Goal: Task Accomplishment & Management: Use online tool/utility

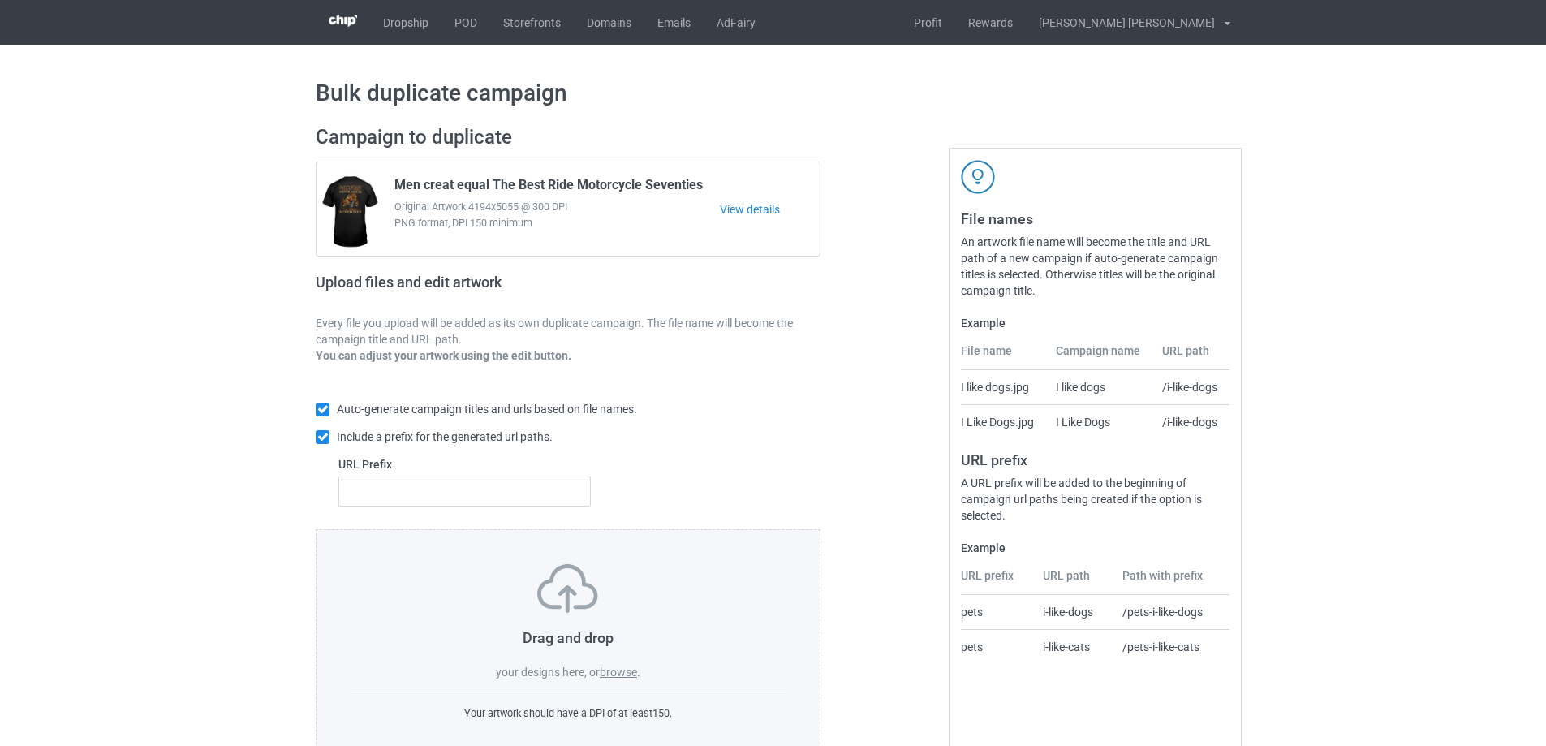
click at [618, 672] on label "browse" at bounding box center [618, 671] width 37 height 13
click at [0, 0] on input "browse" at bounding box center [0, 0] width 0 height 0
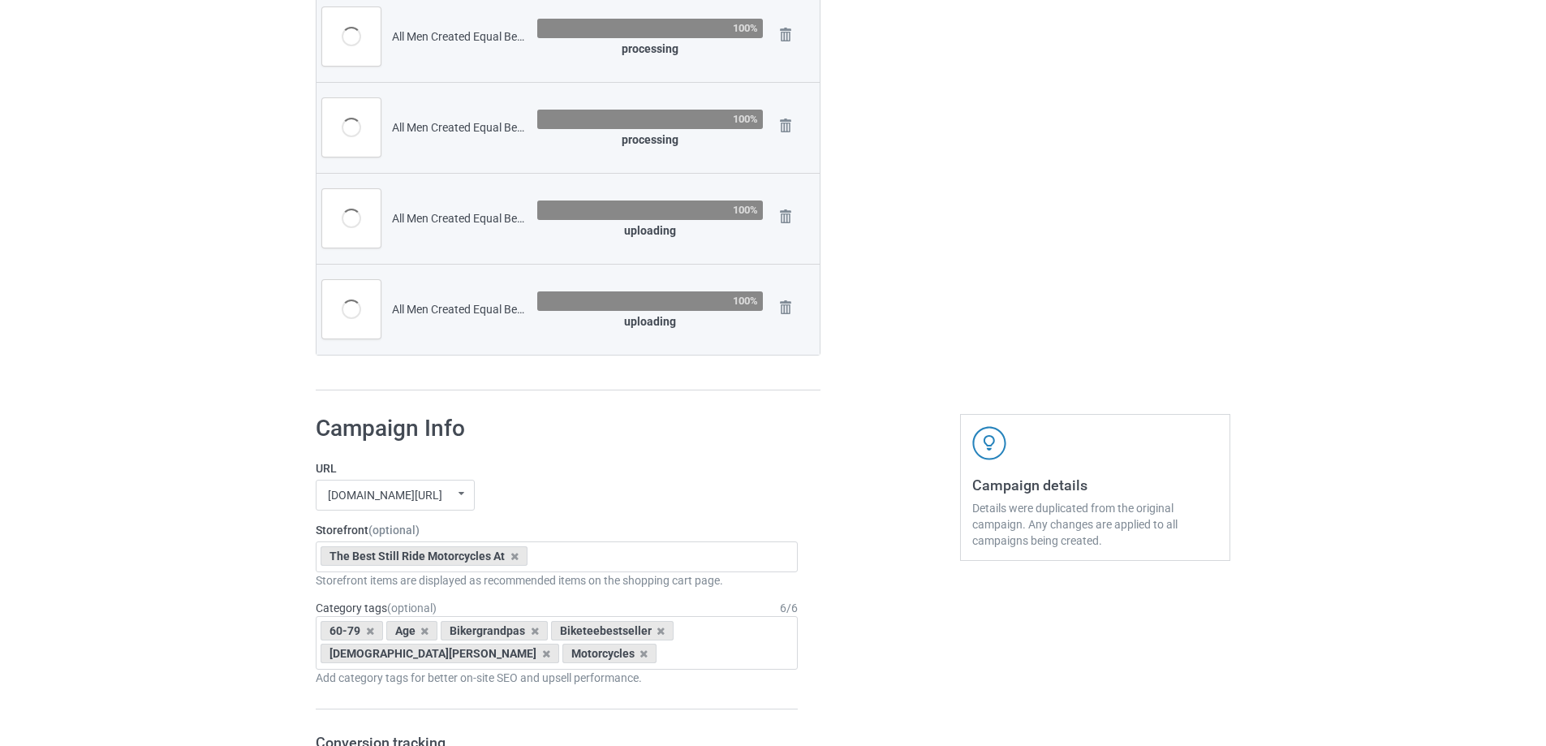
scroll to position [1055, 0]
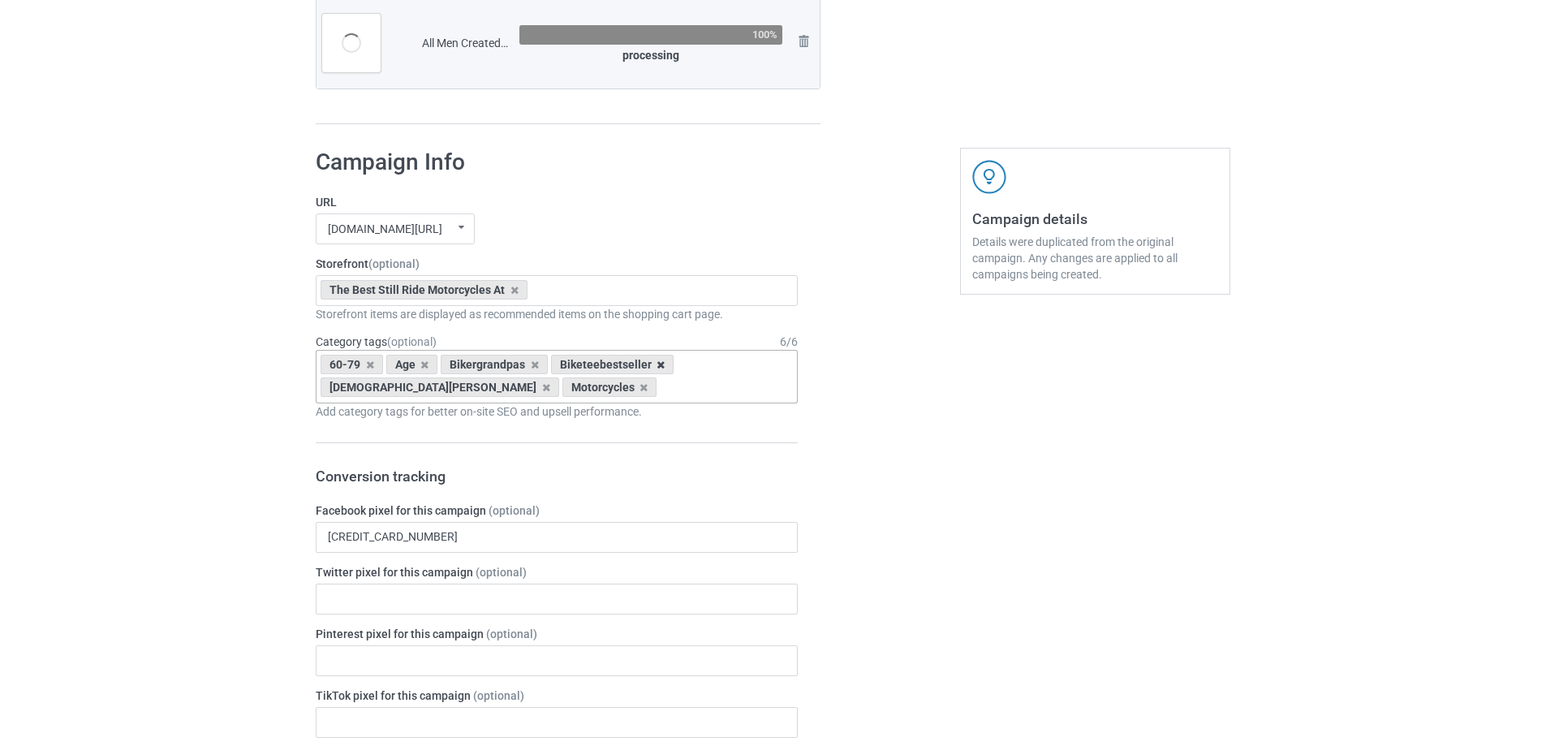
drag, startPoint x: 661, startPoint y: 364, endPoint x: 652, endPoint y: 364, distance: 8.9
click at [660, 364] on div "Biketeebestseller" at bounding box center [612, 364] width 123 height 19
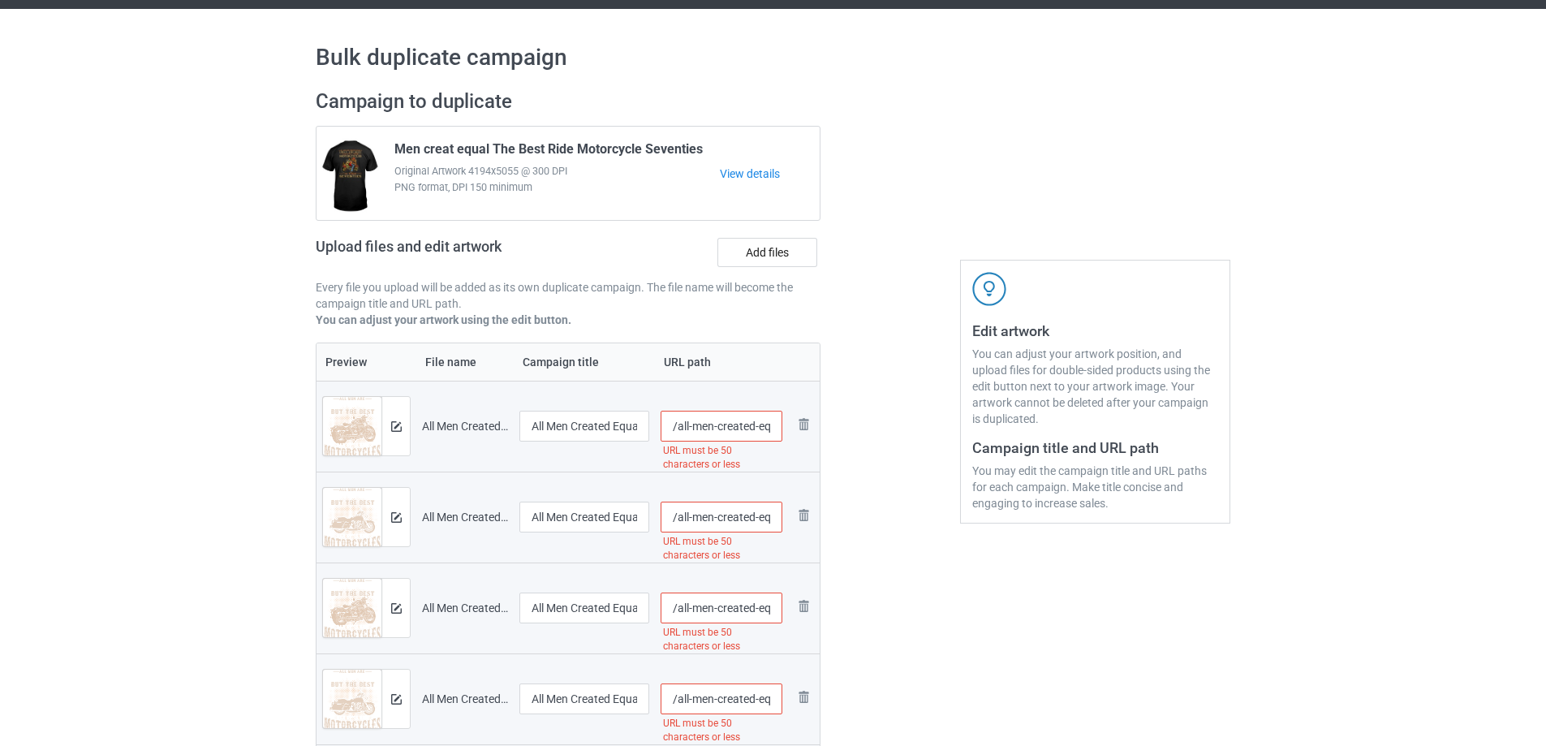
scroll to position [0, 0]
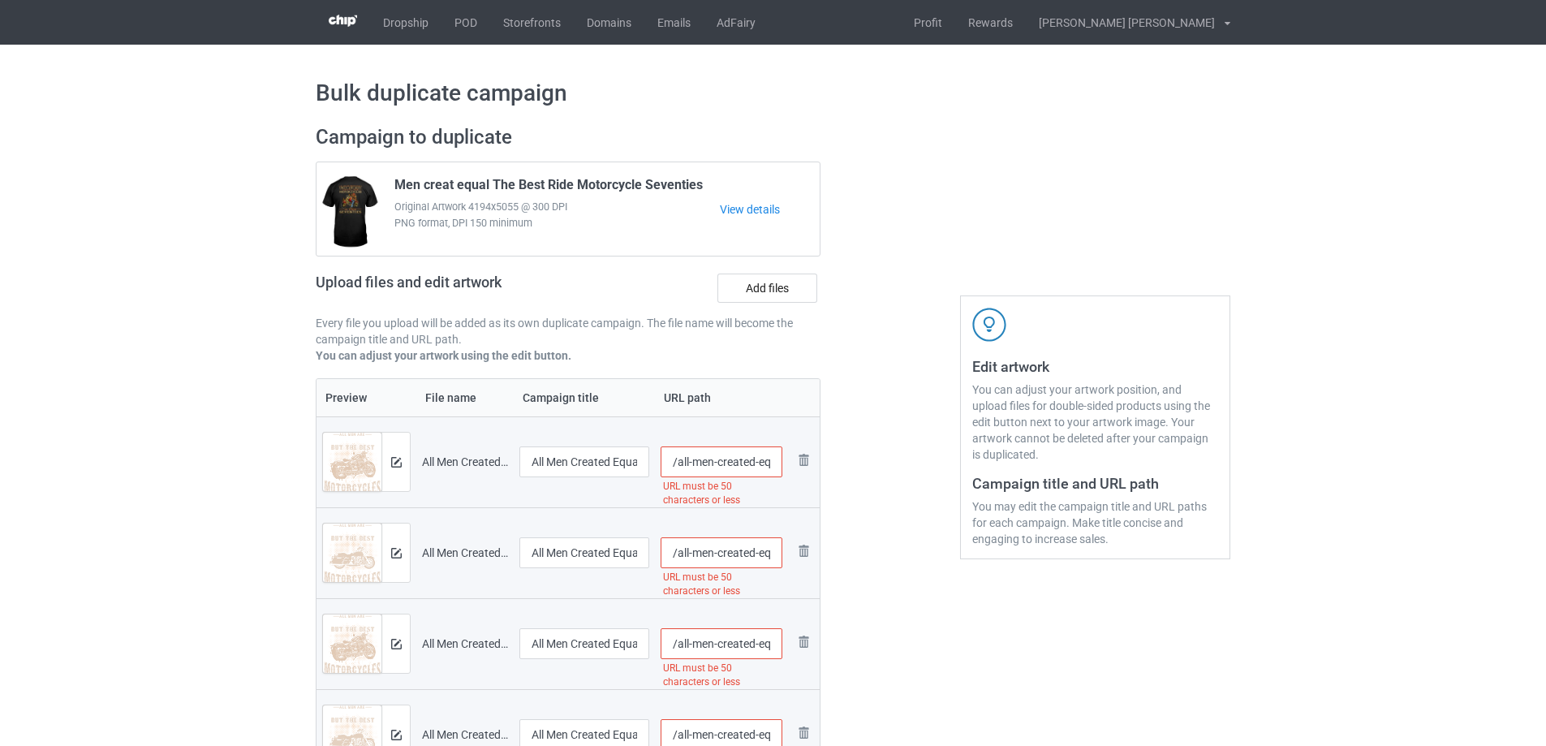
drag, startPoint x: 693, startPoint y: 462, endPoint x: 677, endPoint y: 462, distance: 16.2
click at [677, 462] on input "/all-men-created-equal-best-ride-motorcycles-eighties-bn" at bounding box center [722, 461] width 123 height 31
click at [874, 569] on div at bounding box center [890, 653] width 117 height 1078
drag, startPoint x: 738, startPoint y: 463, endPoint x: 678, endPoint y: 465, distance: 60.9
click at [678, 465] on input "/men-created-equal-best-ride-motorcycles-eighties-bn" at bounding box center [722, 461] width 123 height 31
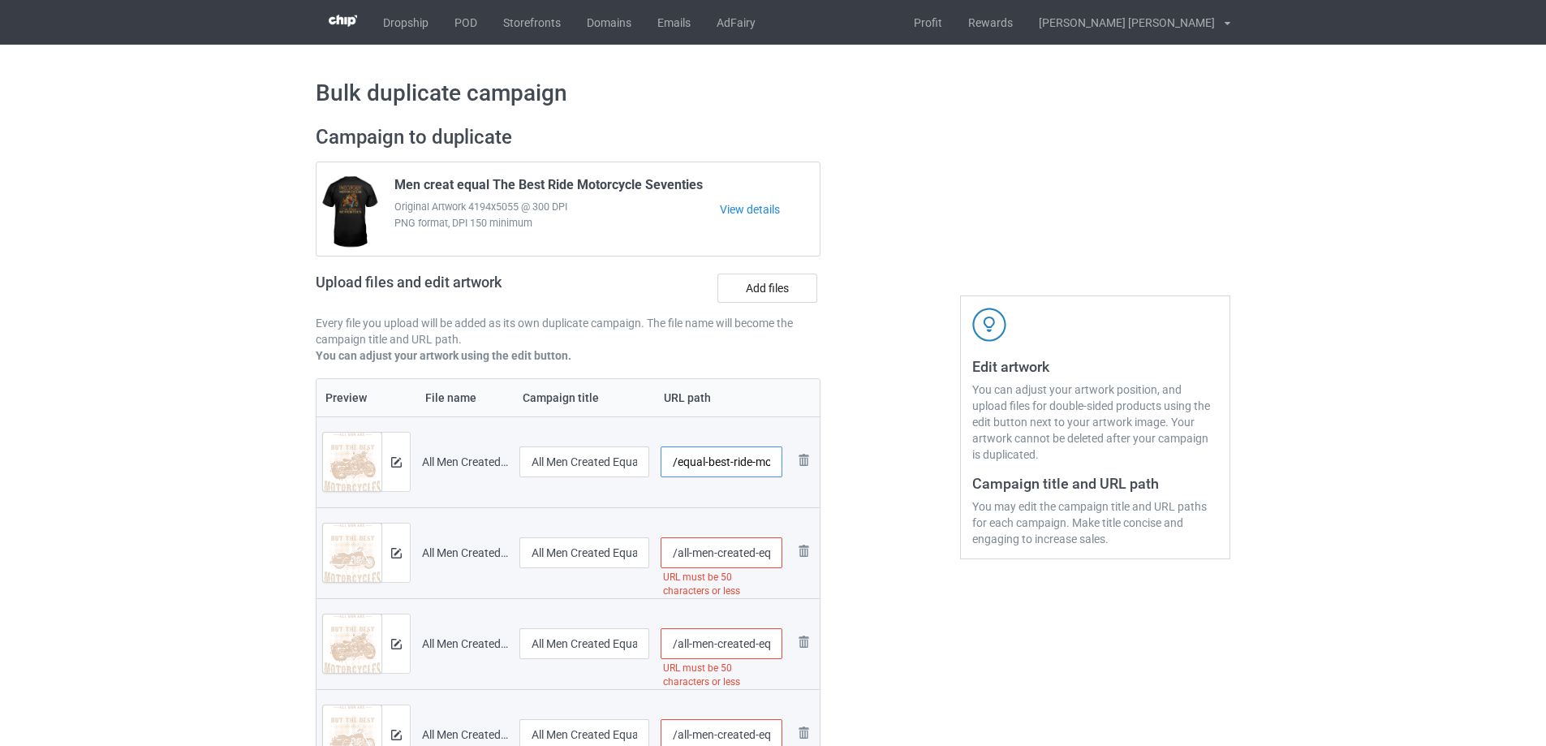
type input "/equal-best-ride-motorcycles-eighties-bn"
click at [762, 555] on input "/all-men-created-equal-best-ride-motorcycles-eighties-hl" at bounding box center [722, 552] width 123 height 31
drag, startPoint x: 759, startPoint y: 555, endPoint x: 675, endPoint y: 555, distance: 83.6
click at [675, 555] on input "/all-men-created-equal-best-ride-motorcycles-eighties-hl" at bounding box center [722, 552] width 123 height 31
type input "/equal-best-ride-motorcycles-eighties-hl"
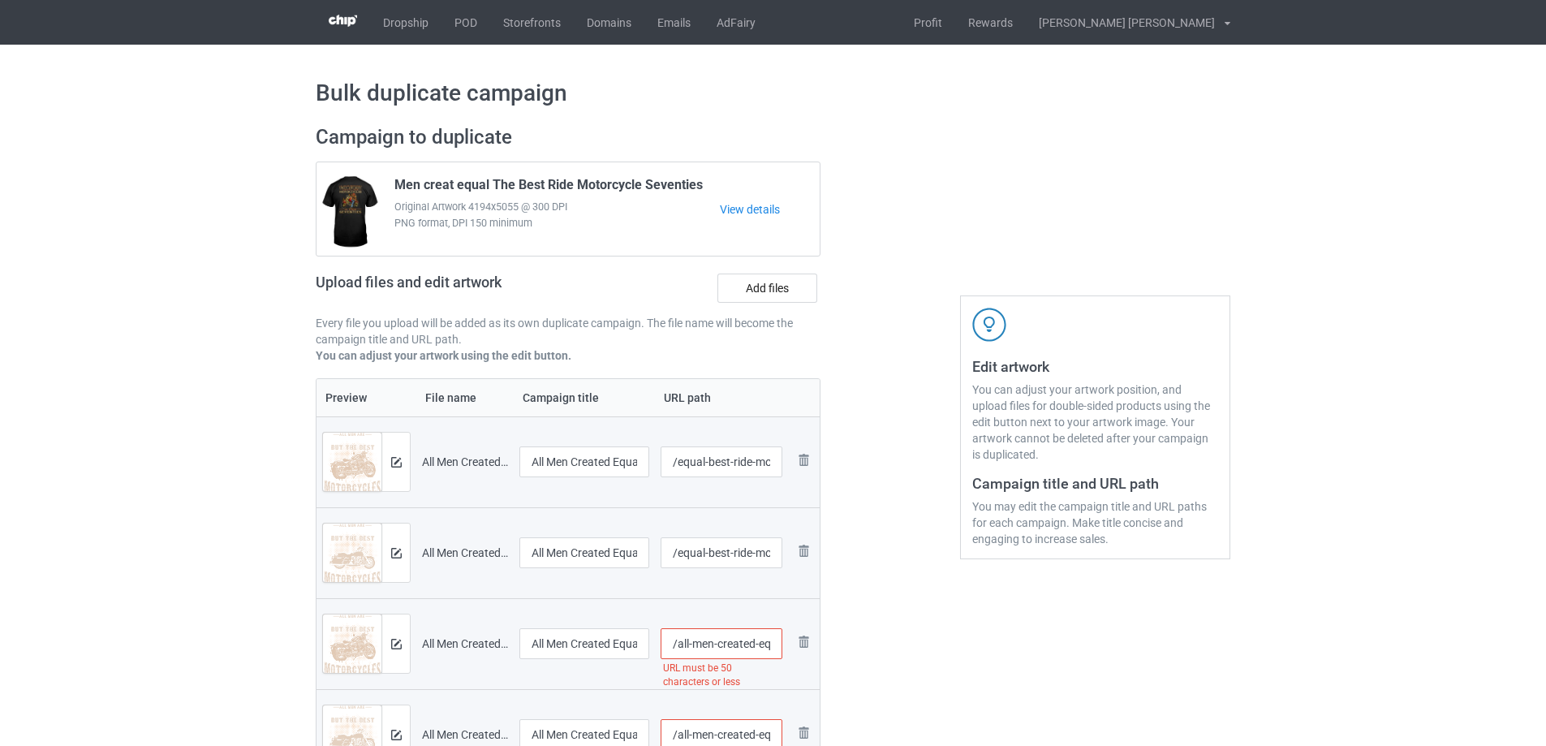
drag, startPoint x: 756, startPoint y: 645, endPoint x: 677, endPoint y: 647, distance: 79.5
click at [677, 647] on input "/all-men-created-equal-best-ride-motorcycles-nineties-bn" at bounding box center [722, 643] width 123 height 31
type input "/equal-best-ride-motorcycles-nineties-bn"
click at [967, 717] on div "Edit artwork You can adjust your artwork position, and upload files for double-…" at bounding box center [1095, 653] width 293 height 1078
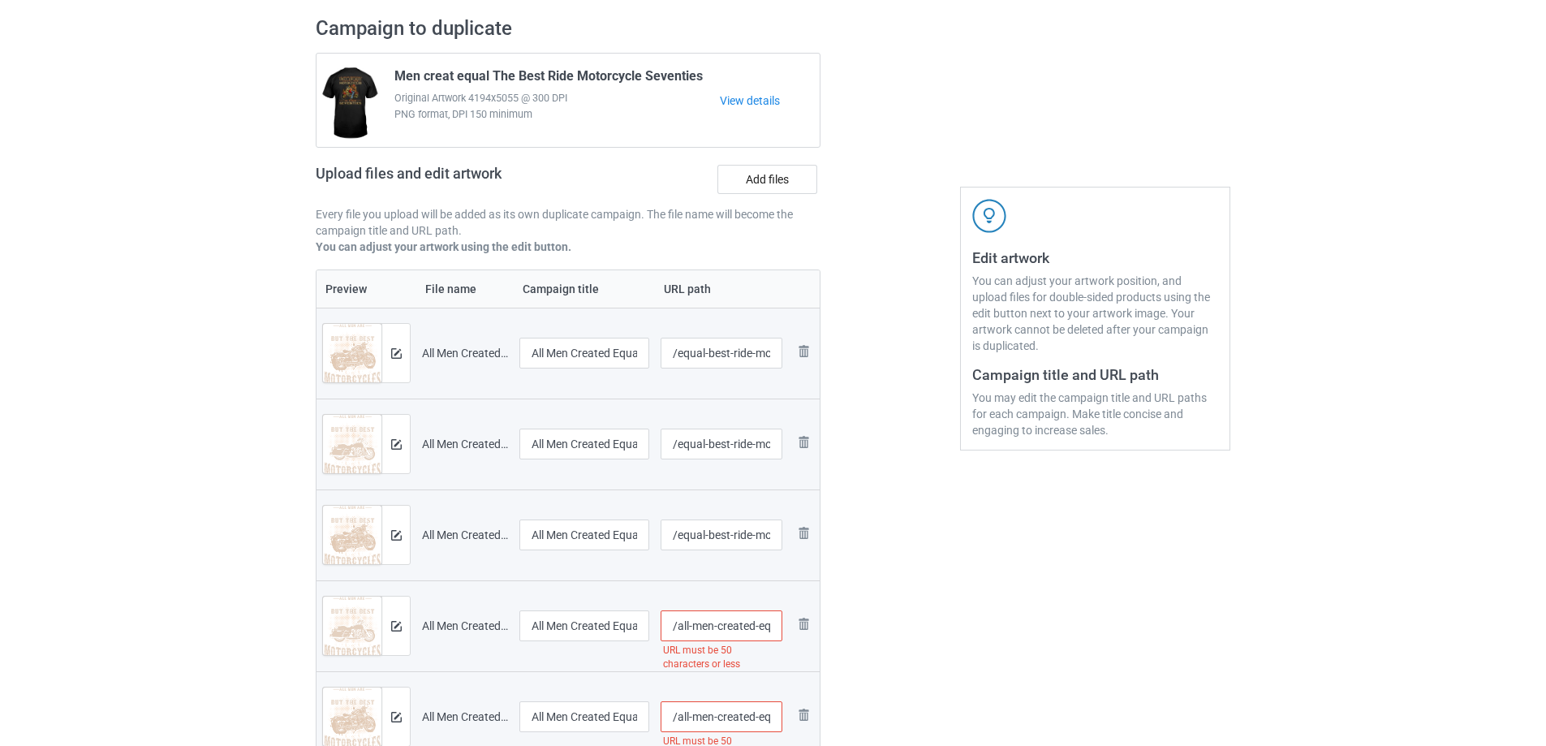
scroll to position [243, 0]
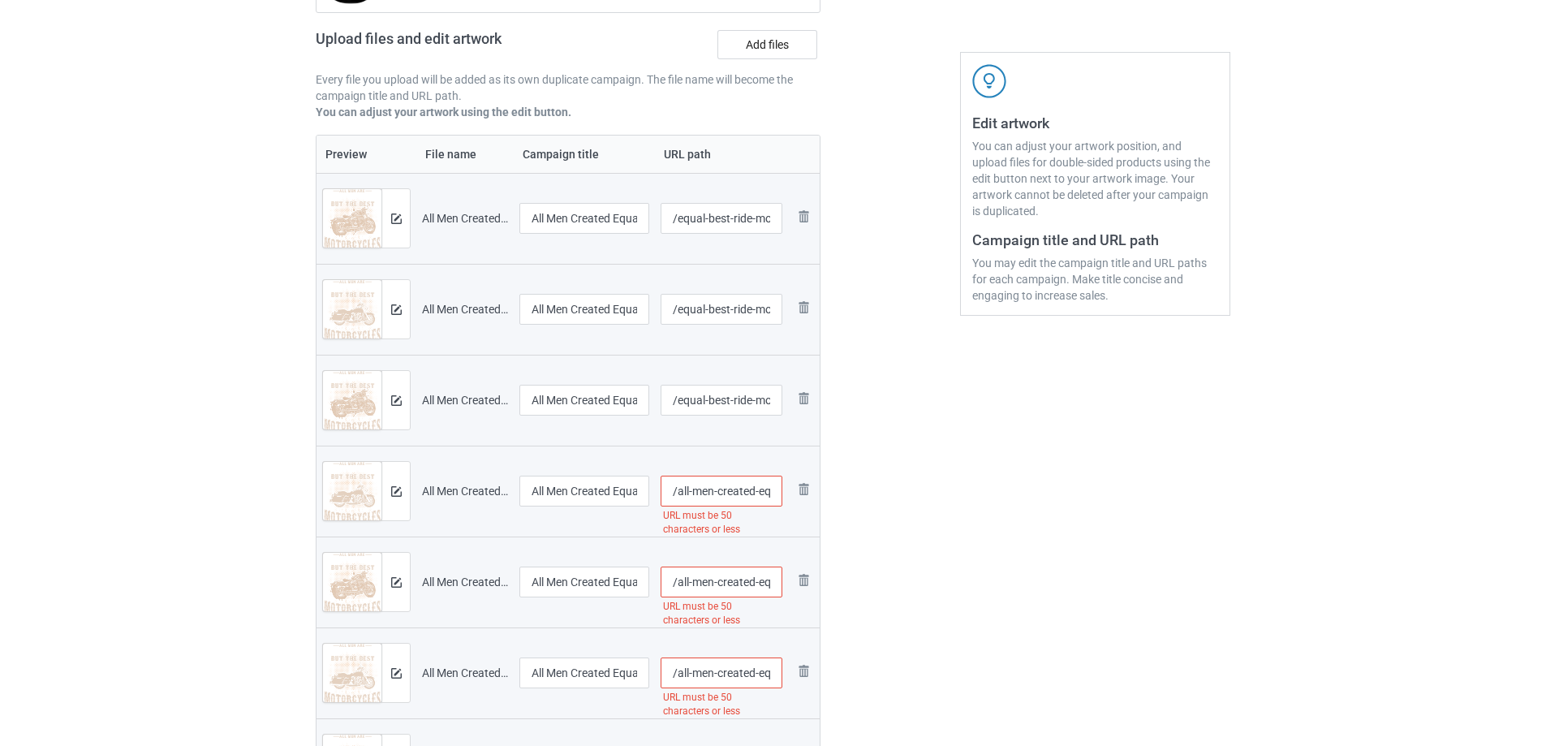
drag, startPoint x: 756, startPoint y: 493, endPoint x: 676, endPoint y: 493, distance: 80.3
click at [676, 493] on input "/all-men-created-equal-best-ride-motorcycles-nineties-hl" at bounding box center [722, 491] width 123 height 31
type input "/equal-best-ride-motorcycles-nineties-hl"
drag, startPoint x: 758, startPoint y: 583, endPoint x: 677, endPoint y: 590, distance: 81.5
click at [677, 590] on input "/all-men-created-equal-best-ride-motorcycles-seventies-bn" at bounding box center [722, 581] width 123 height 31
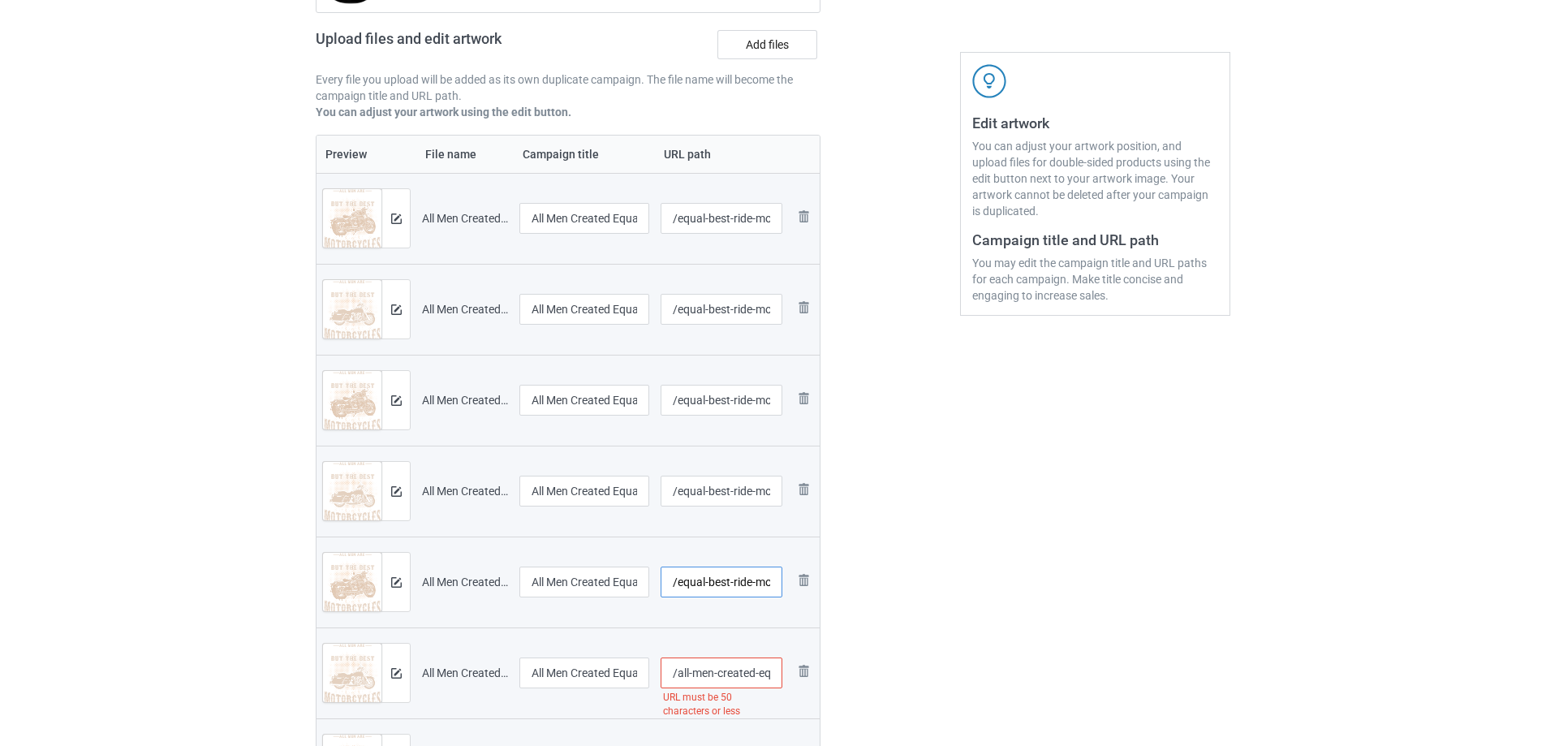
type input "/equal-best-ride-motorcycles-seventies-bn"
drag, startPoint x: 759, startPoint y: 674, endPoint x: 678, endPoint y: 674, distance: 81.1
click at [678, 674] on input "/all-men-created-equal-best-ride-motorcycles-seventies-hl" at bounding box center [722, 672] width 123 height 31
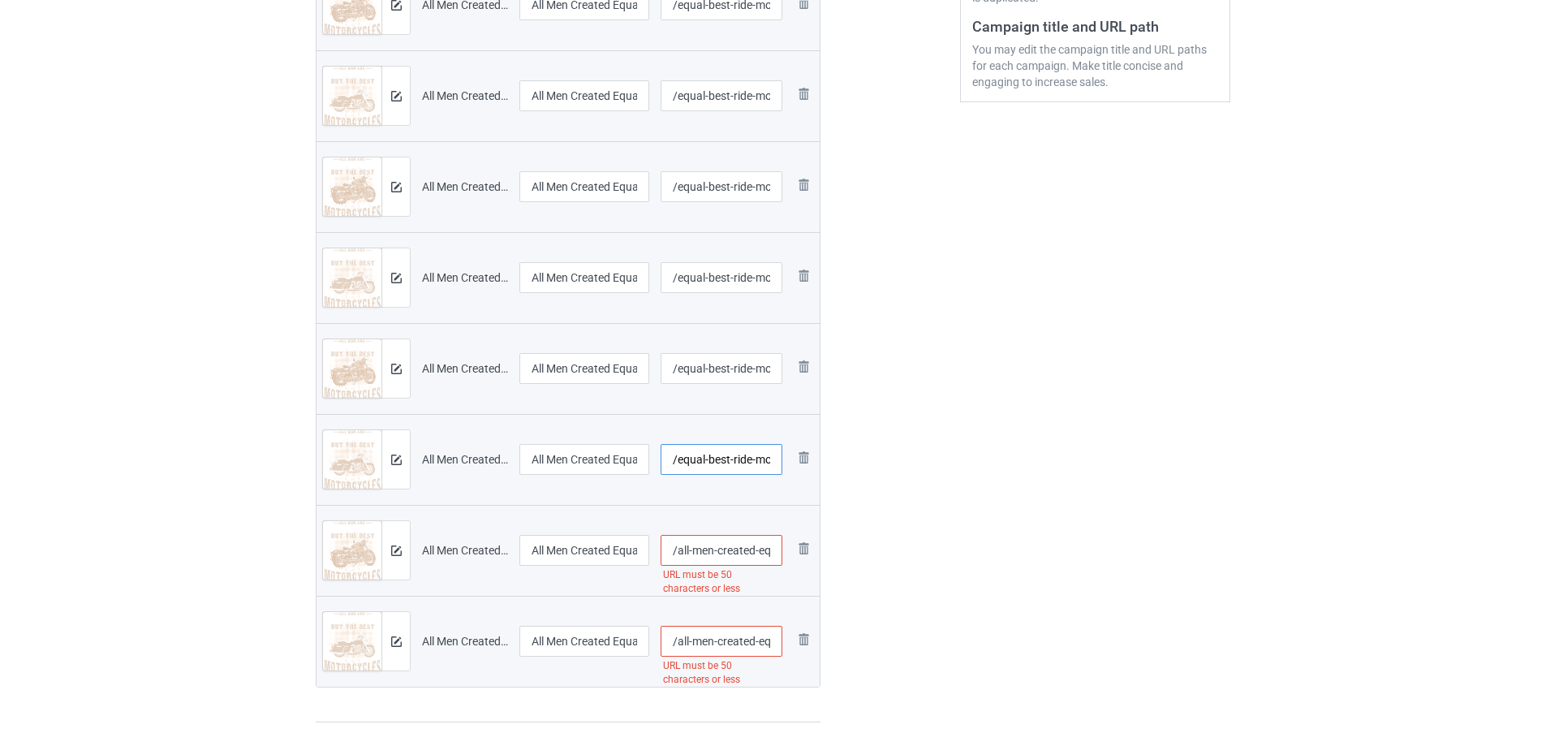
scroll to position [487, 0]
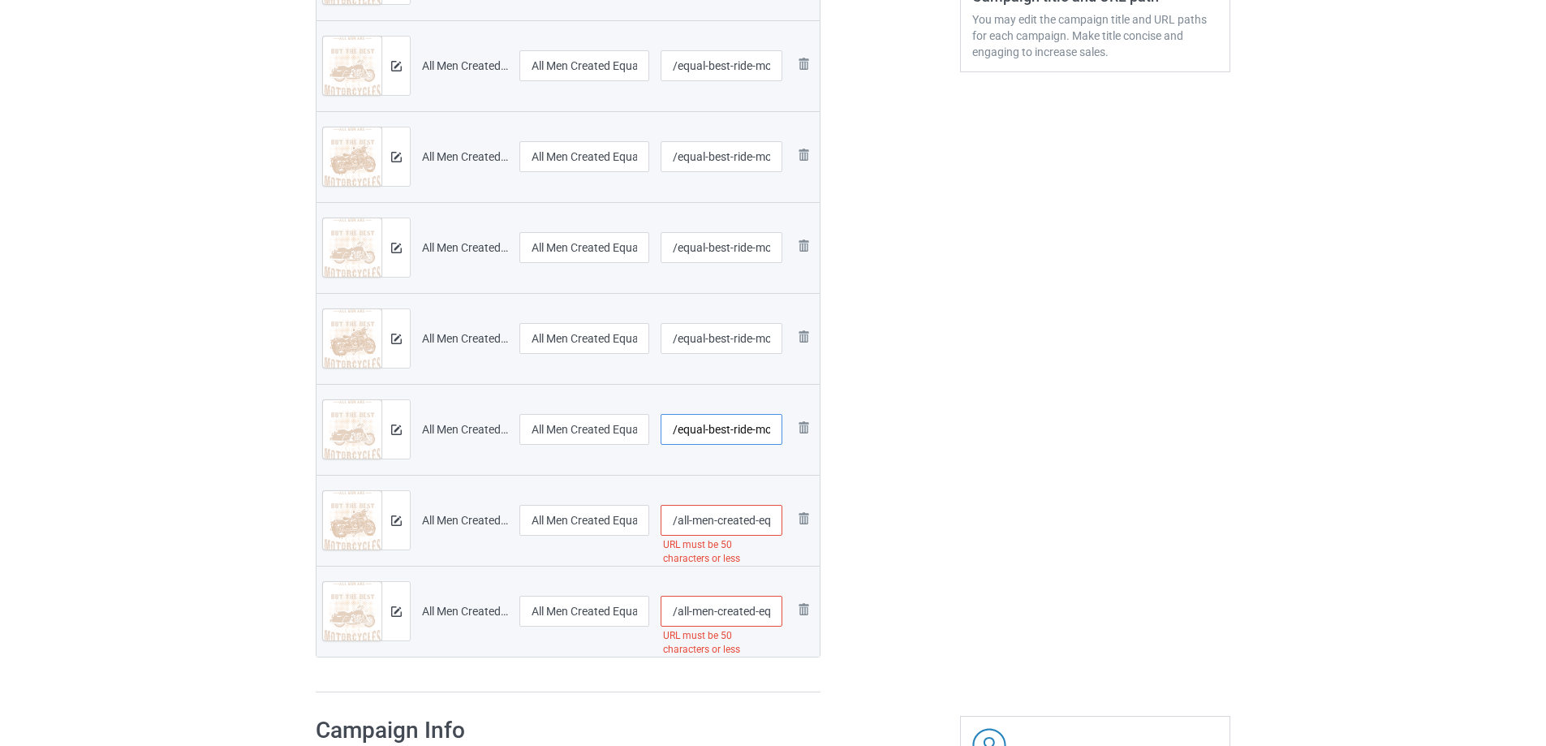
type input "/equal-best-ride-motorcycles-seventies-hl"
drag, startPoint x: 758, startPoint y: 523, endPoint x: 677, endPoint y: 534, distance: 81.8
click at [677, 534] on input "/all-men-created-equal-best-ride-motorcycles-sixties-bn" at bounding box center [722, 520] width 123 height 31
type input "/equal-best-ride-motorcycles-sixties-bn"
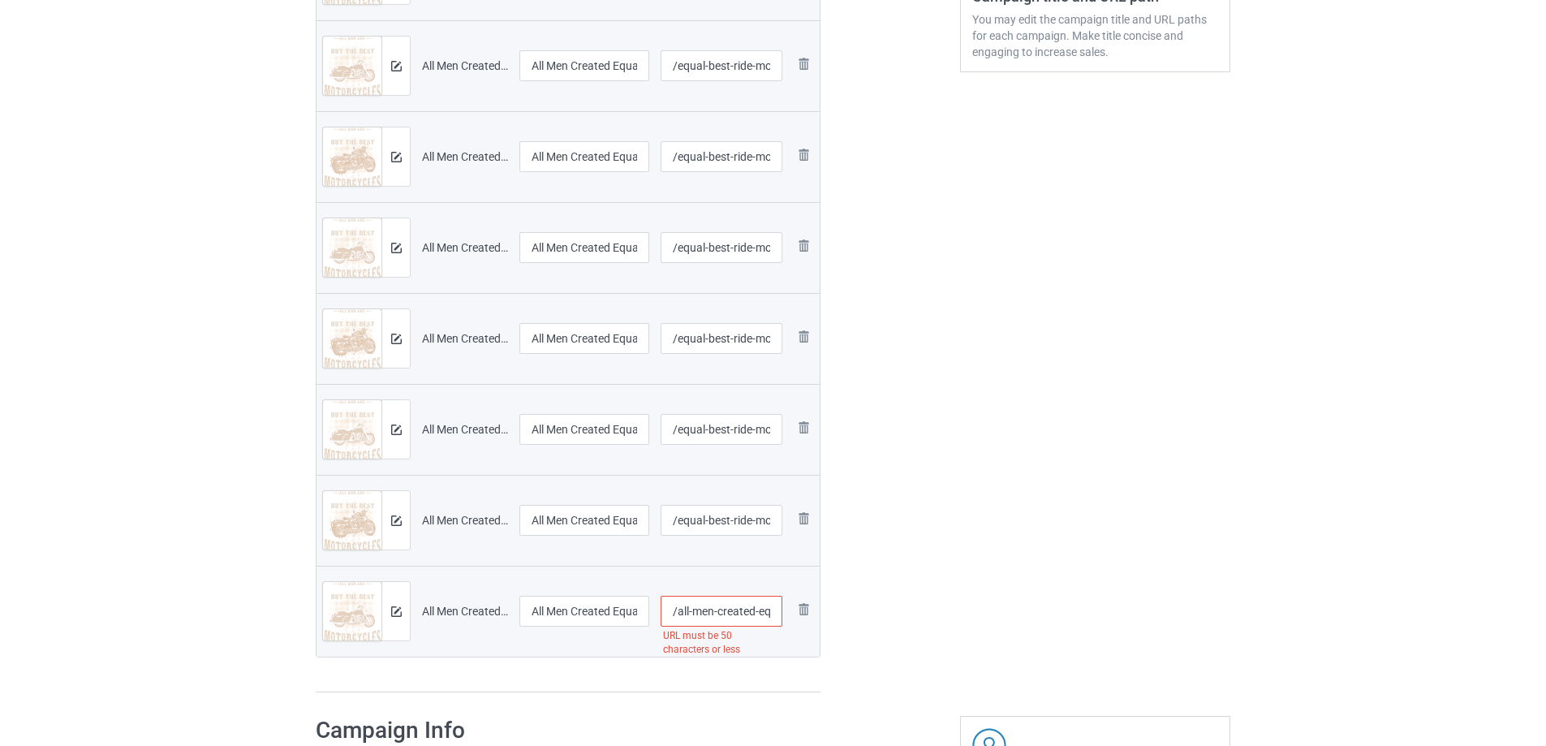
drag, startPoint x: 760, startPoint y: 616, endPoint x: 674, endPoint y: 616, distance: 85.2
click at [674, 616] on input "/all-men-created-equal-best-ride-motorcycles-sixties-hl" at bounding box center [722, 611] width 123 height 31
type input "/equal-best-ride-motorcycles-sixties-hl"
click at [1024, 539] on div "Edit artwork You can adjust your artwork position, and upload files for double-…" at bounding box center [1095, 166] width 293 height 1078
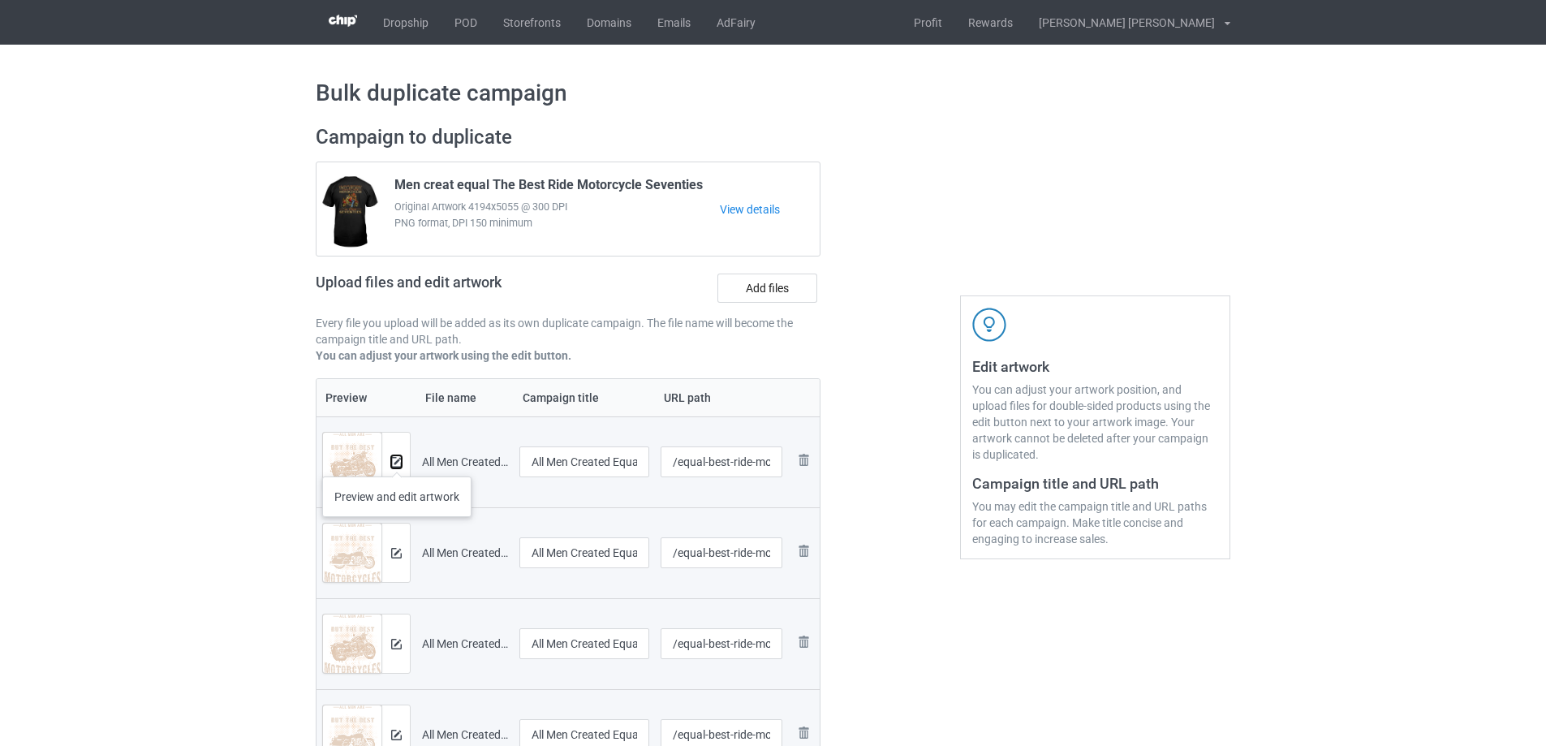
click at [397, 460] on img at bounding box center [396, 462] width 11 height 11
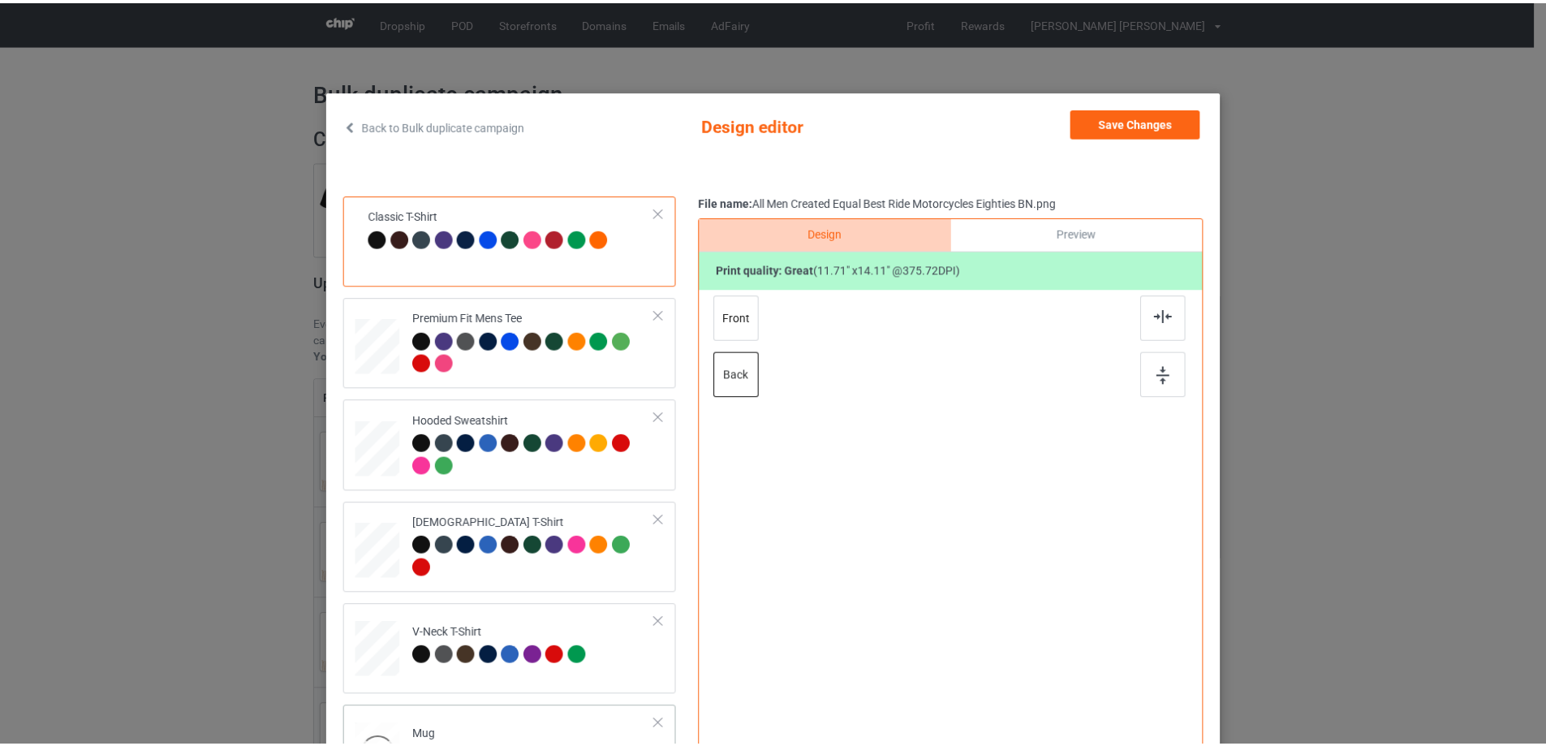
scroll to position [276, 0]
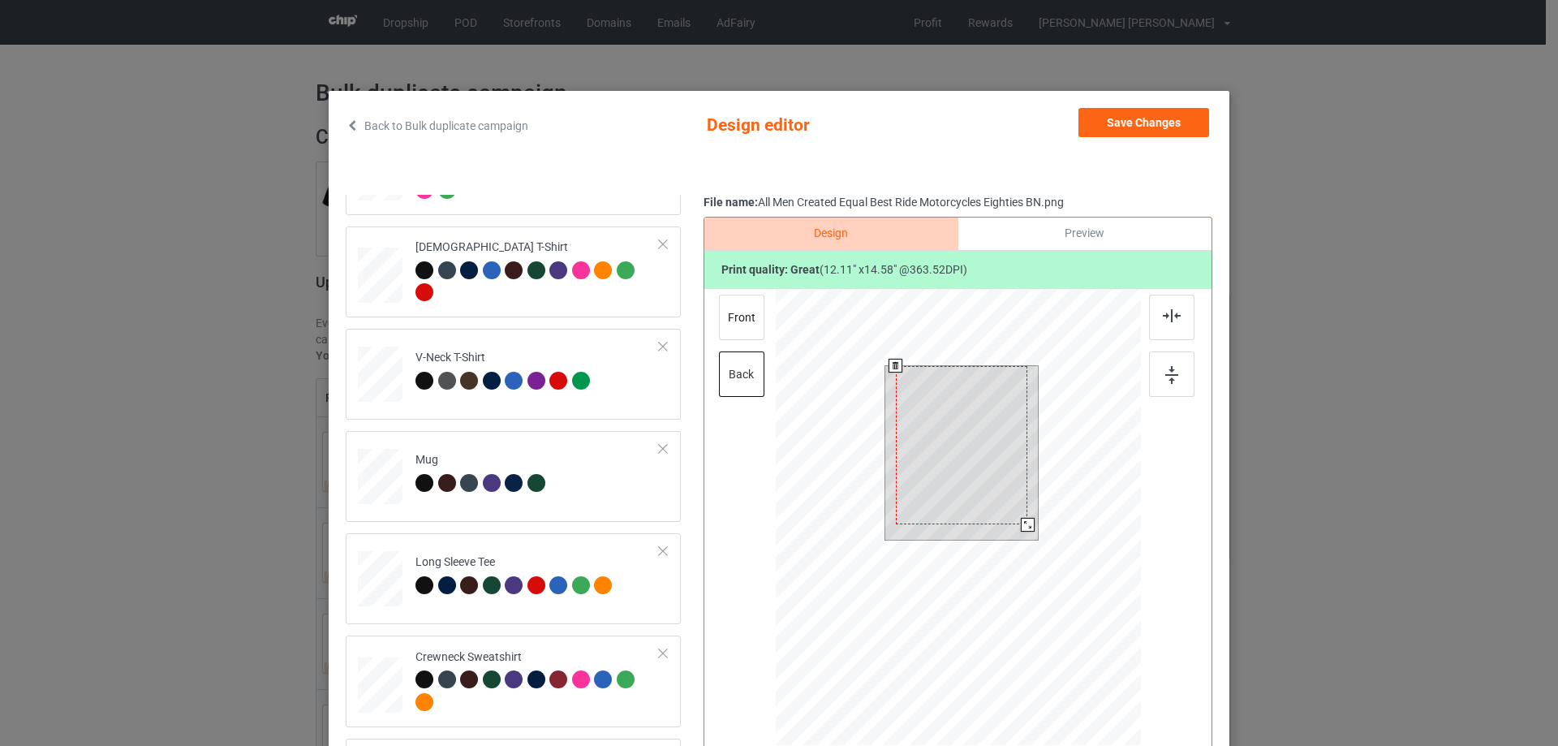
click at [1021, 524] on div at bounding box center [1028, 525] width 14 height 14
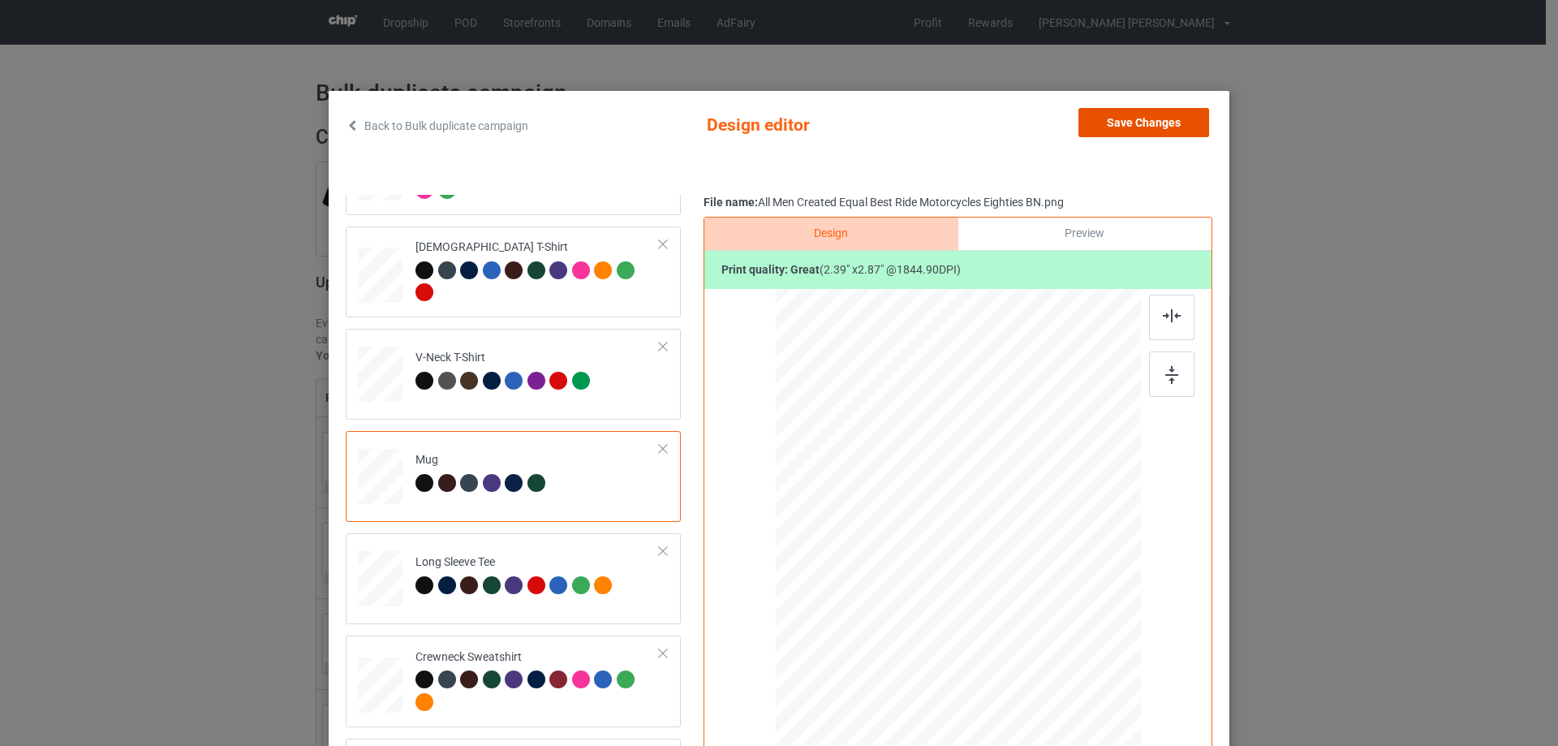
click at [1166, 121] on button "Save Changes" at bounding box center [1143, 122] width 131 height 29
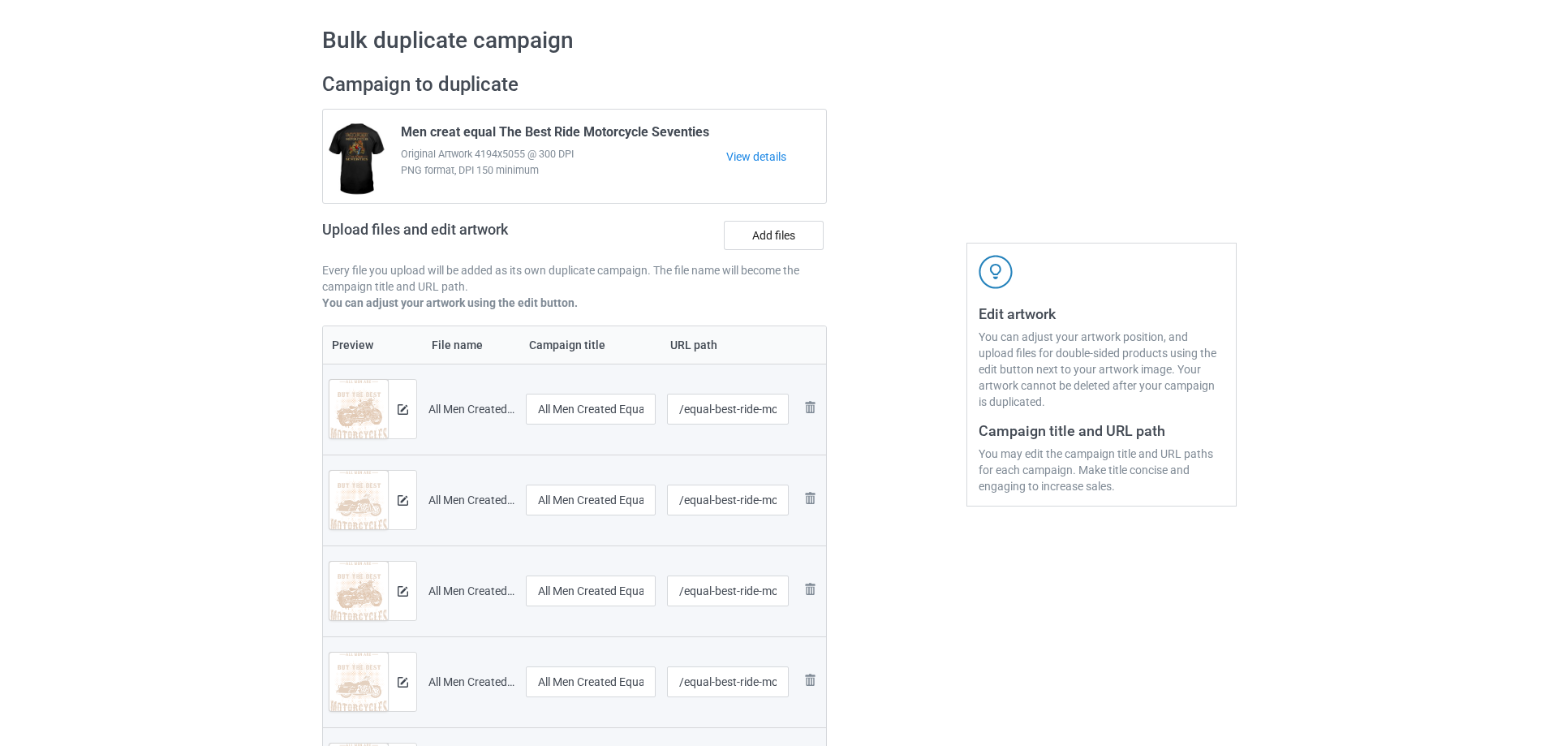
scroll to position [81, 0]
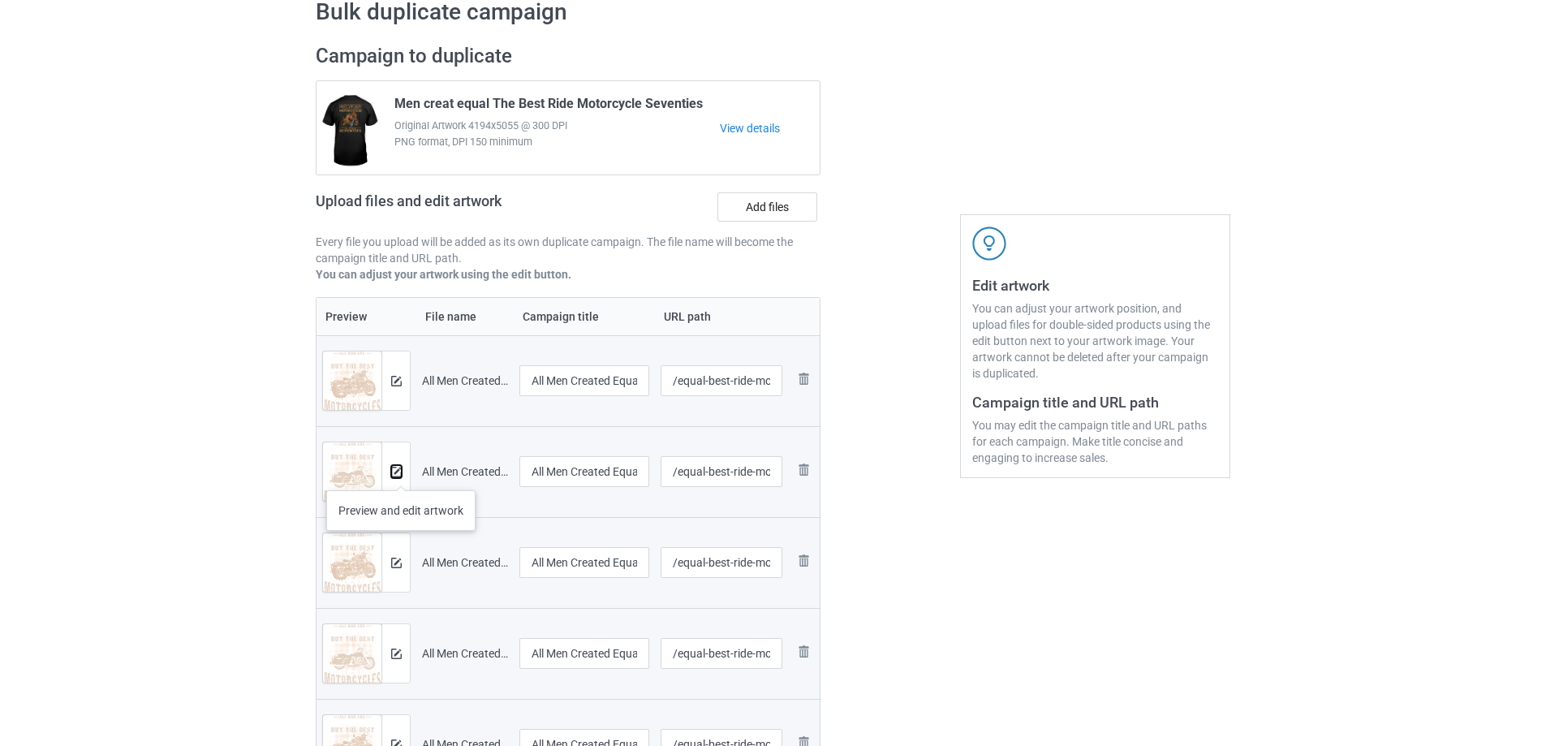
click at [401, 474] on img at bounding box center [396, 472] width 11 height 11
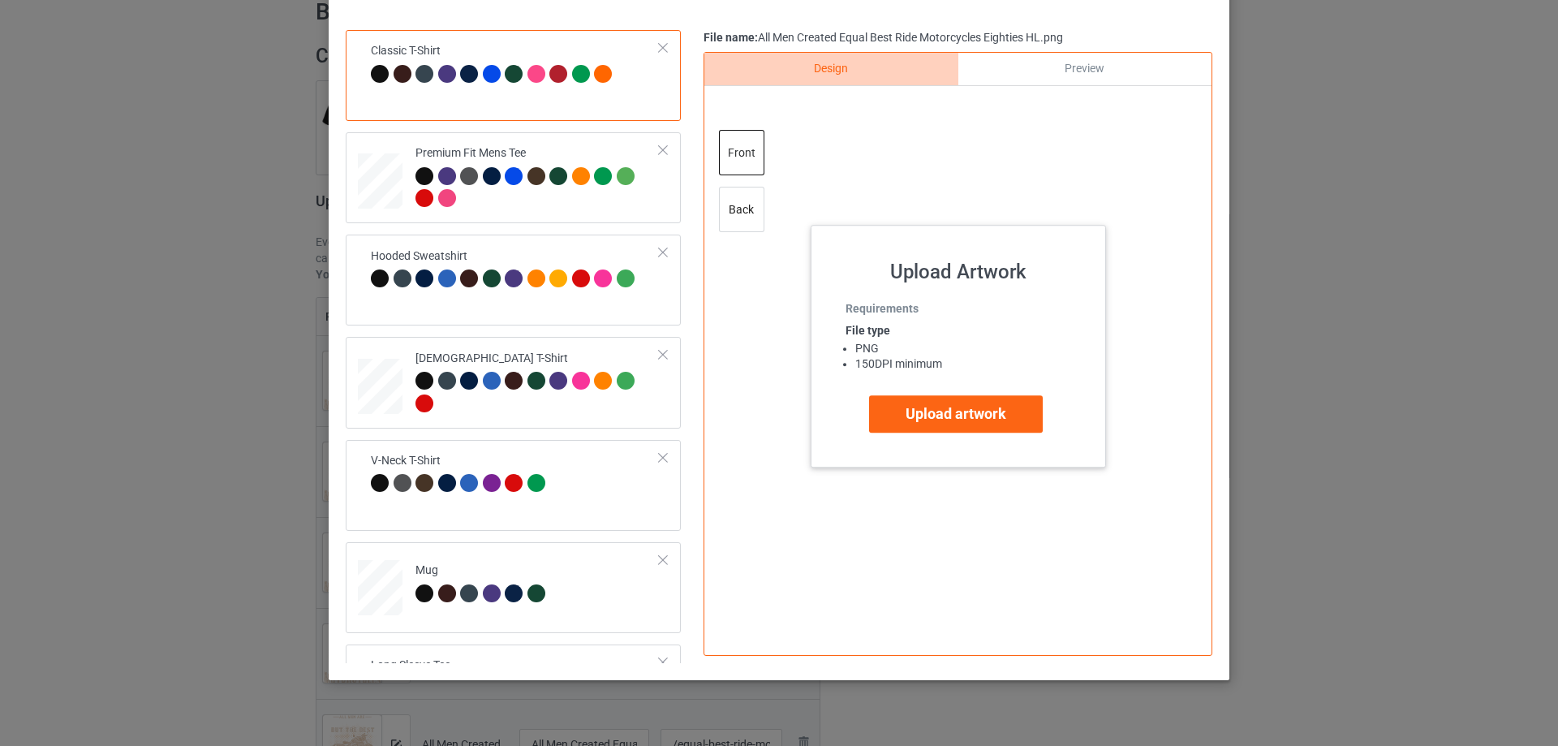
scroll to position [191, 0]
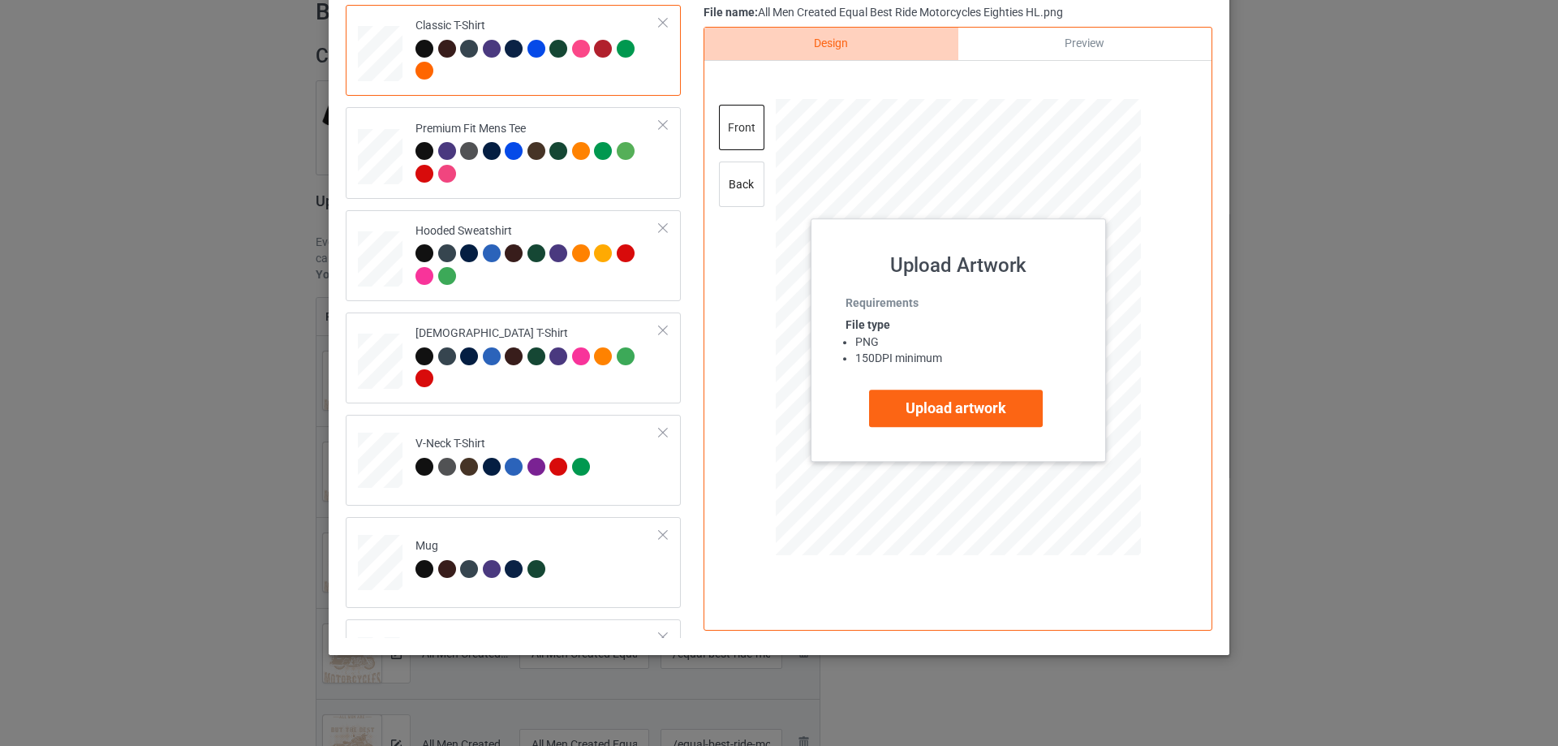
click at [760, 187] on div "front back" at bounding box center [743, 162] width 49 height 114
click at [735, 189] on div "back" at bounding box center [741, 183] width 45 height 45
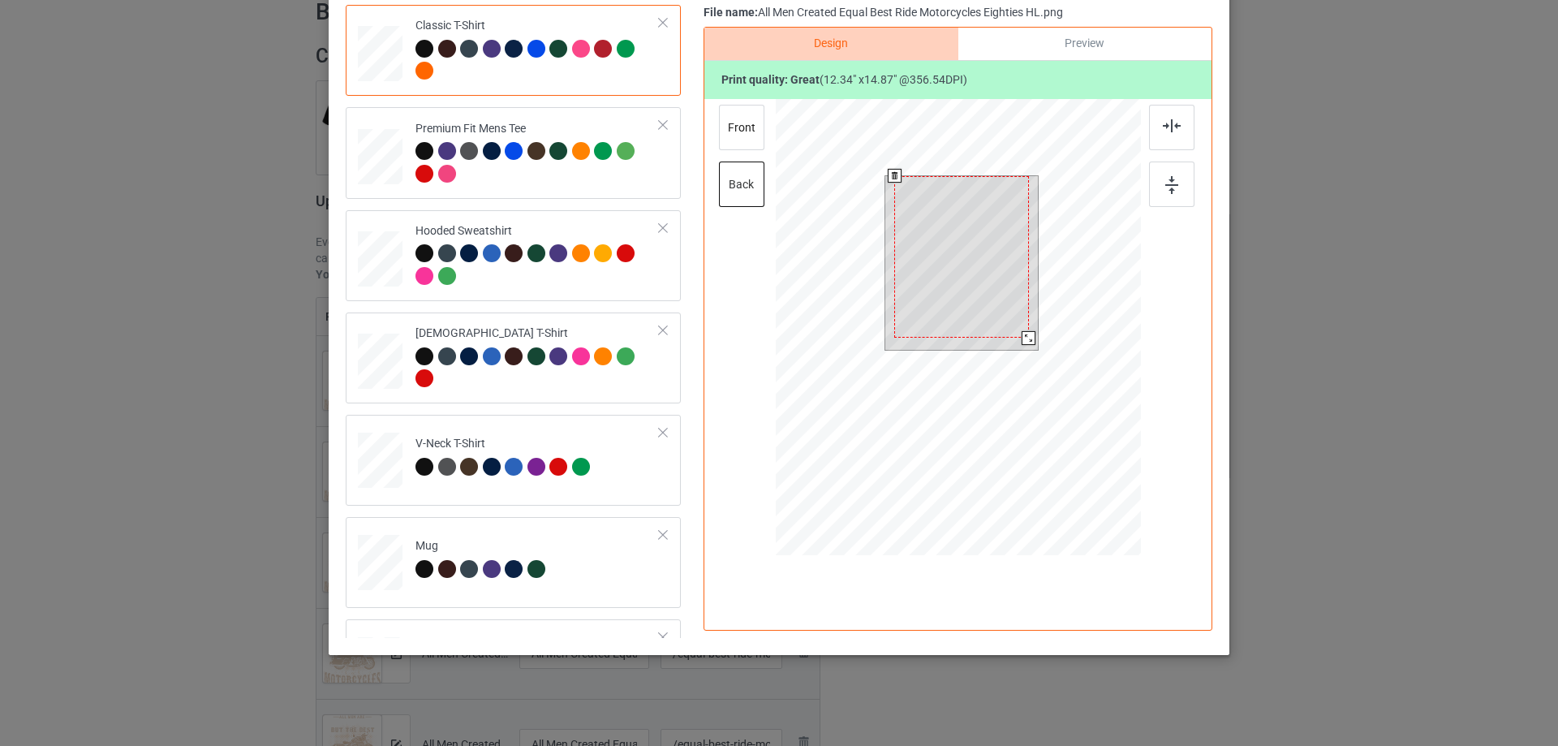
click at [1022, 335] on div at bounding box center [1029, 338] width 14 height 14
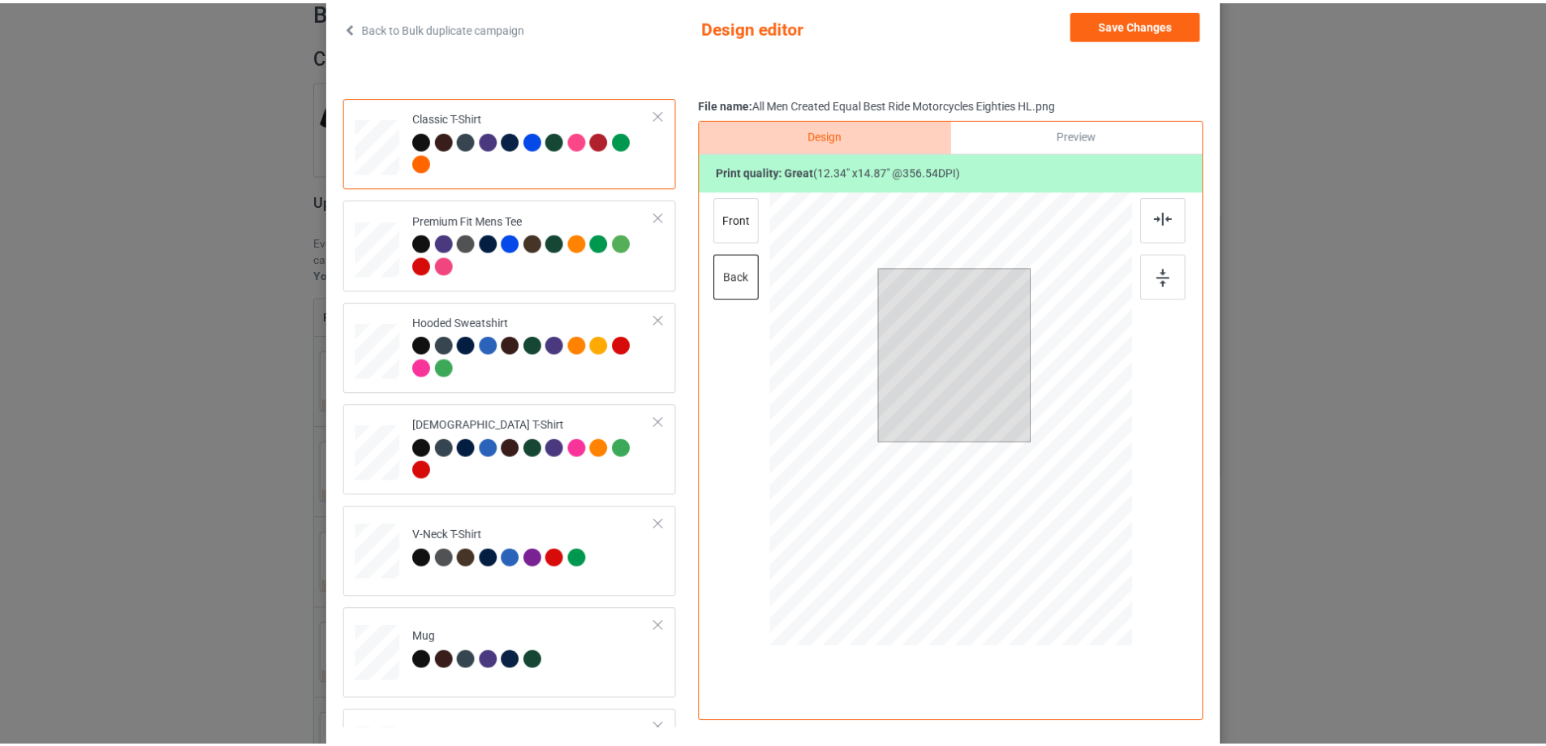
scroll to position [0, 0]
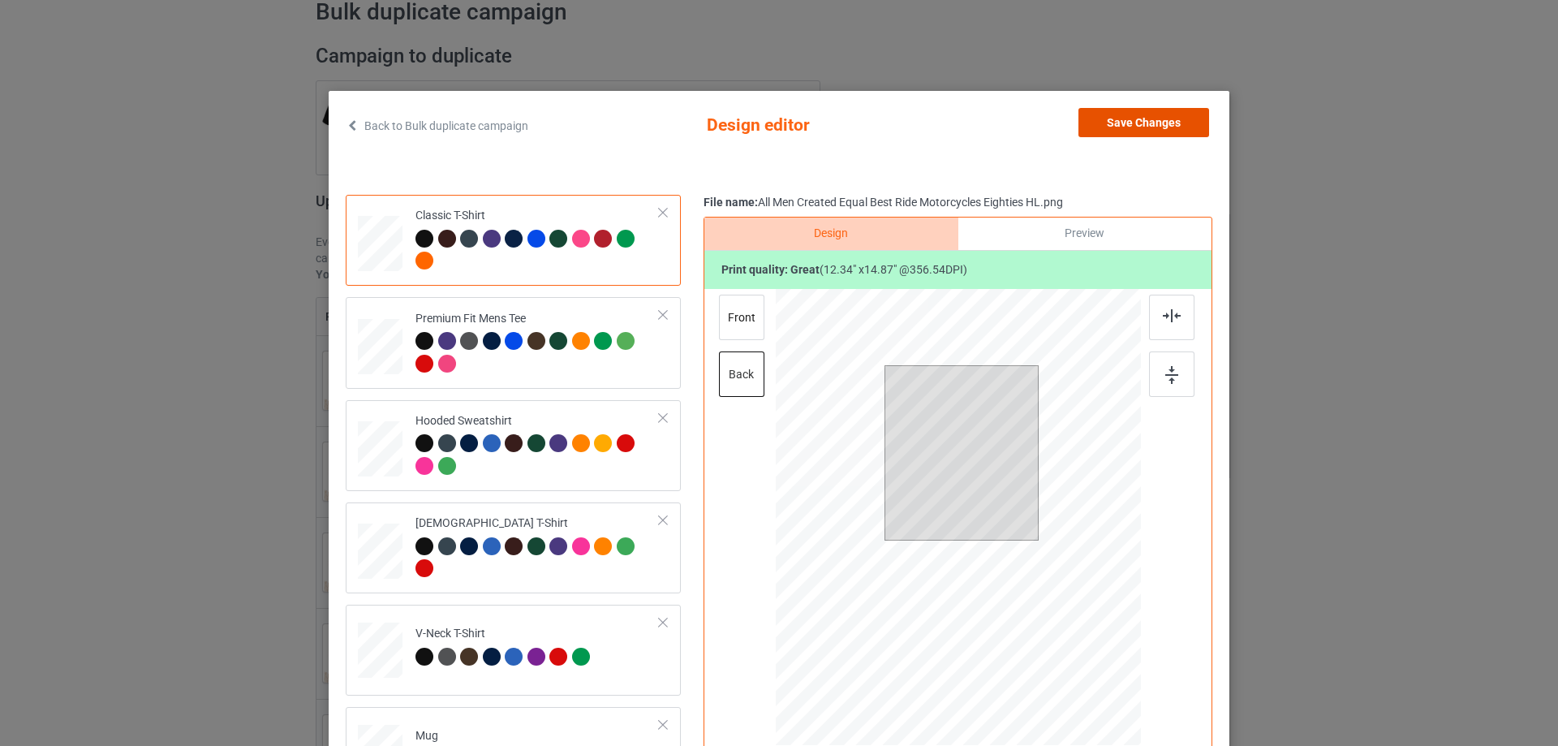
click at [1108, 118] on button "Save Changes" at bounding box center [1143, 122] width 131 height 29
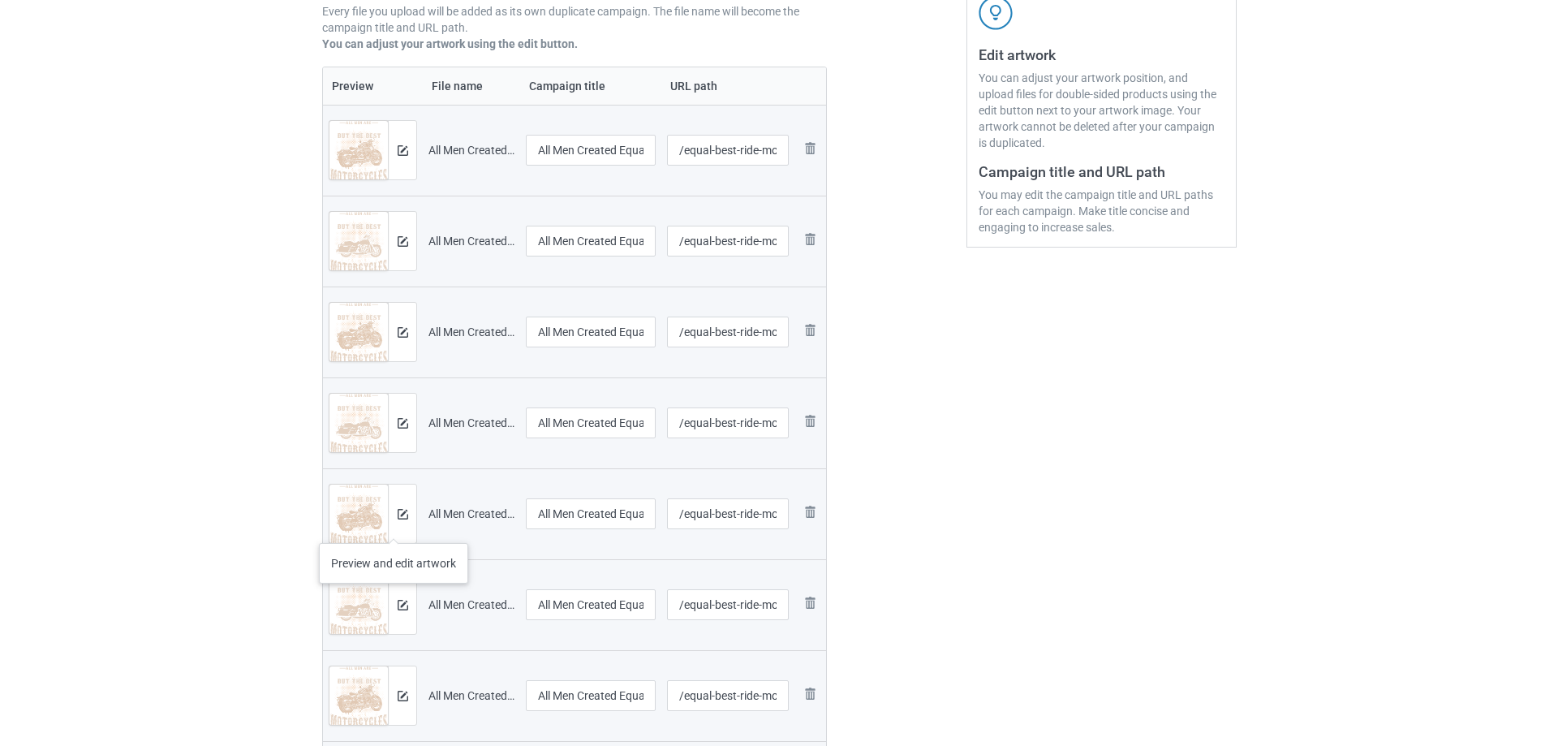
scroll to position [325, 0]
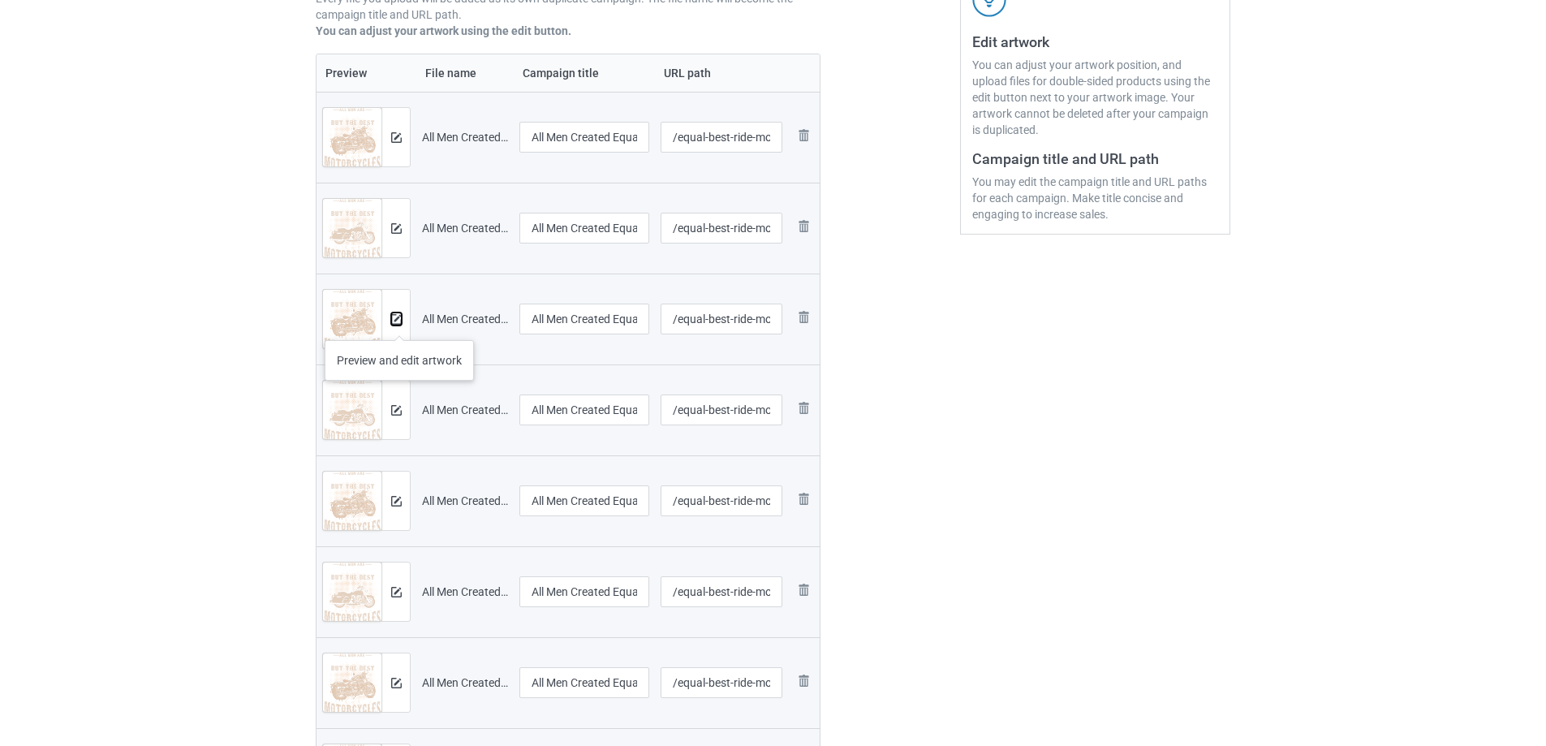
click at [399, 324] on img at bounding box center [396, 319] width 11 height 11
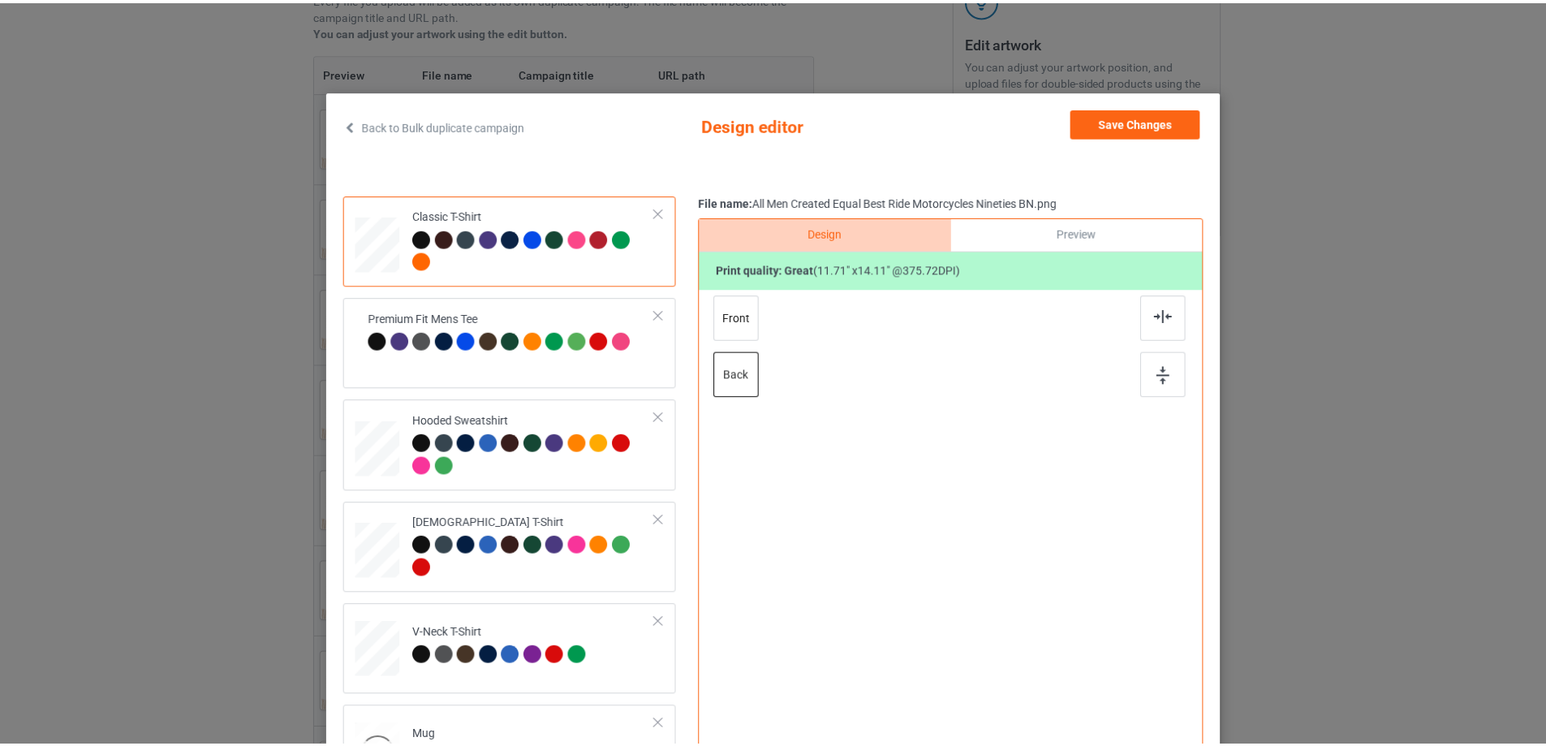
scroll to position [243, 0]
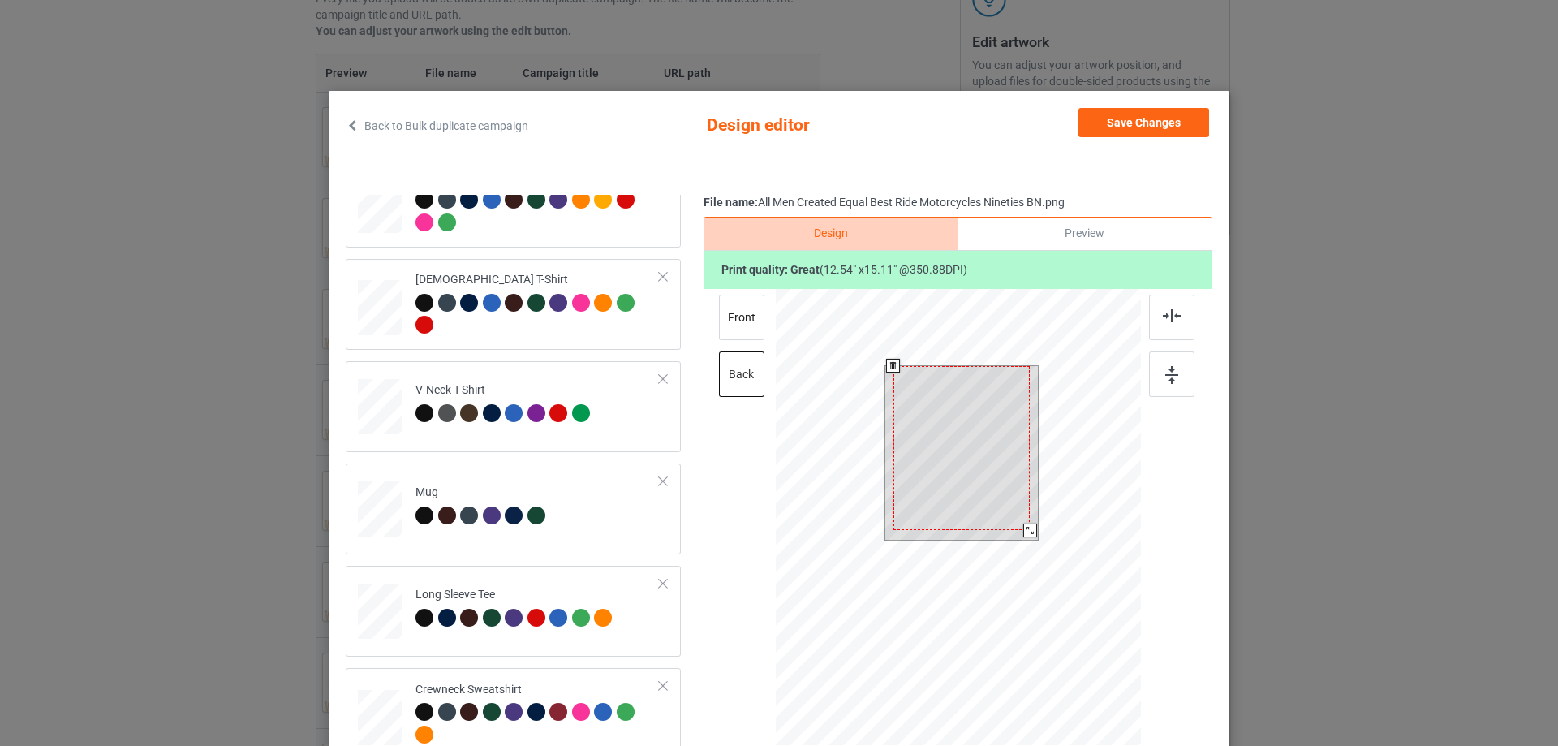
click at [1024, 526] on div at bounding box center [1030, 530] width 14 height 14
drag, startPoint x: 1109, startPoint y: 119, endPoint x: 1095, endPoint y: 123, distance: 15.2
click at [1110, 118] on button "Save Changes" at bounding box center [1143, 122] width 131 height 29
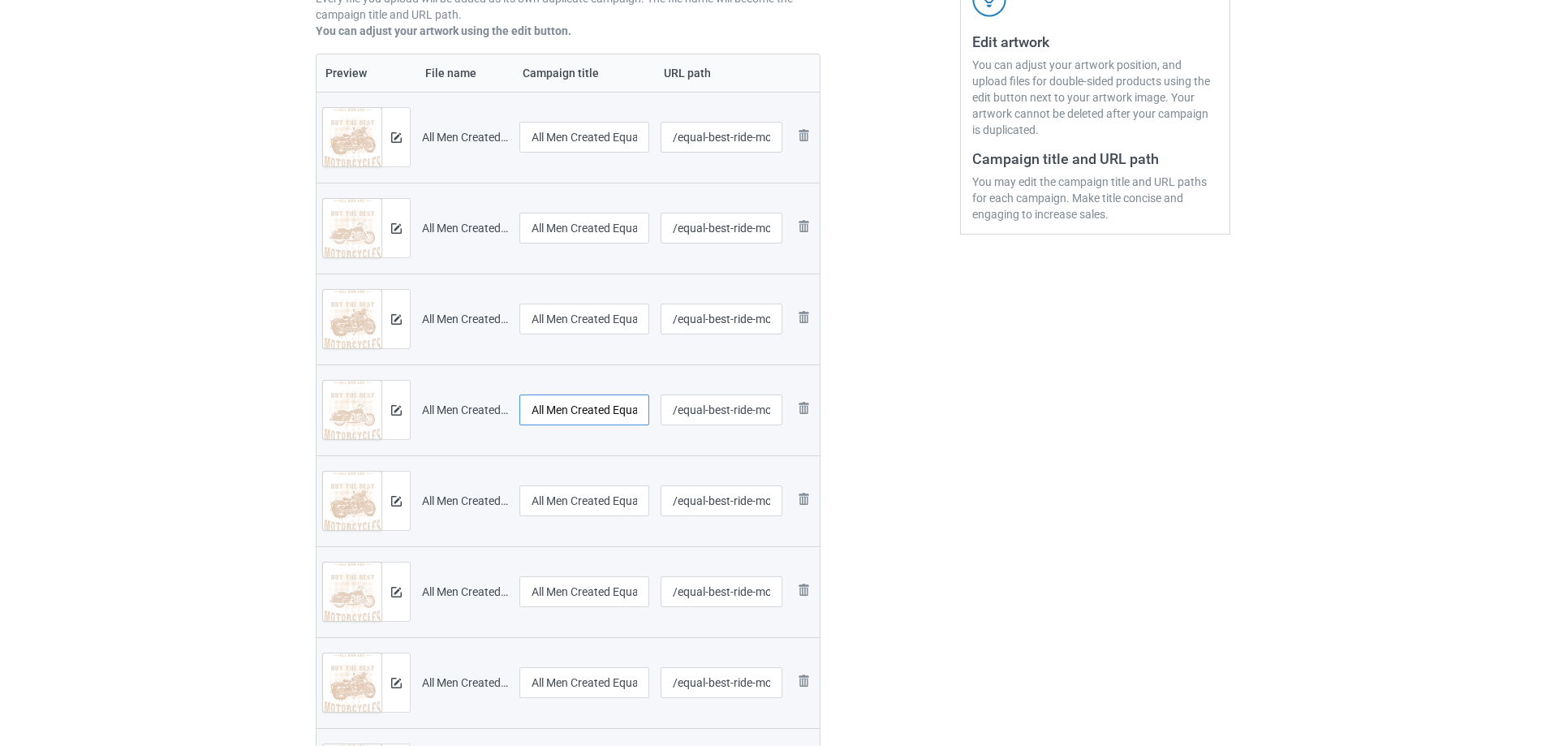
scroll to position [0, 183]
drag, startPoint x: 577, startPoint y: 412, endPoint x: 709, endPoint y: 404, distance: 132.5
click at [709, 404] on tr "Preview and edit artwork All Men Created Equal Best Ride Motorcycles Nineties H…" at bounding box center [567, 409] width 503 height 91
click at [397, 420] on div at bounding box center [395, 410] width 28 height 58
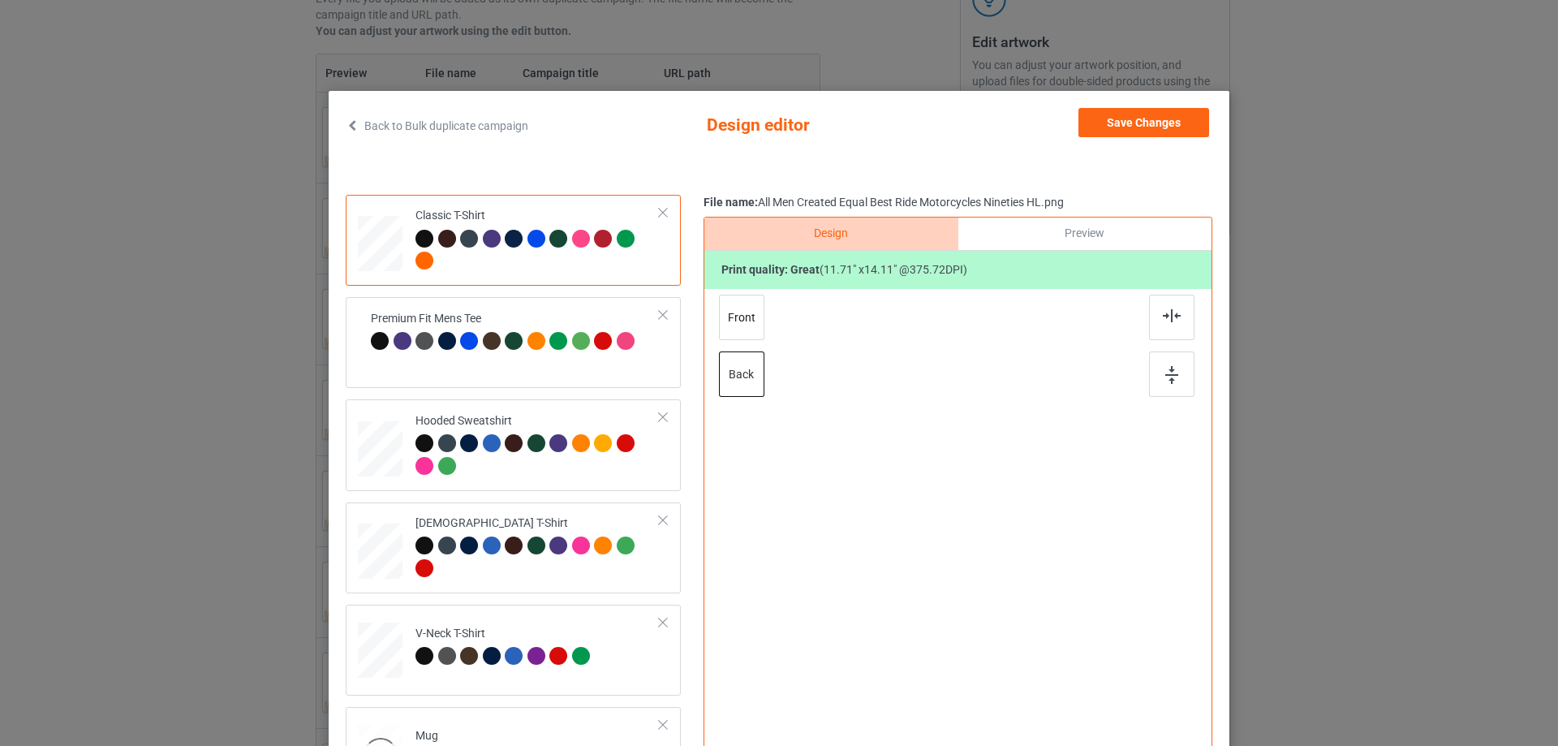
scroll to position [162, 0]
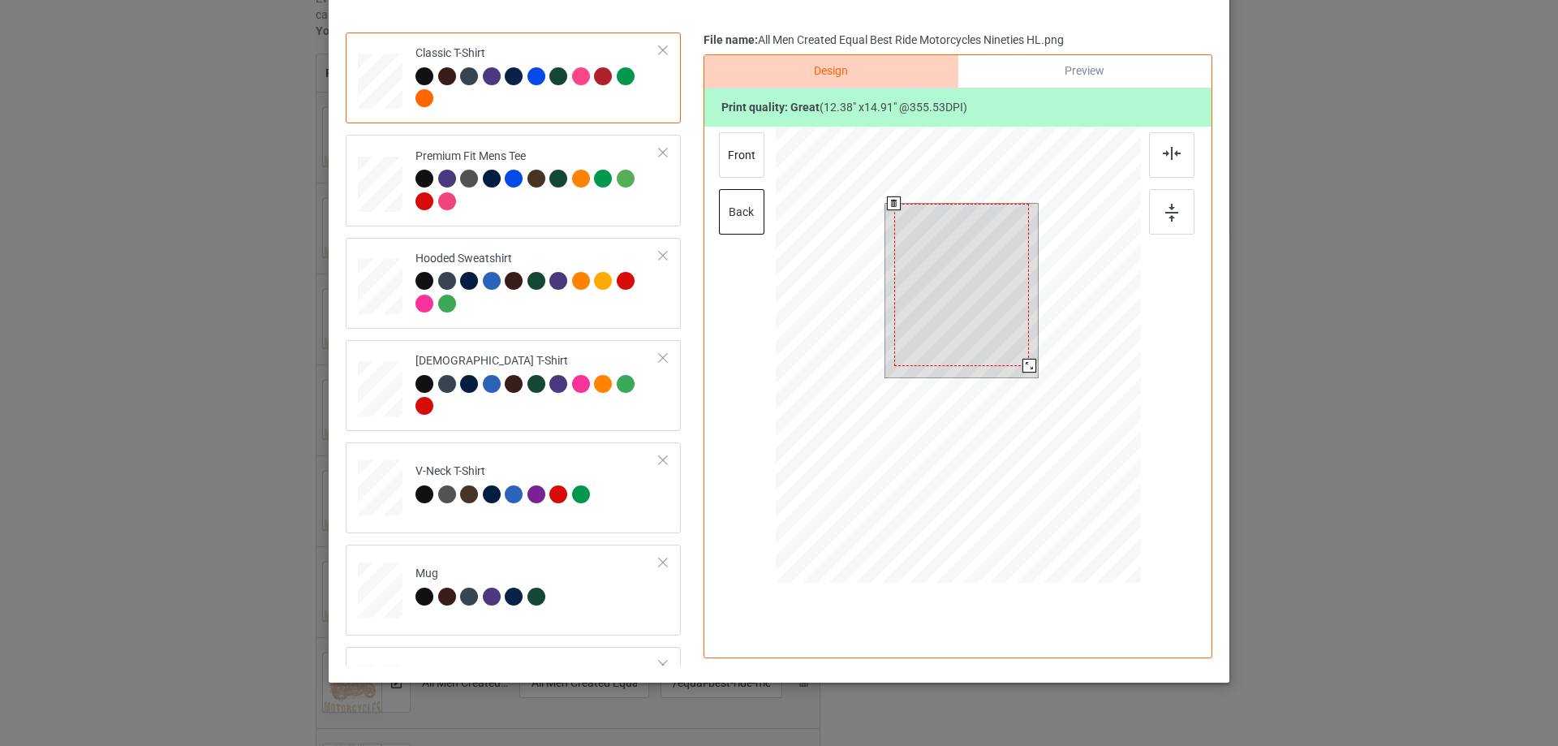
click at [1022, 367] on div at bounding box center [1029, 366] width 14 height 14
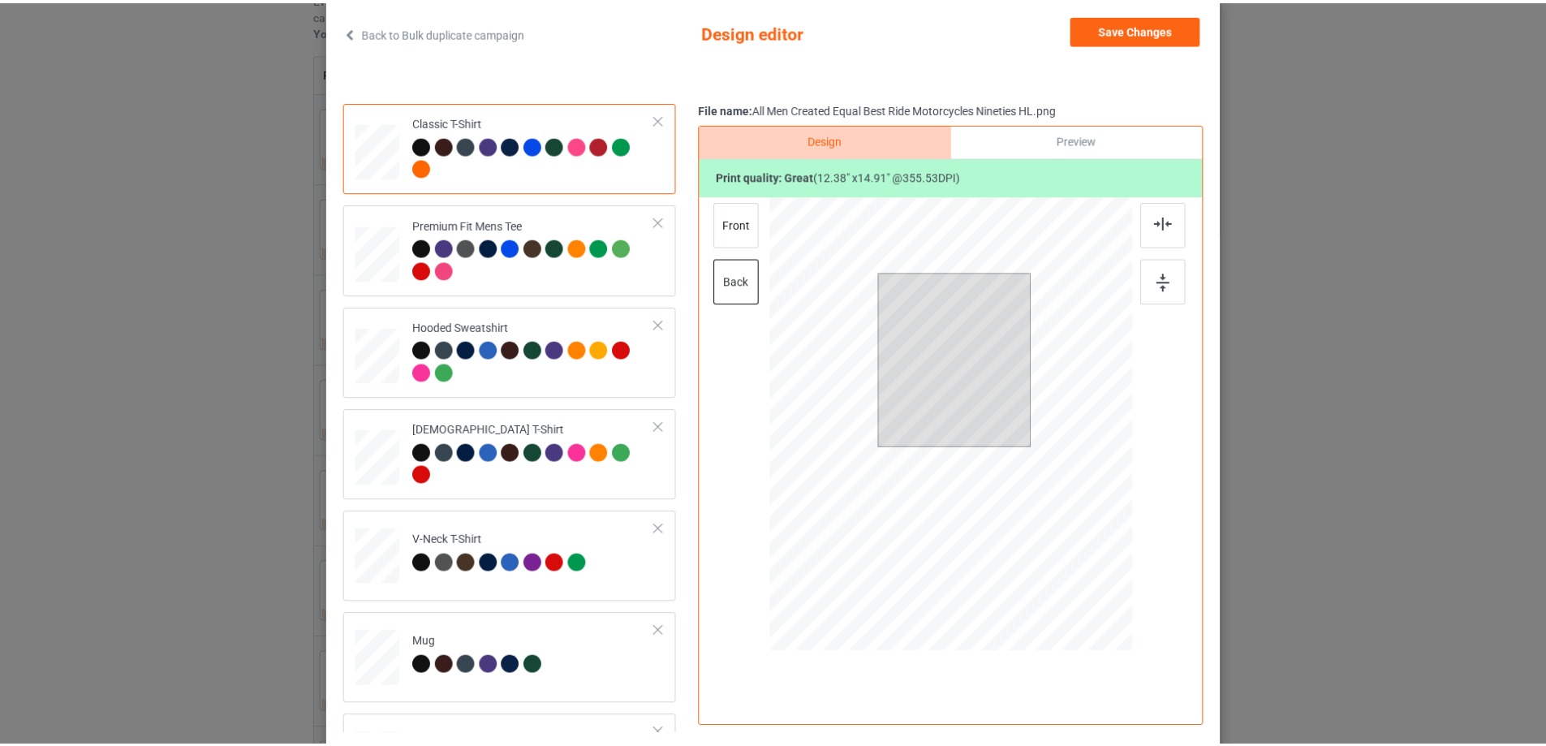
scroll to position [0, 0]
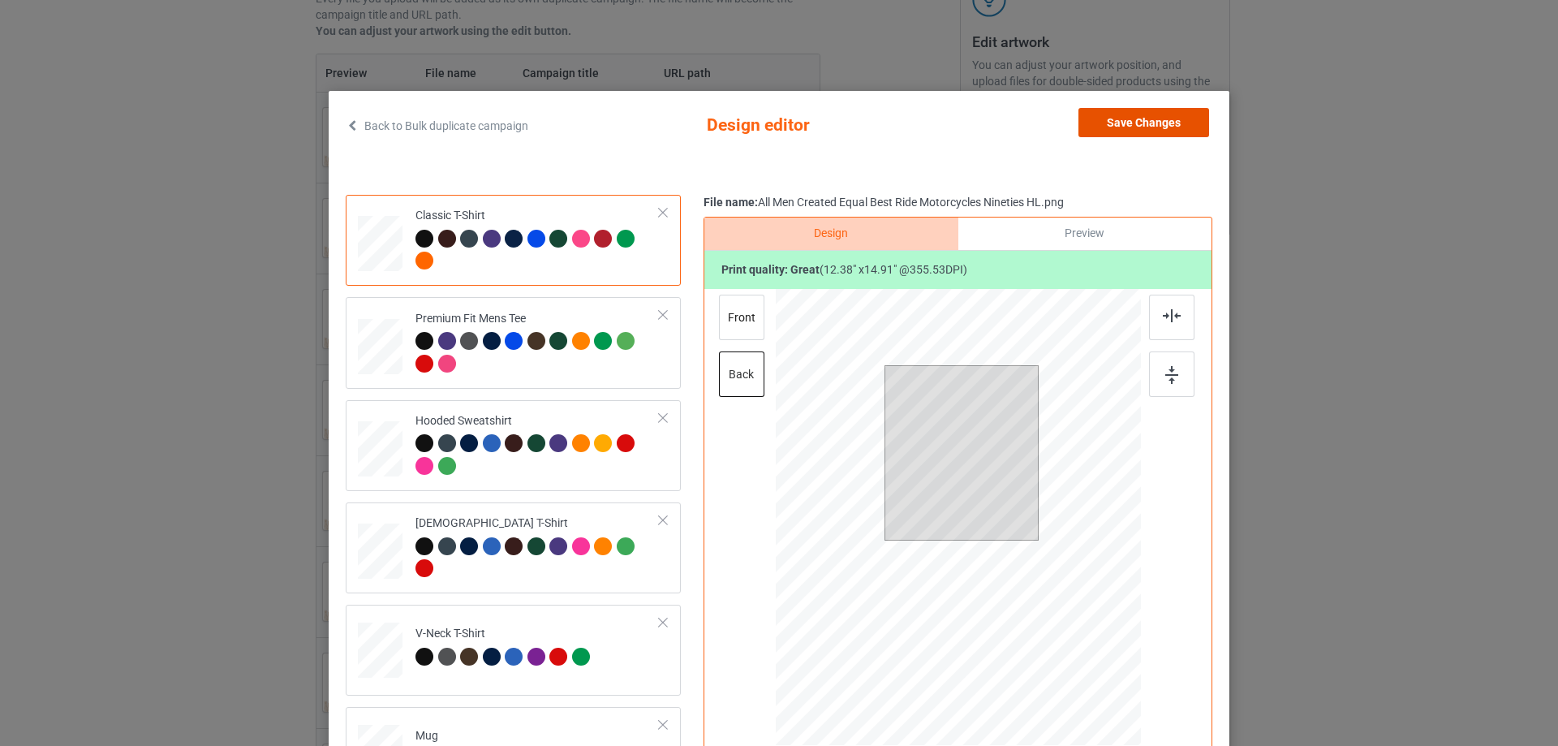
click at [1134, 131] on button "Save Changes" at bounding box center [1143, 122] width 131 height 29
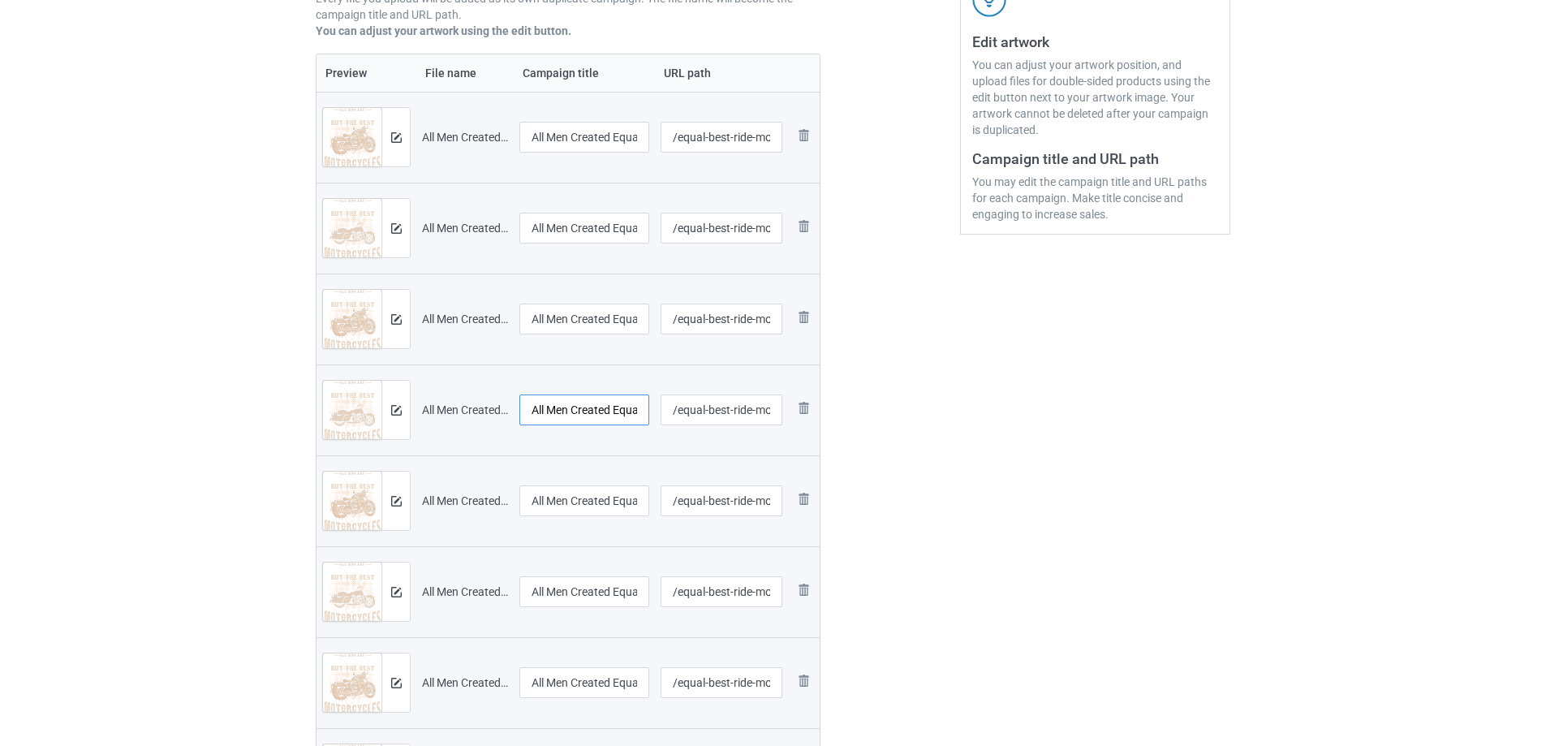
scroll to position [0, 183]
drag, startPoint x: 722, startPoint y: 409, endPoint x: 957, endPoint y: 415, distance: 234.6
click at [957, 415] on div "Campaign to duplicate Men creat equal The Best Ride Motorcycle Seventies Origin…" at bounding box center [772, 328] width 937 height 1078
drag, startPoint x: 572, startPoint y: 507, endPoint x: 789, endPoint y: 537, distance: 218.7
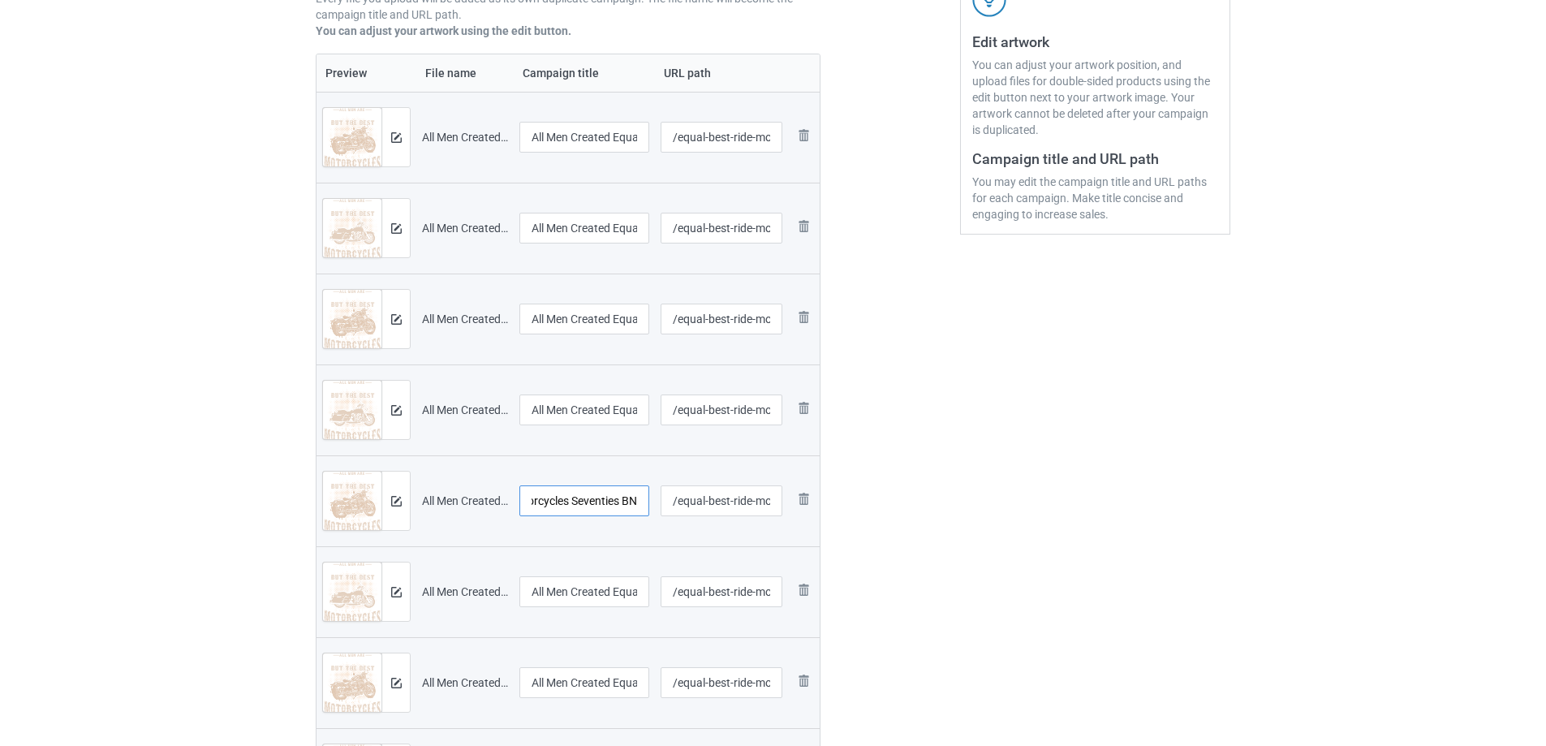
click at [984, 506] on div "Campaign to duplicate Men creat equal The Best Ride Motorcycle Seventies Origin…" at bounding box center [772, 328] width 937 height 1078
click at [402, 508] on div at bounding box center [395, 500] width 28 height 58
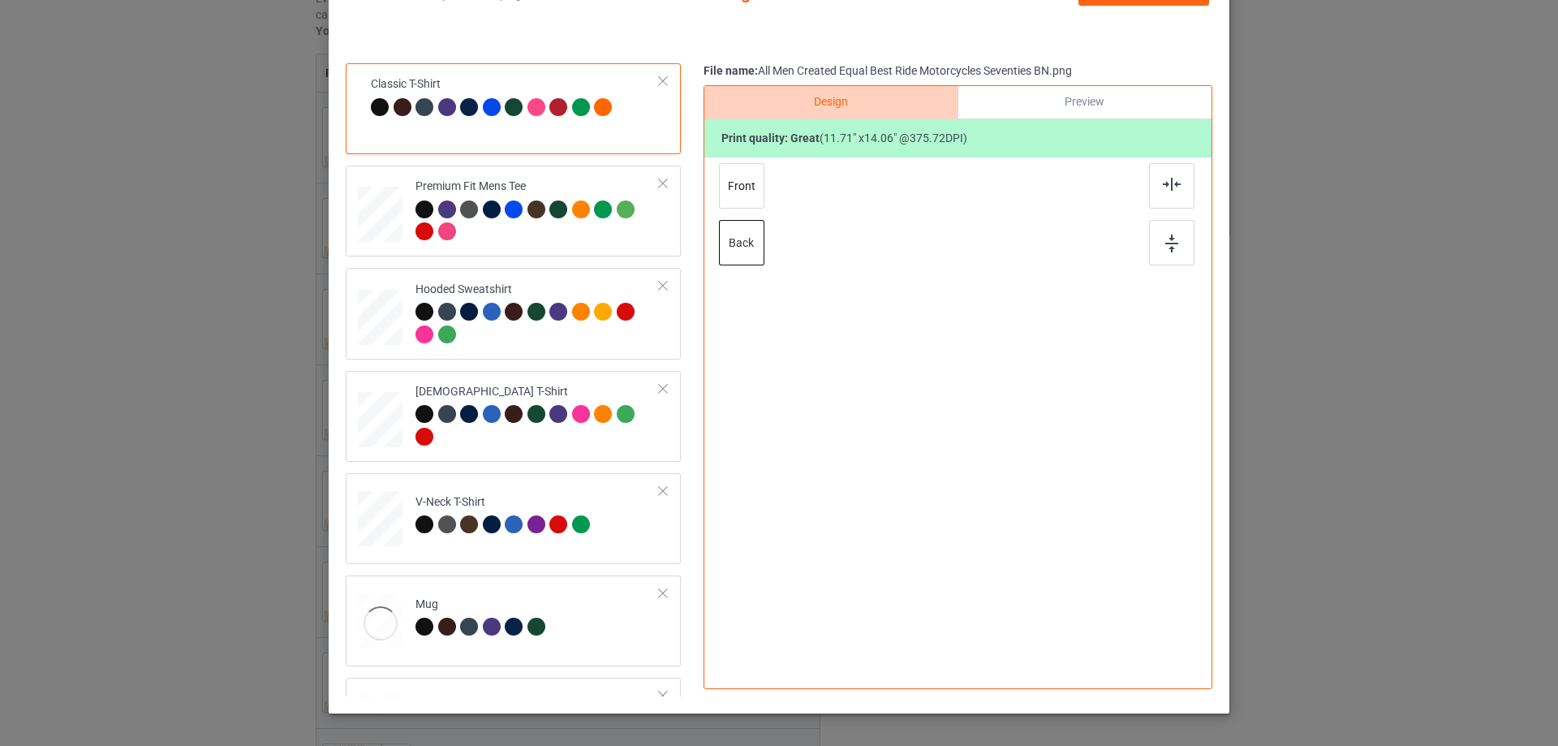
scroll to position [162, 0]
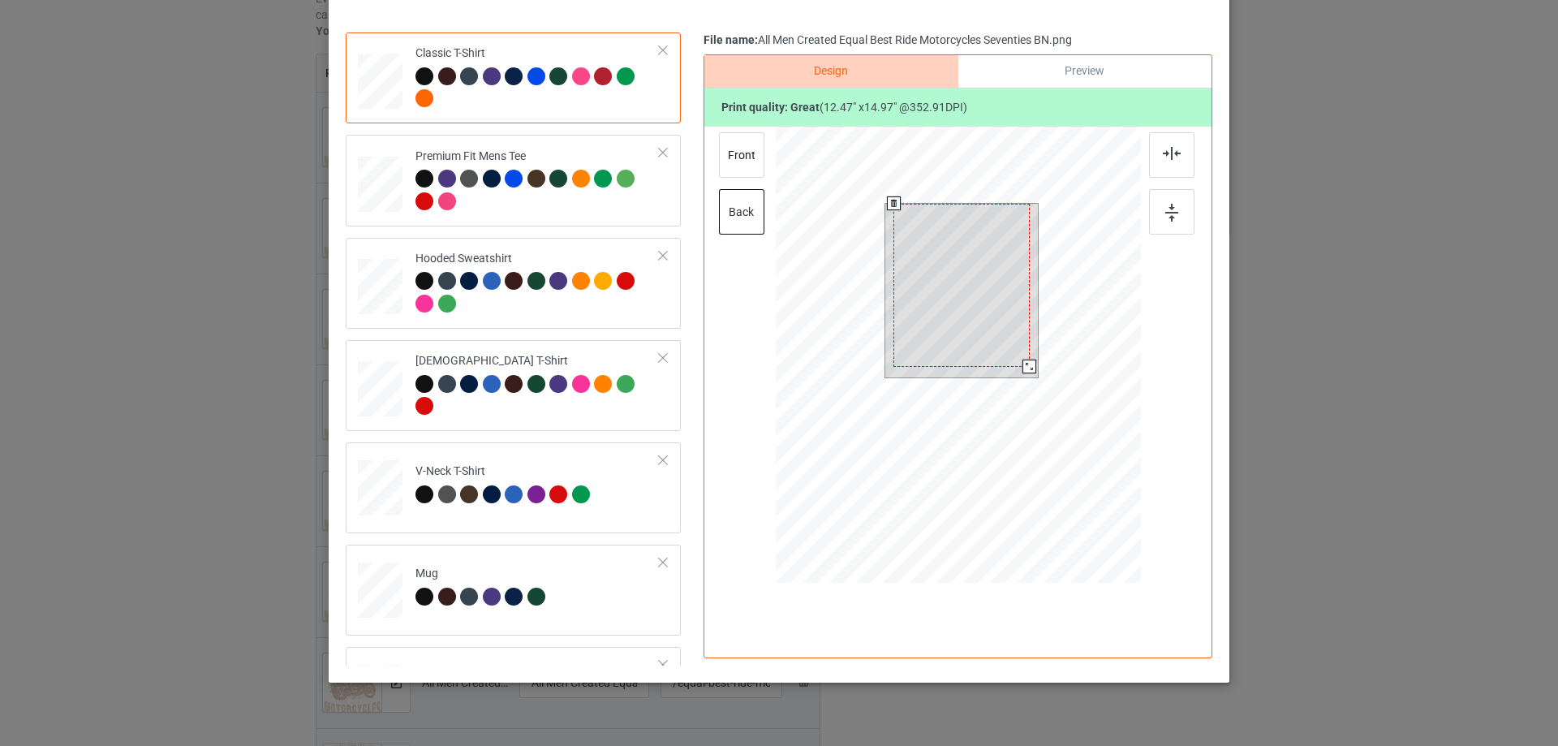
click at [1022, 368] on div at bounding box center [1029, 366] width 14 height 14
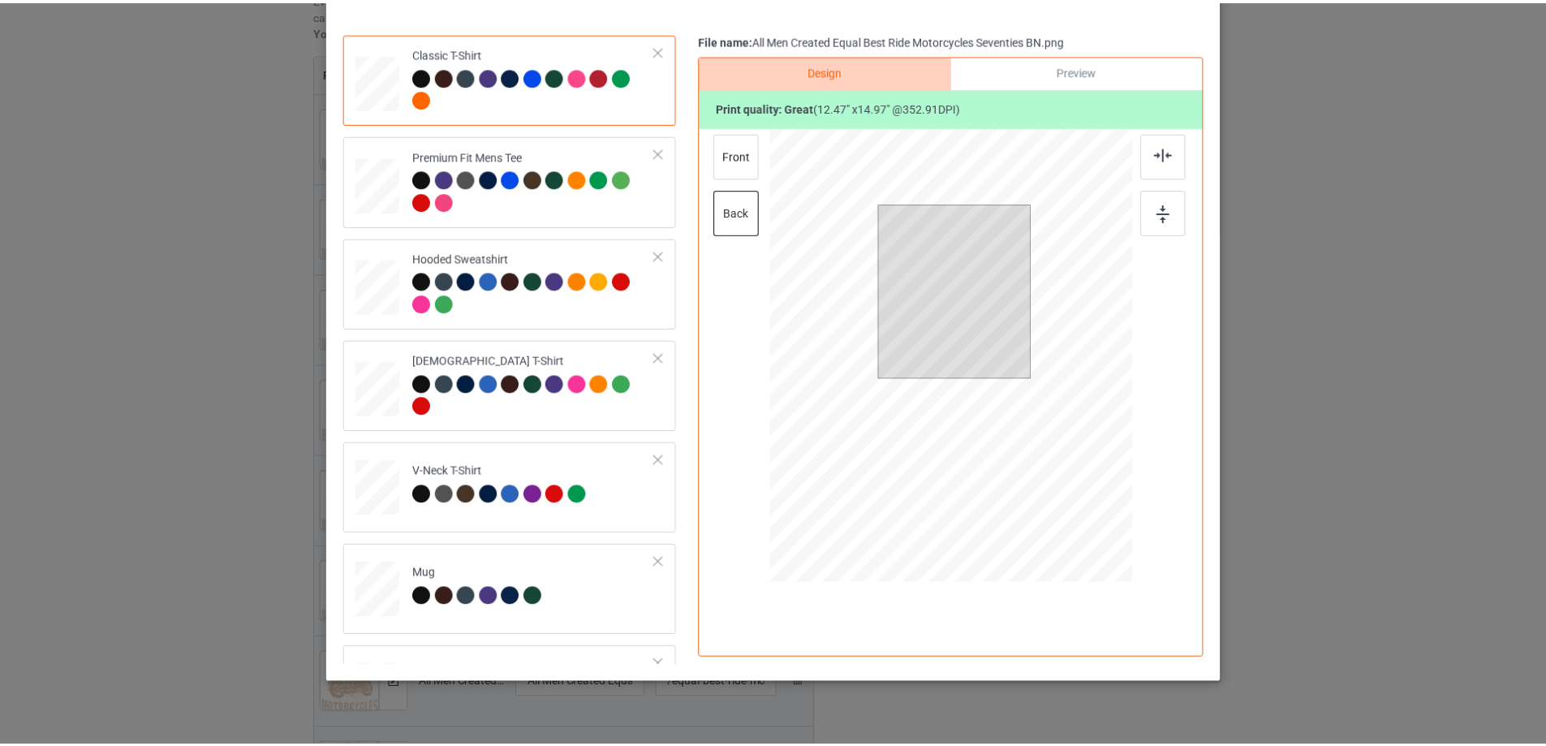
scroll to position [0, 0]
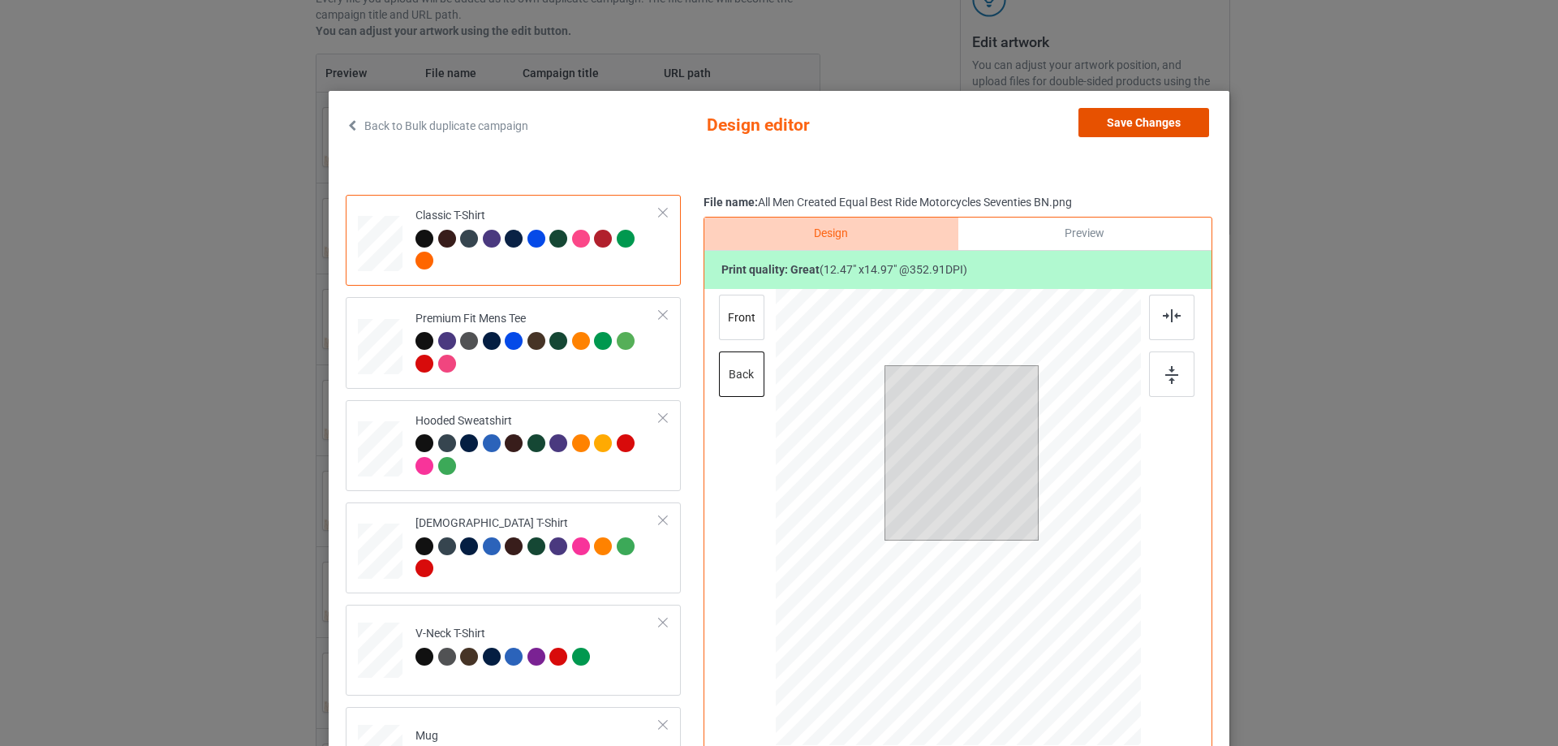
click at [1143, 131] on button "Save Changes" at bounding box center [1143, 122] width 131 height 29
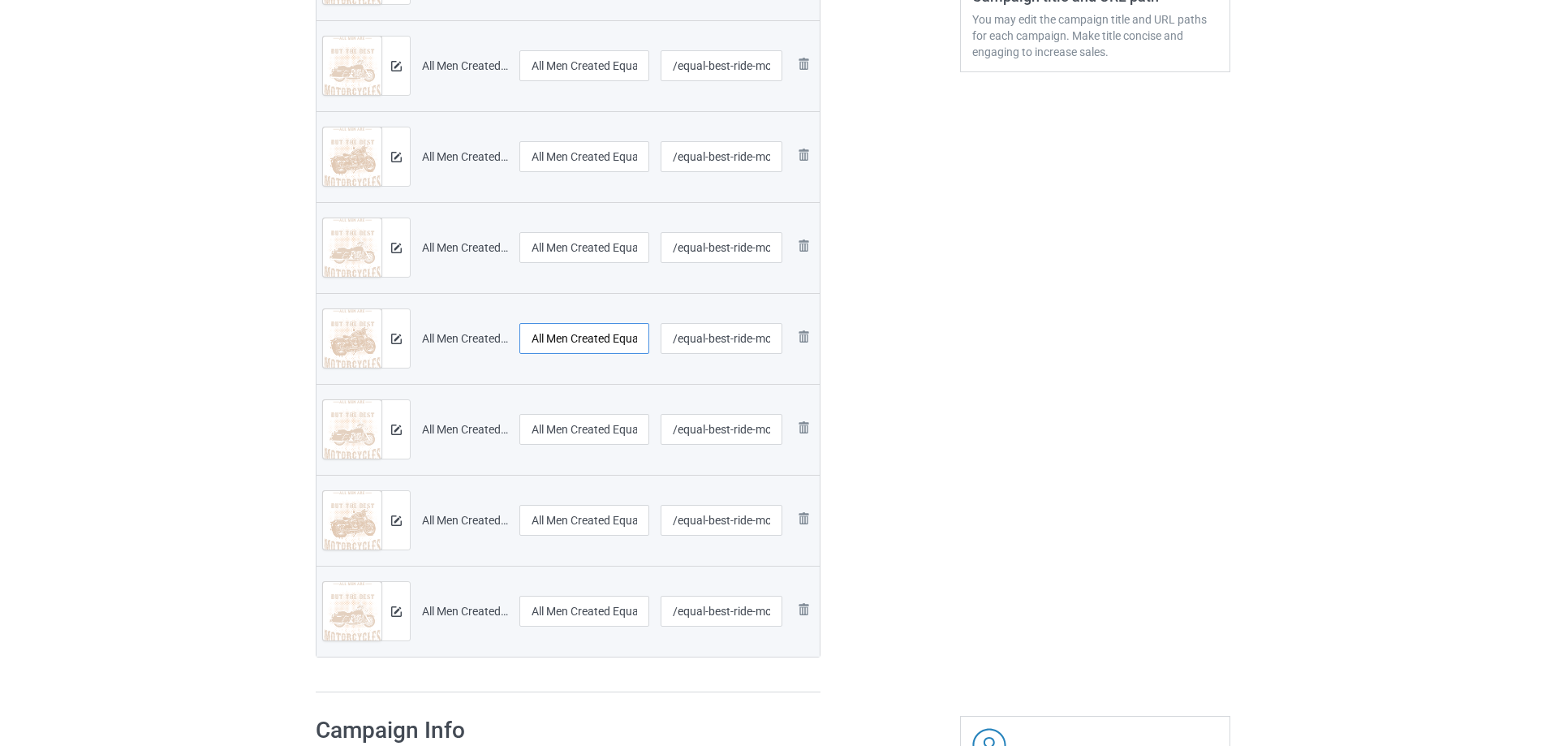
scroll to position [0, 192]
drag, startPoint x: 581, startPoint y: 335, endPoint x: 1044, endPoint y: 351, distance: 463.6
click at [1044, 351] on div "Campaign to duplicate Men creat equal The Best Ride Motorcycle Seventies Origin…" at bounding box center [772, 166] width 937 height 1078
drag, startPoint x: 602, startPoint y: 433, endPoint x: 1000, endPoint y: 437, distance: 397.6
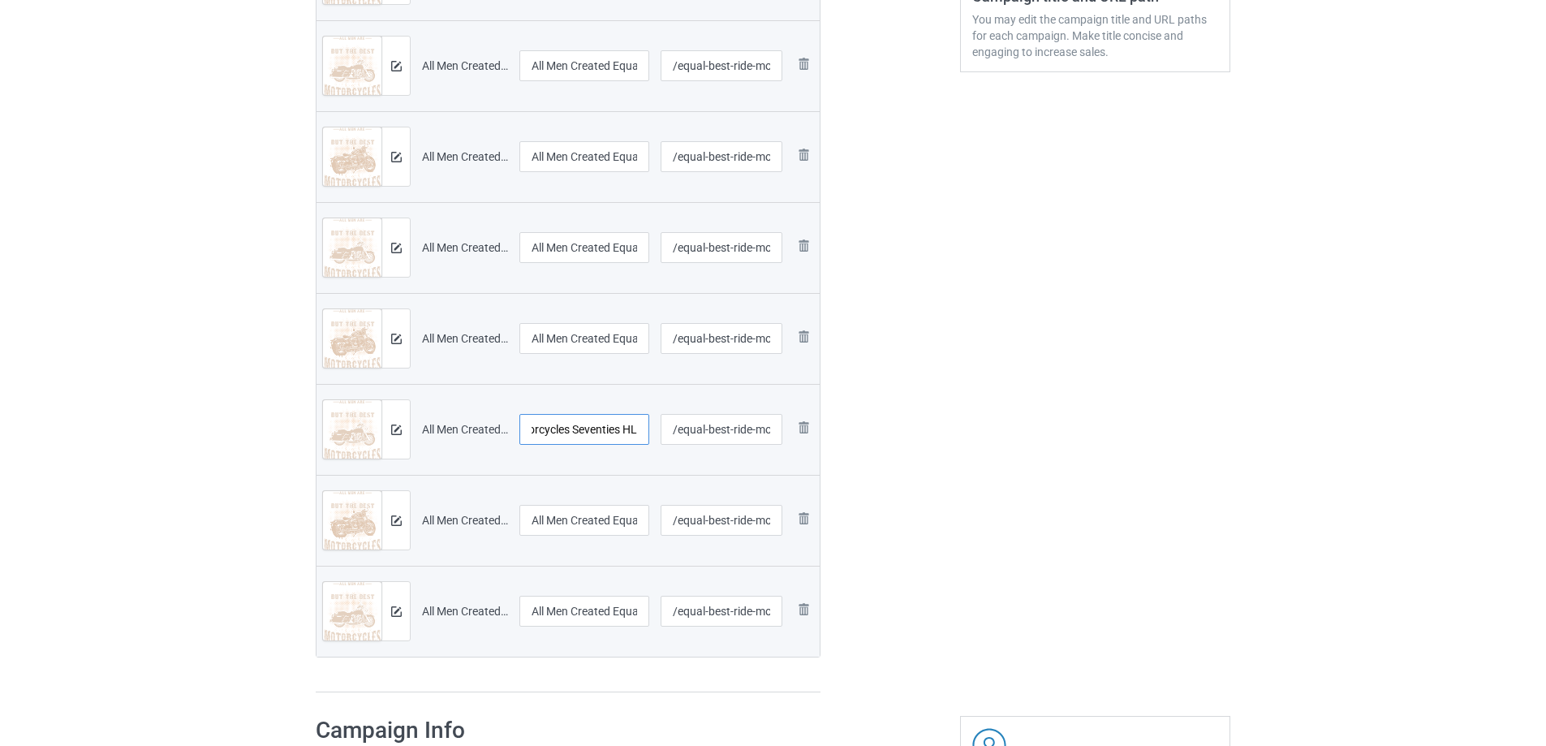
click at [1000, 437] on div "Campaign to duplicate Men creat equal The Best Ride Motorcycle Seventies Origin…" at bounding box center [772, 166] width 937 height 1078
click at [399, 424] on img at bounding box center [396, 429] width 11 height 11
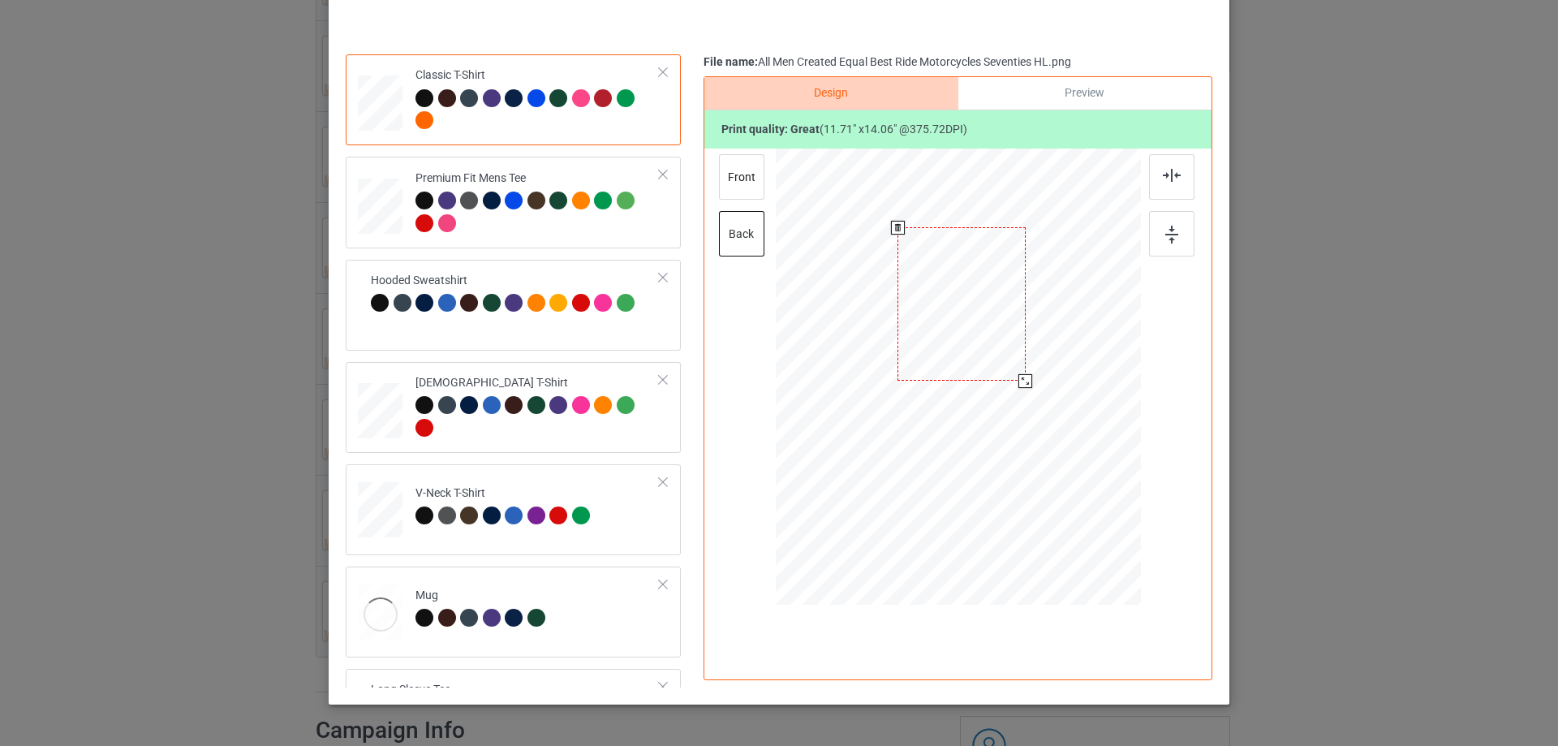
scroll to position [191, 0]
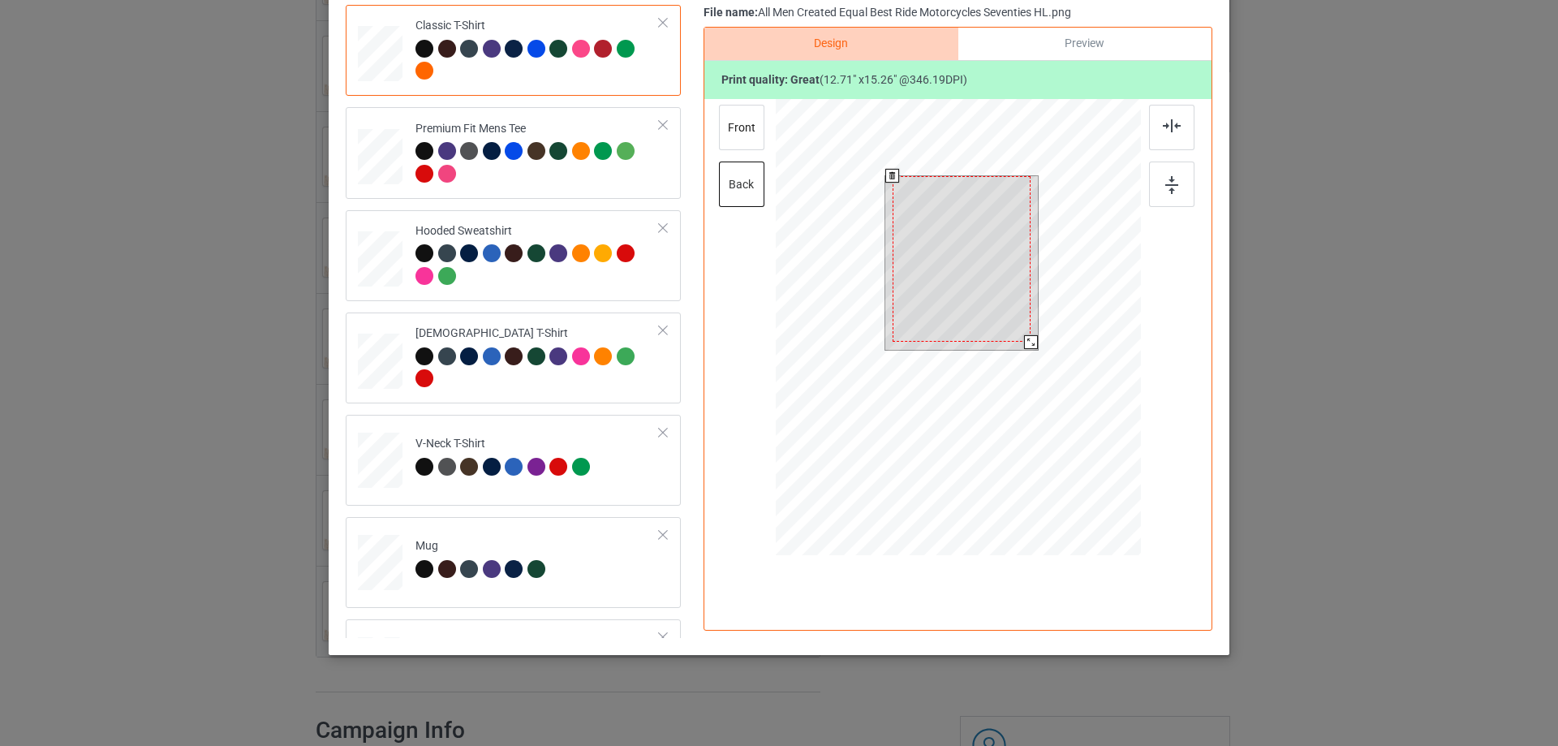
click at [1024, 335] on div at bounding box center [1031, 342] width 14 height 14
click at [1028, 335] on div at bounding box center [1029, 340] width 14 height 14
click at [1006, 274] on div at bounding box center [970, 256] width 135 height 161
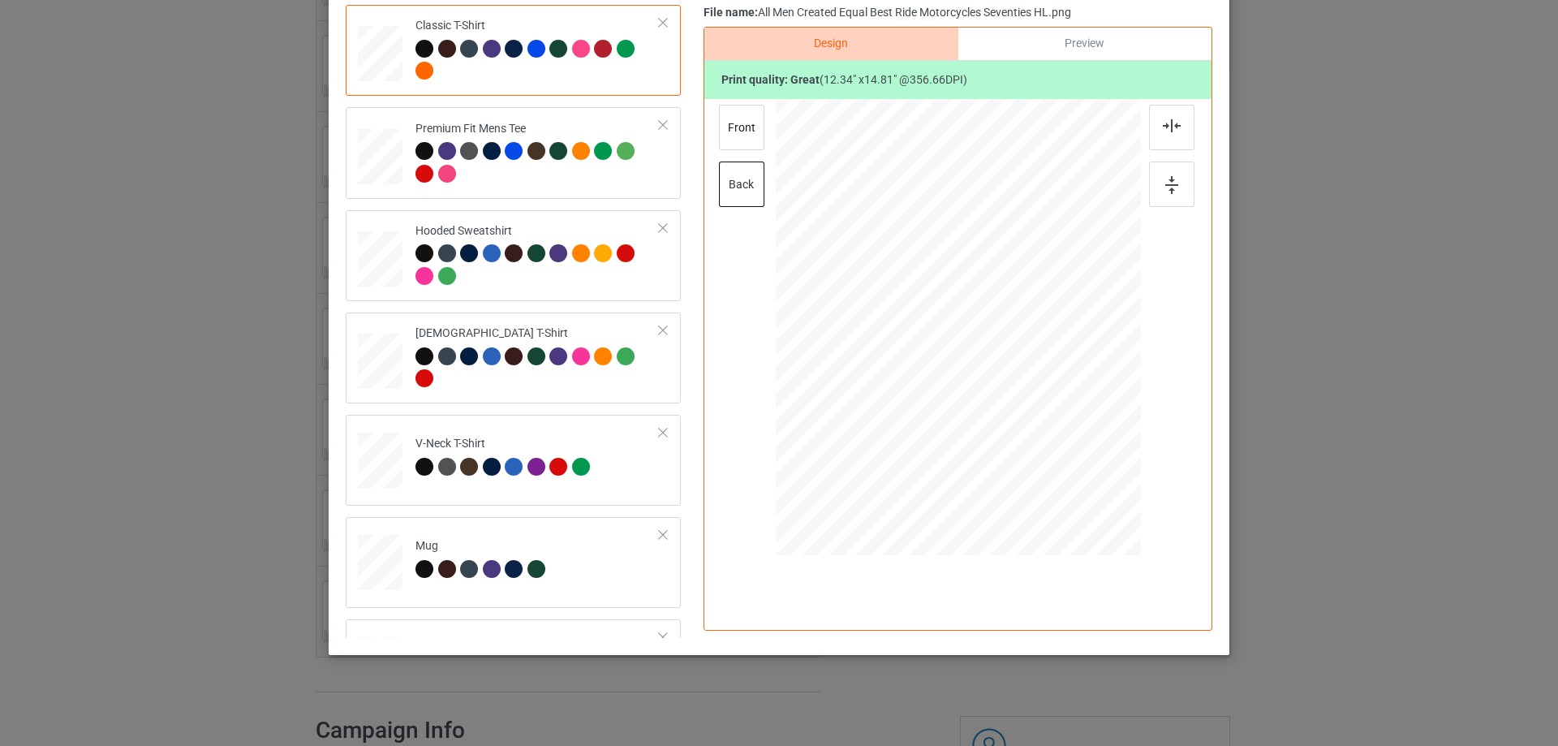
drag, startPoint x: 370, startPoint y: 557, endPoint x: 791, endPoint y: 352, distance: 468.5
click at [376, 59] on div at bounding box center [381, 48] width 19 height 22
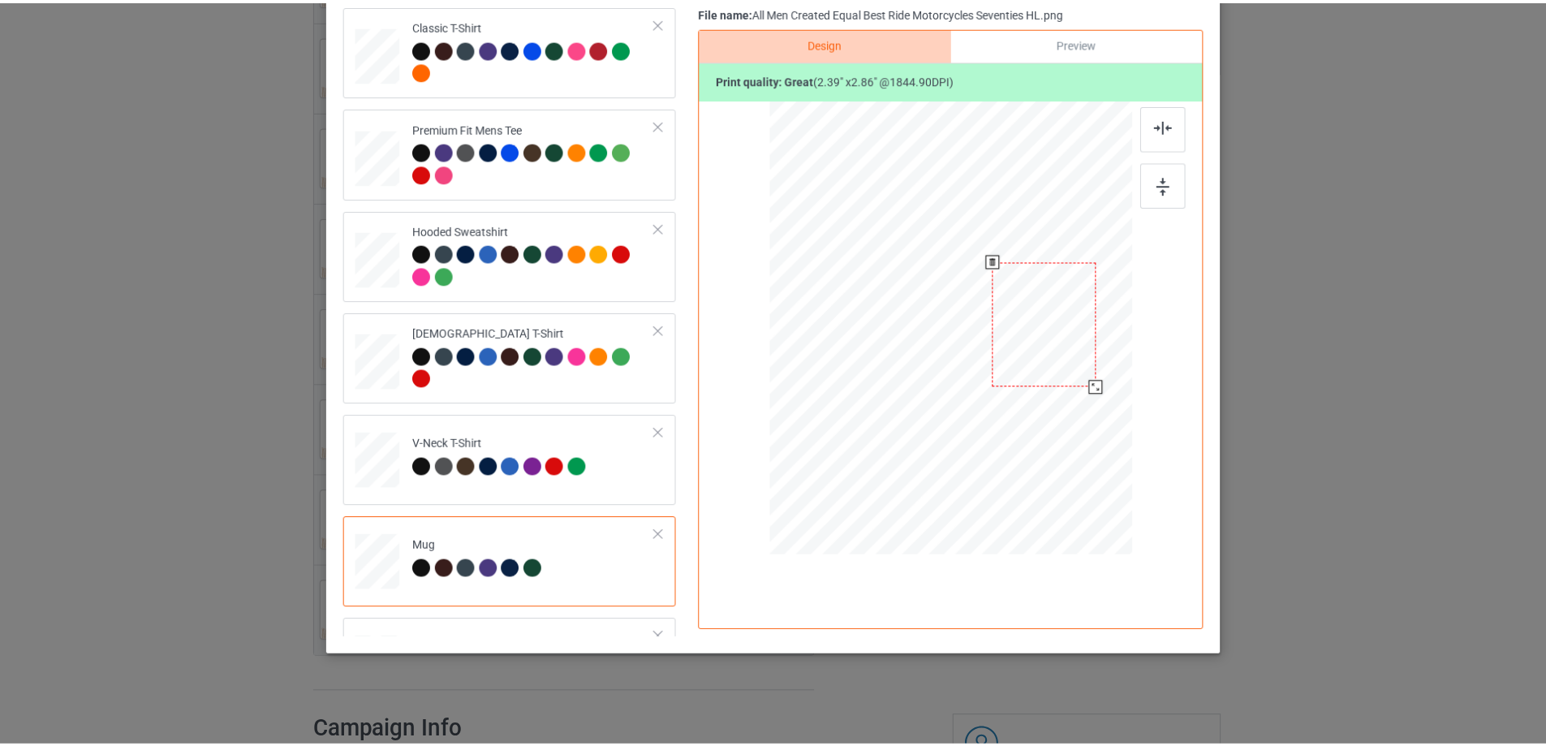
scroll to position [0, 0]
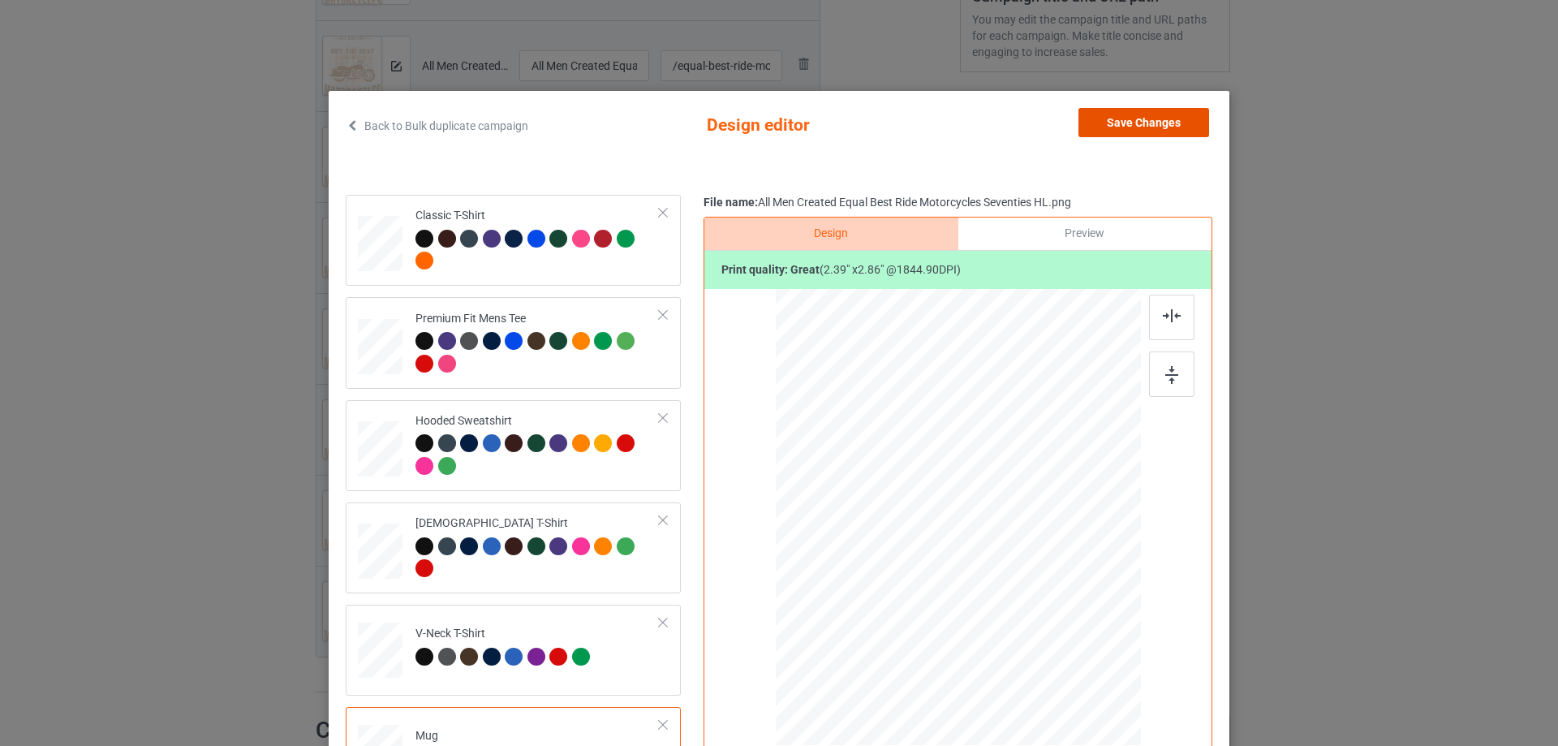
click at [1150, 122] on button "Save Changes" at bounding box center [1143, 122] width 131 height 29
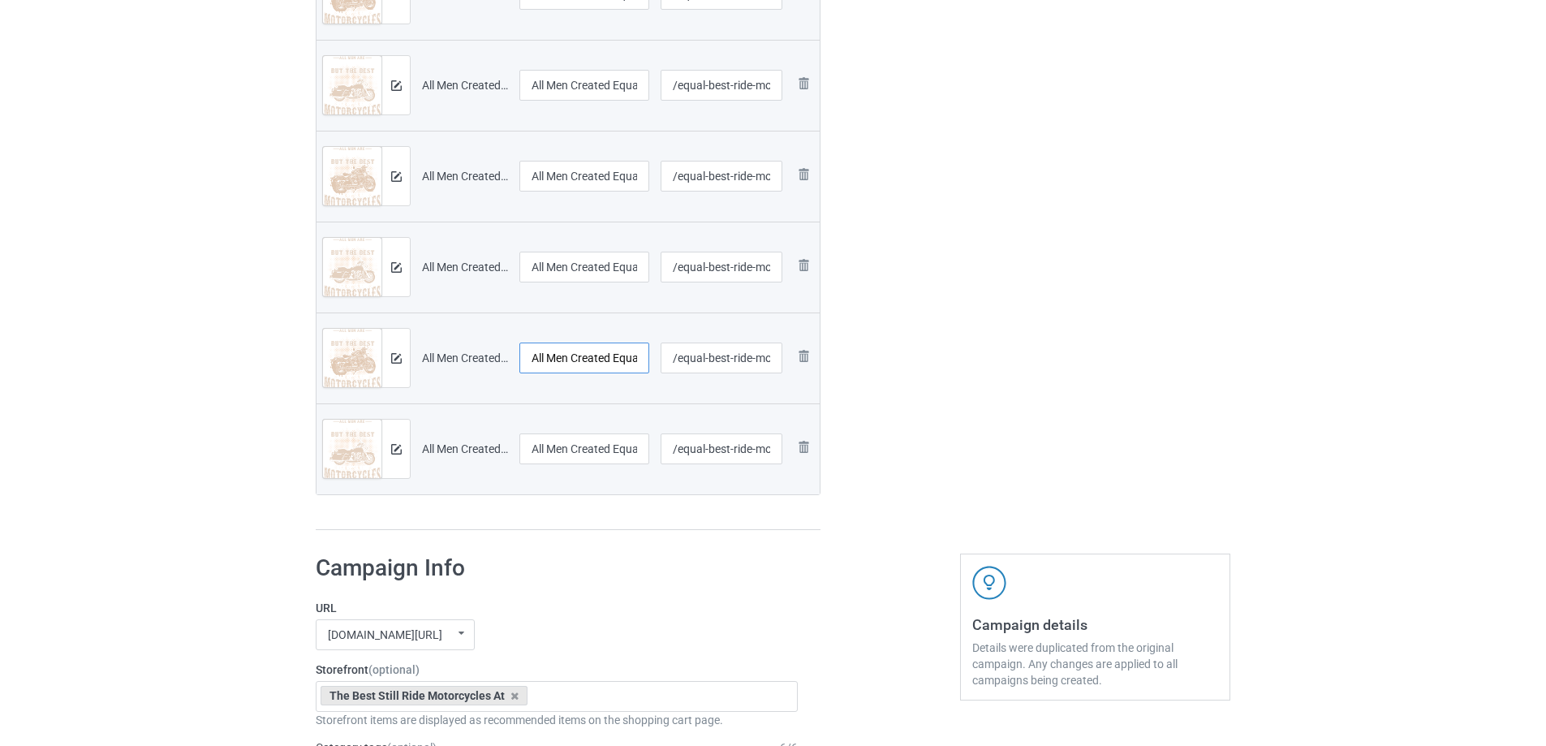
scroll to position [0, 176]
drag, startPoint x: 576, startPoint y: 357, endPoint x: 741, endPoint y: 361, distance: 164.8
click at [744, 355] on tr "Preview and edit artwork All Men Created Equal Best Ride Motorcycles Sixties BN…" at bounding box center [567, 357] width 503 height 91
drag, startPoint x: 575, startPoint y: 448, endPoint x: 877, endPoint y: 478, distance: 303.4
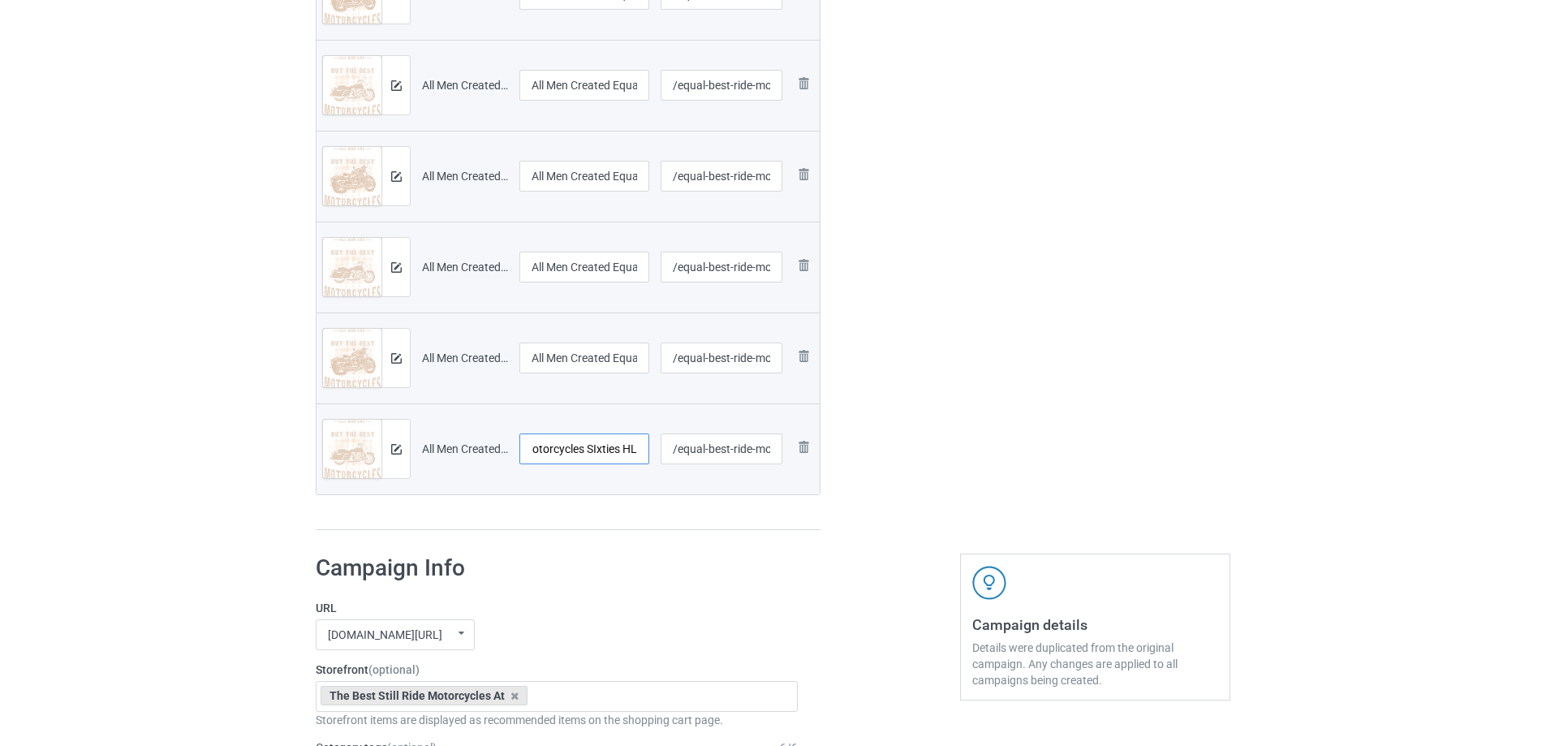
click at [877, 478] on div "Campaign to duplicate Men creat equal The Best Ride Motorcycle Seventies Origin…" at bounding box center [772, 3] width 937 height 1078
click at [396, 369] on div at bounding box center [395, 358] width 28 height 58
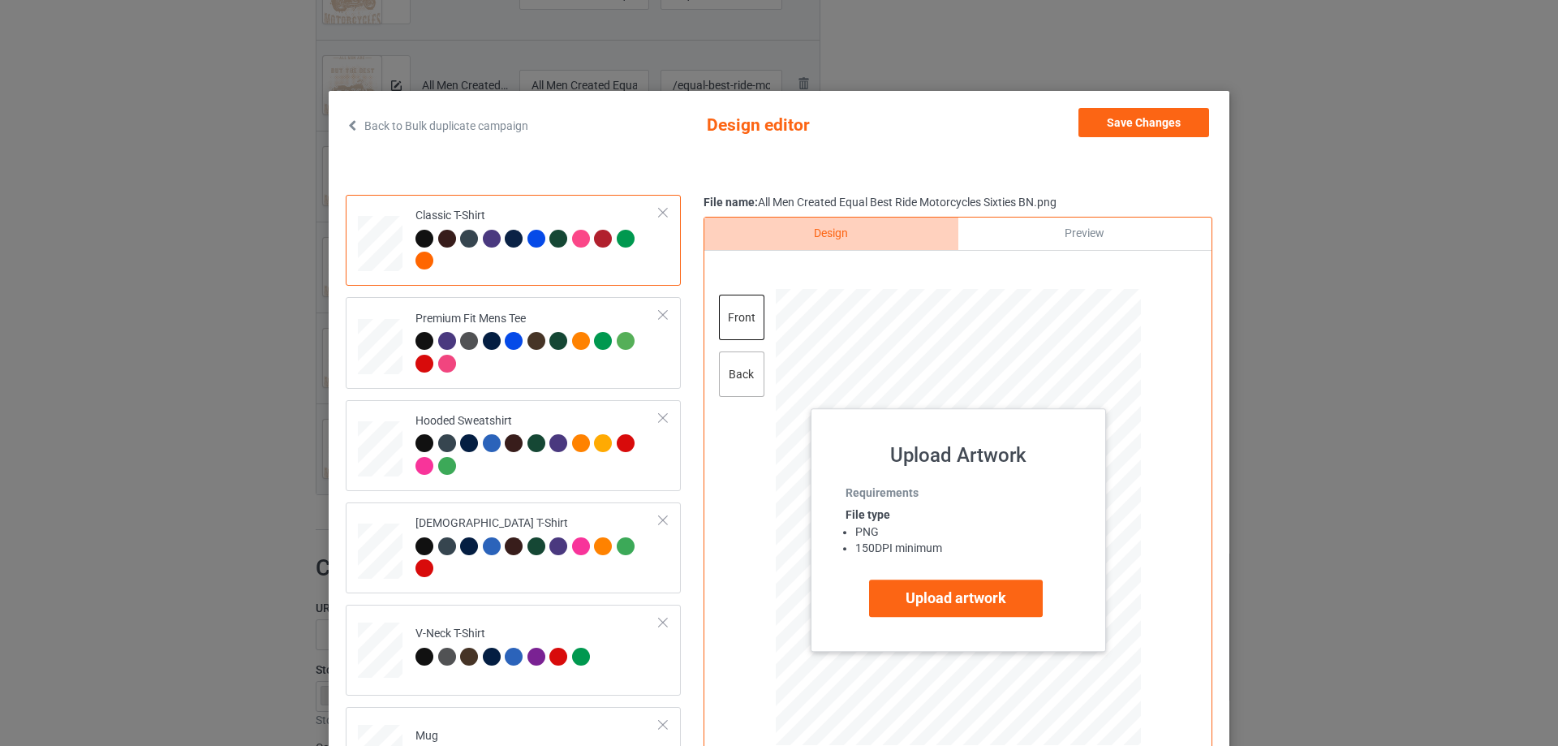
click at [734, 370] on div "back" at bounding box center [741, 373] width 45 height 45
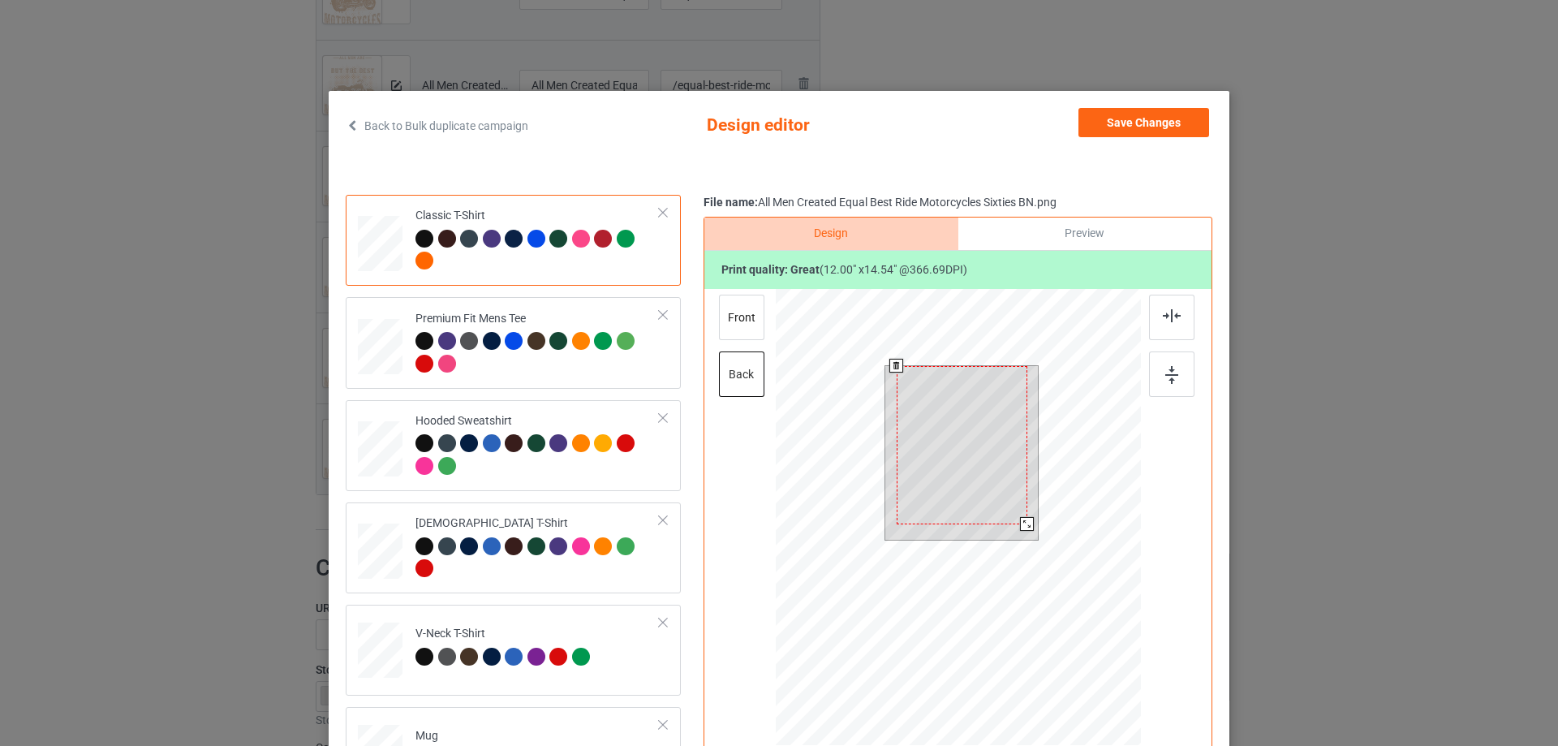
click at [1020, 520] on div at bounding box center [1027, 524] width 14 height 14
click at [1023, 524] on div at bounding box center [1029, 529] width 14 height 14
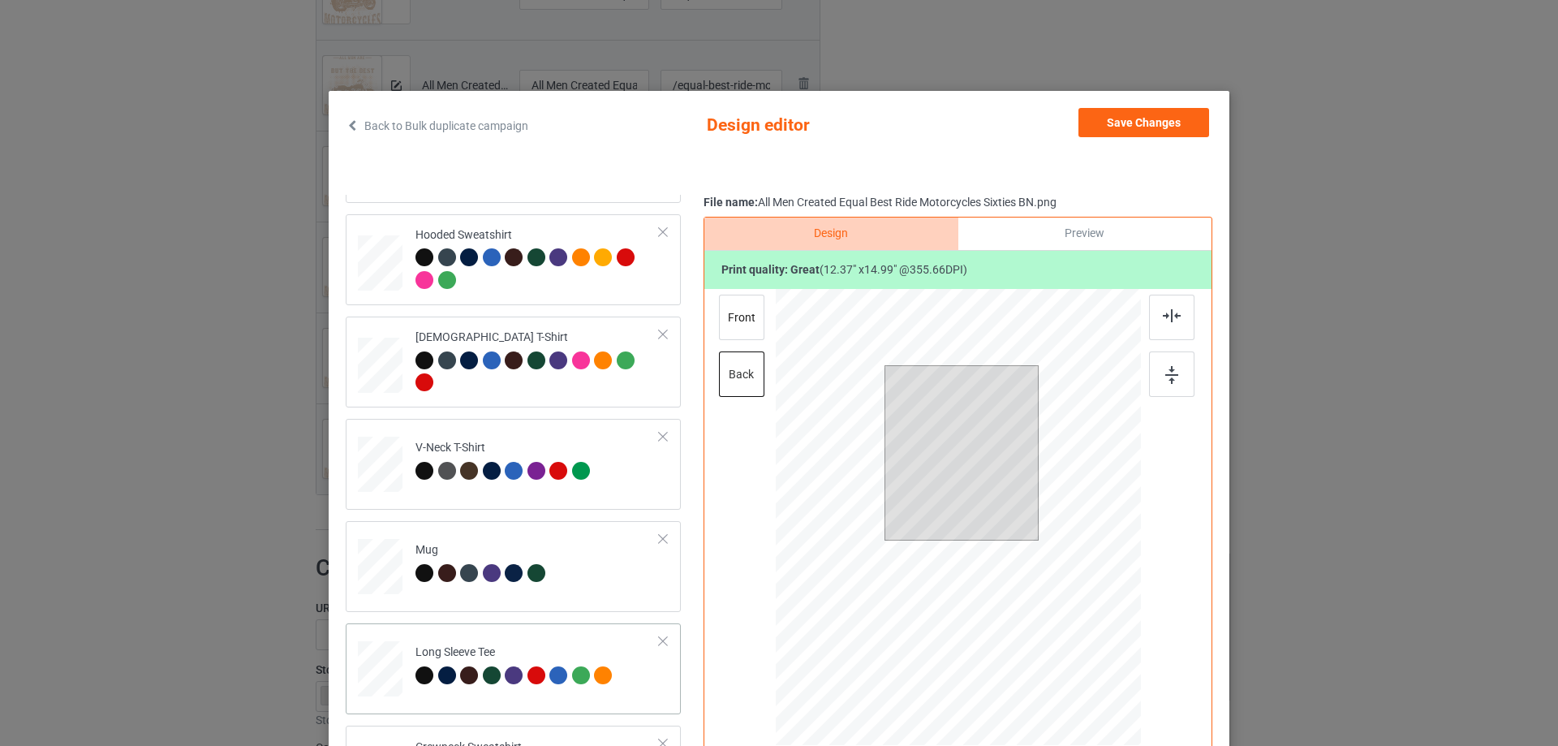
scroll to position [243, 0]
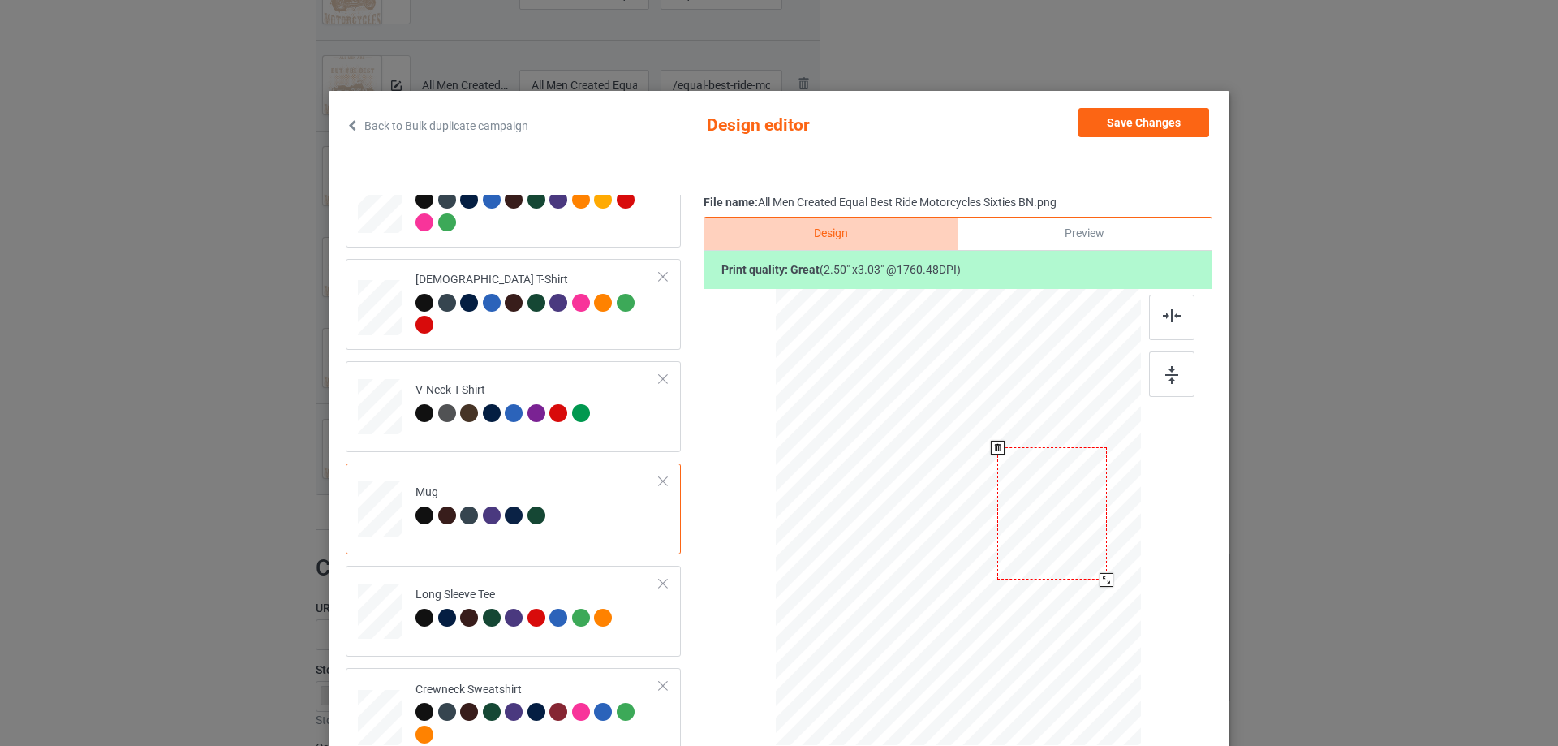
click at [1100, 578] on div at bounding box center [1107, 580] width 14 height 14
click at [1171, 372] on img at bounding box center [1171, 375] width 13 height 18
click at [1154, 124] on button "Save Changes" at bounding box center [1143, 122] width 131 height 29
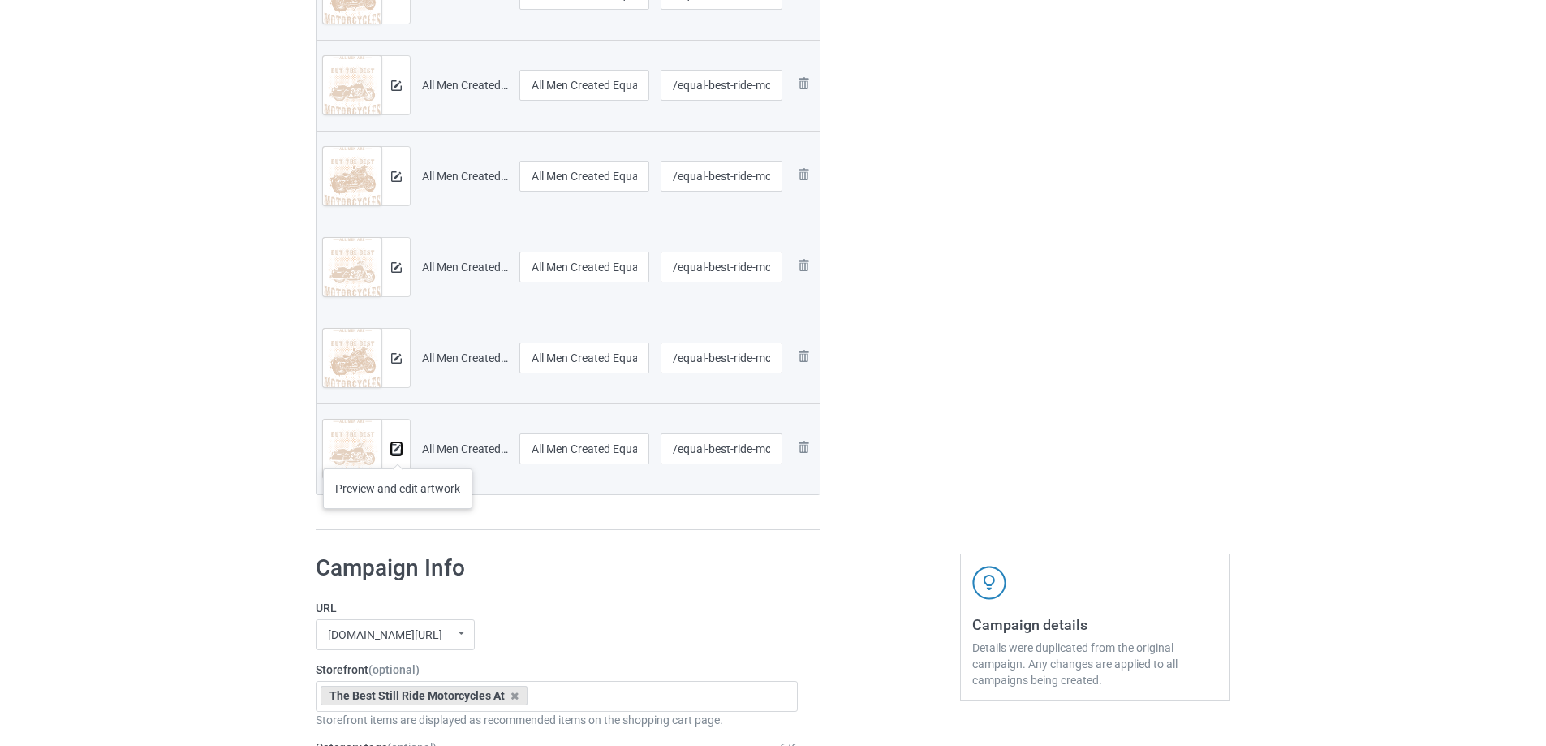
click at [398, 452] on img at bounding box center [396, 449] width 11 height 11
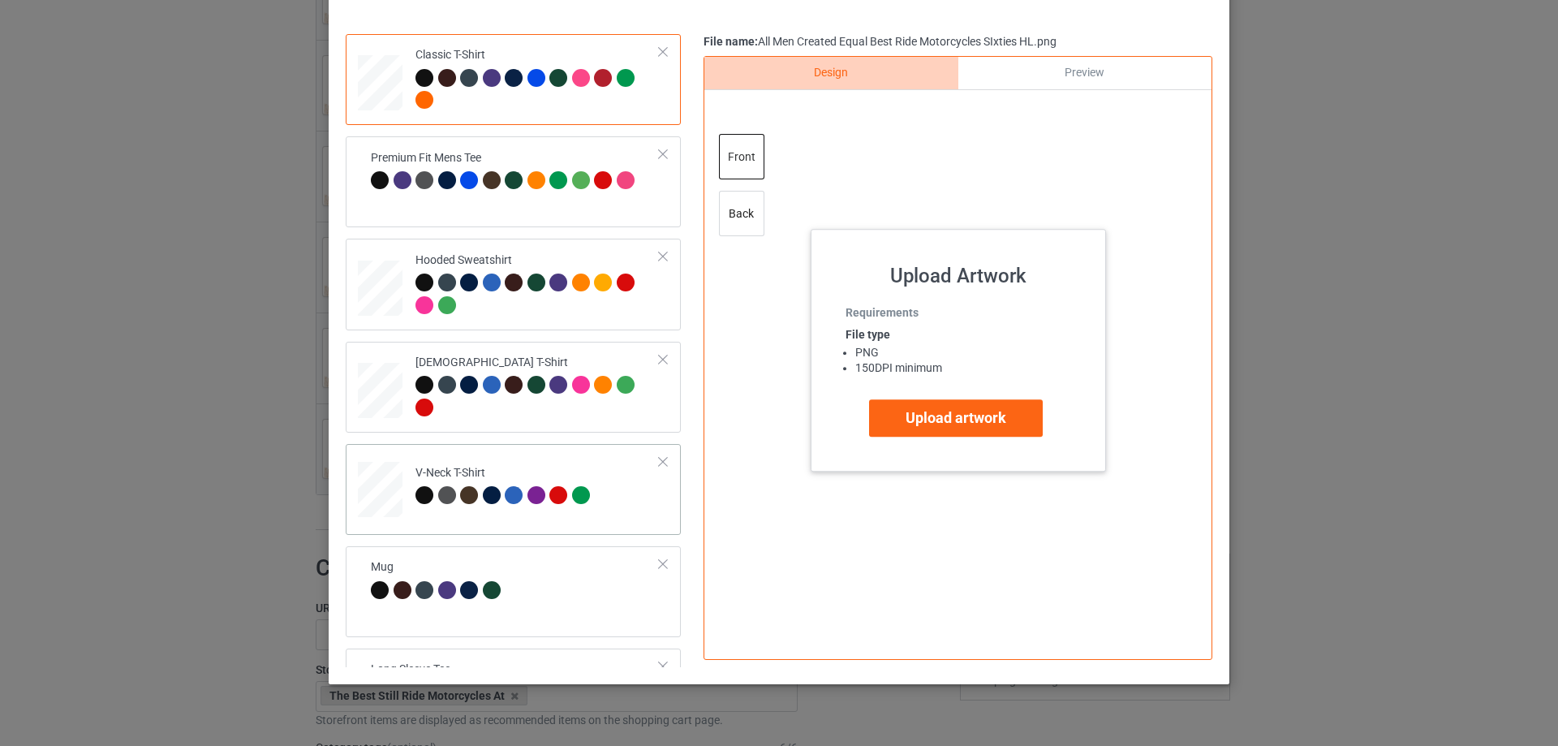
scroll to position [191, 0]
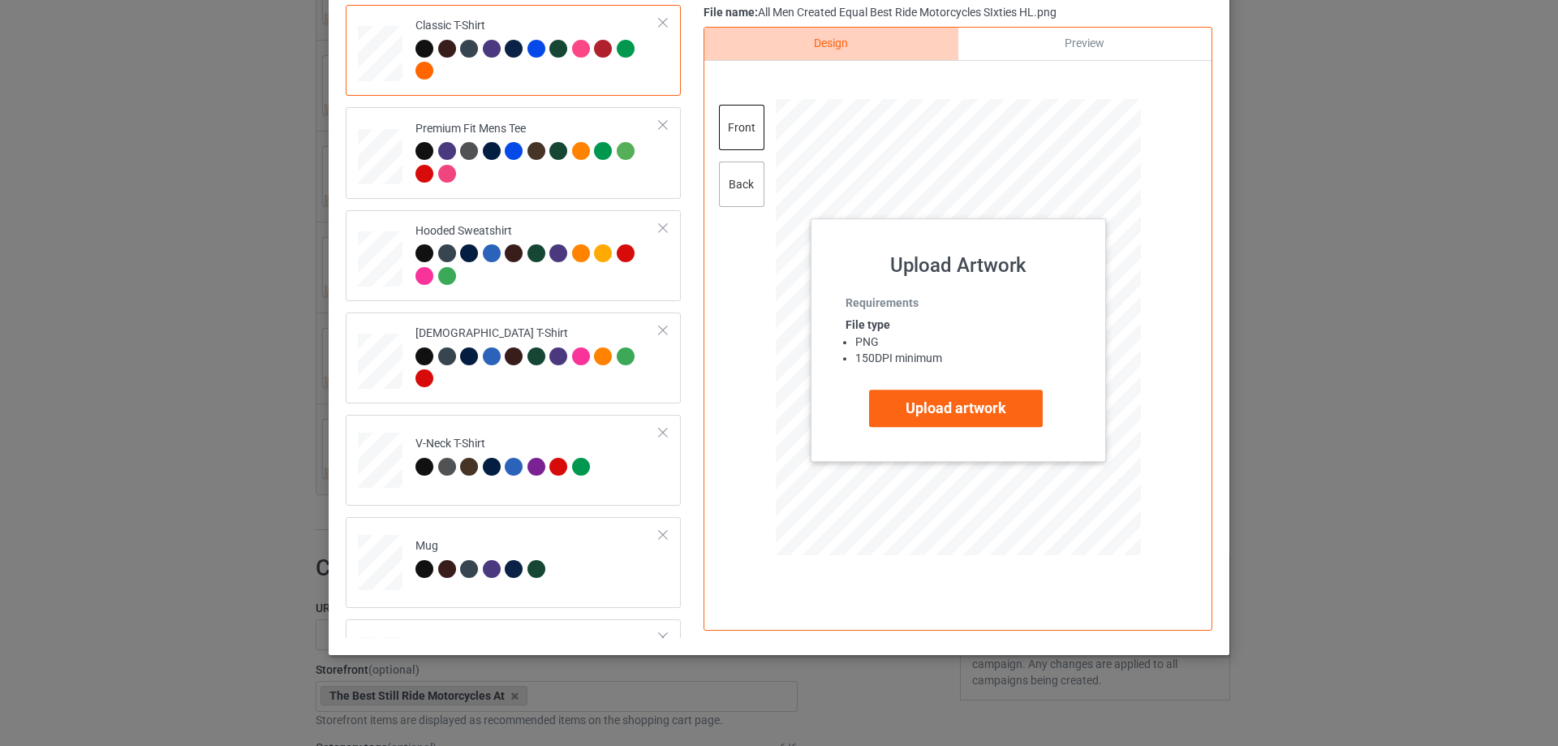
click at [721, 181] on div "back" at bounding box center [741, 183] width 45 height 45
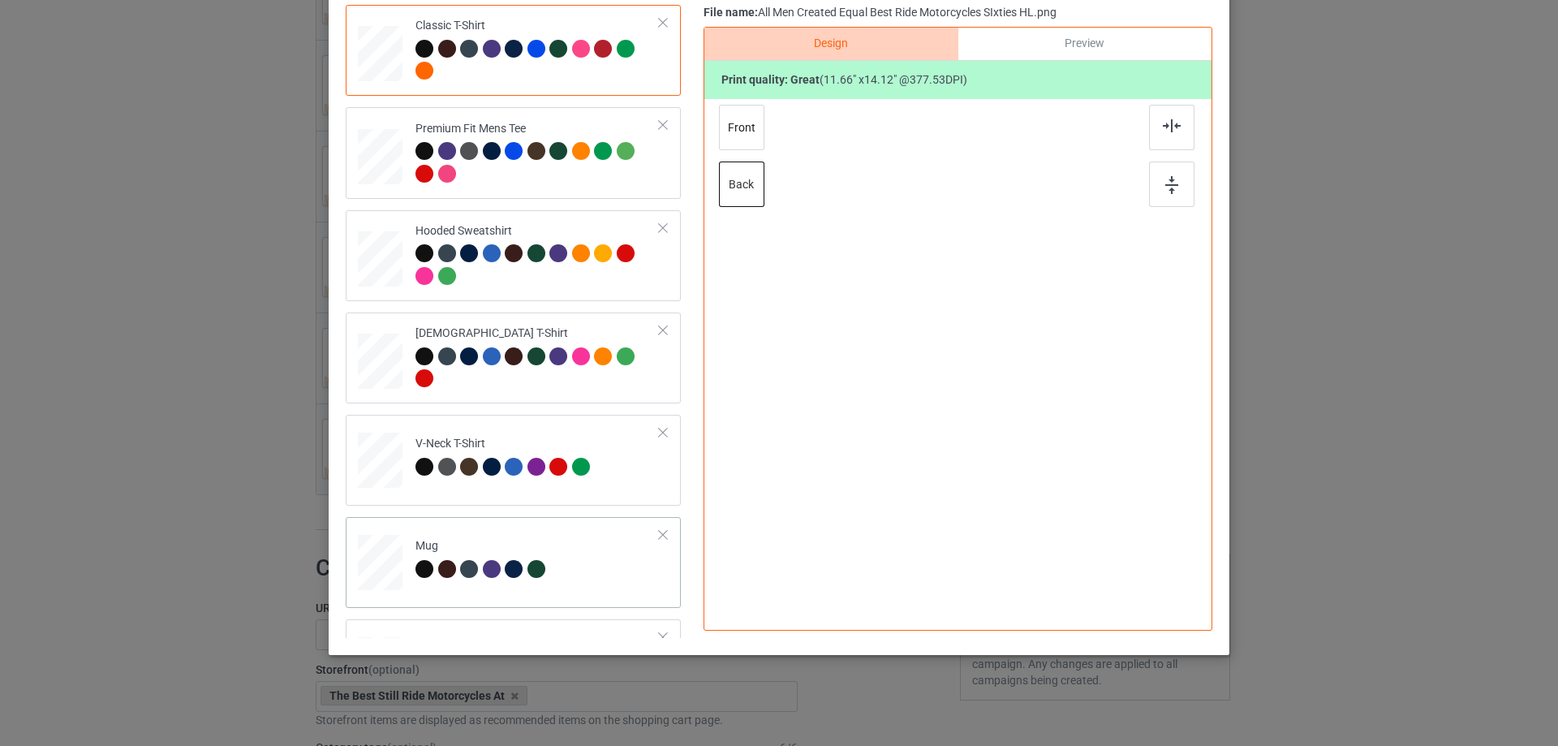
click at [373, 59] on div at bounding box center [381, 48] width 19 height 22
click at [1100, 388] on div at bounding box center [1107, 390] width 14 height 14
click at [1152, 195] on div at bounding box center [1171, 183] width 45 height 45
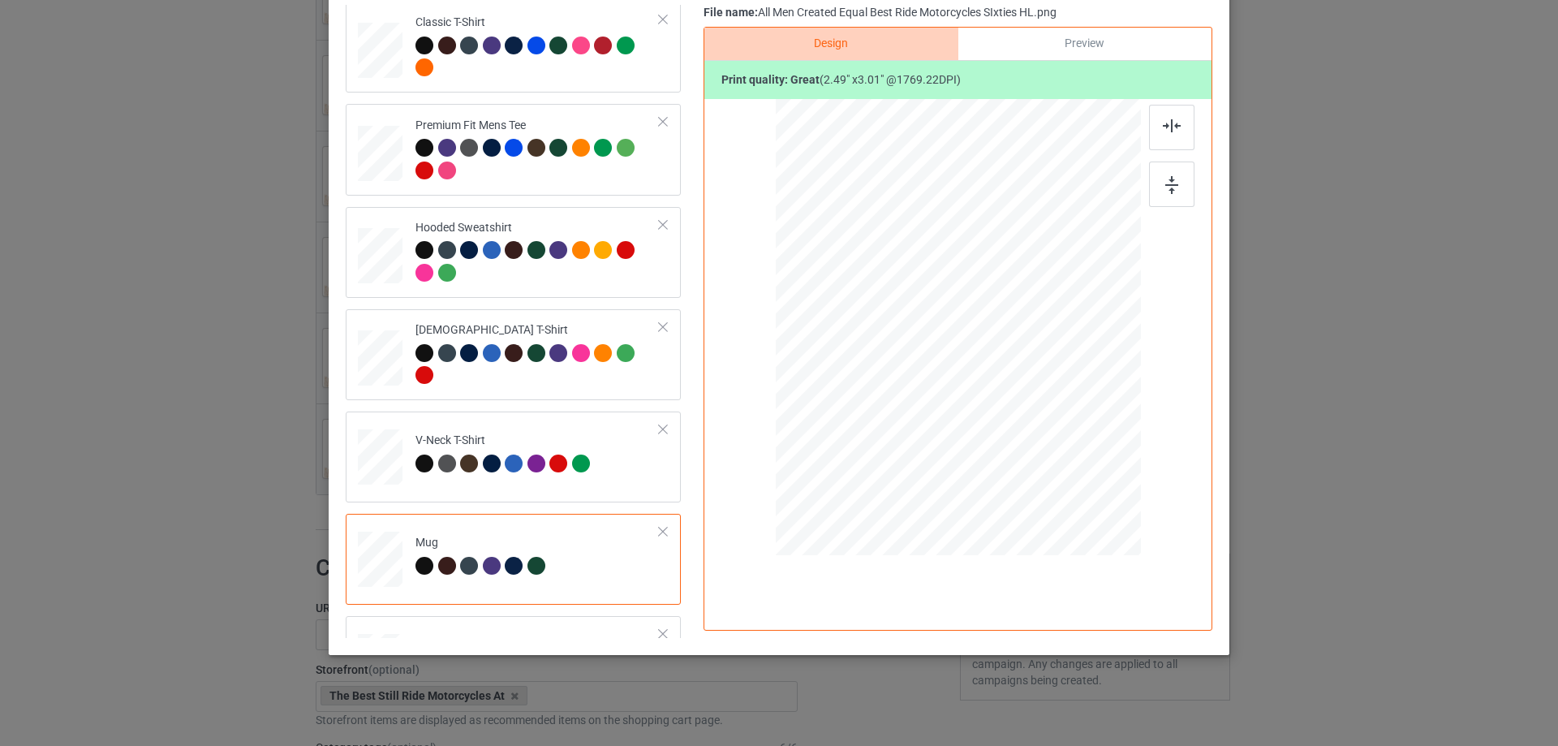
scroll to position [0, 0]
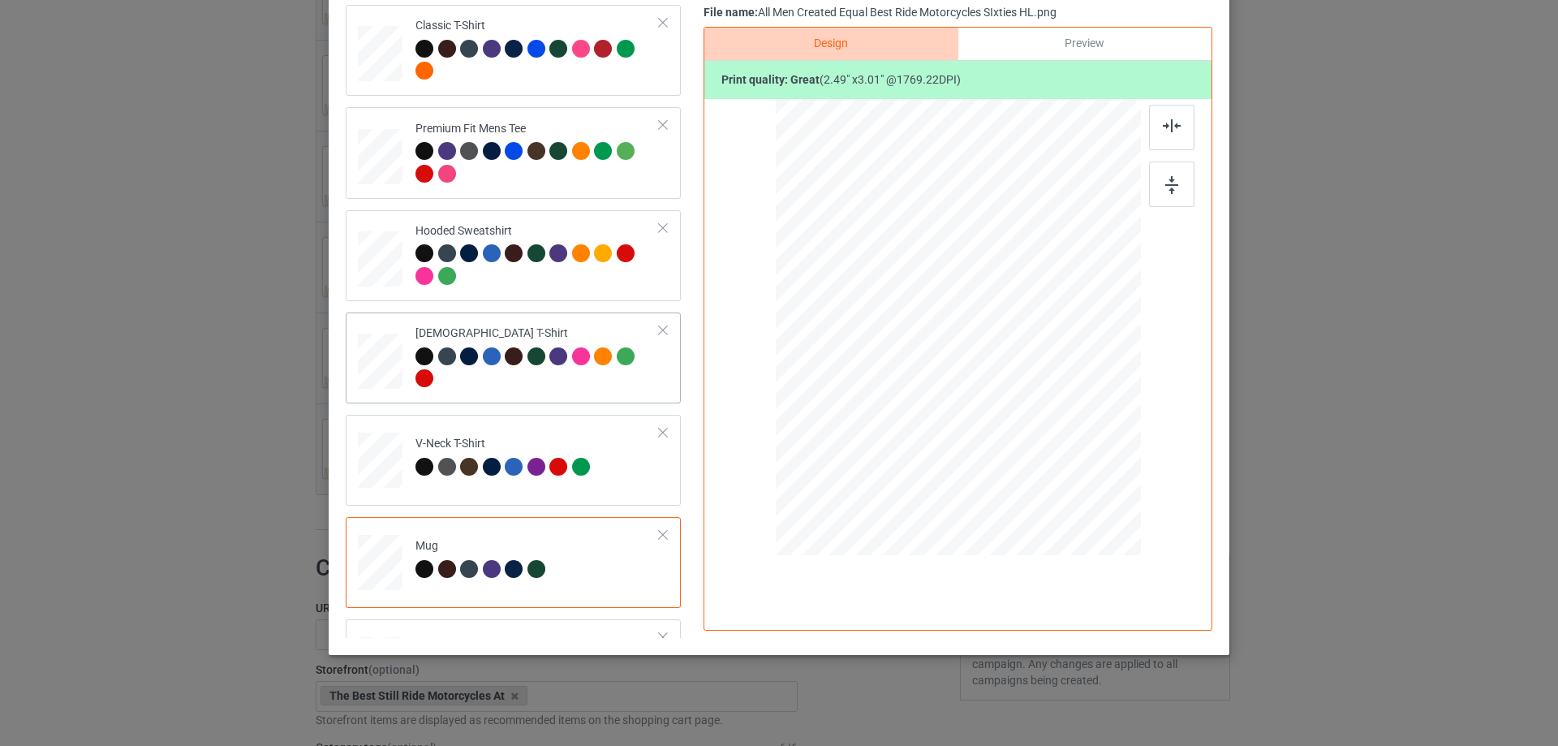
click at [553, 326] on div "[DEMOGRAPHIC_DATA] T-Shirt" at bounding box center [537, 355] width 244 height 61
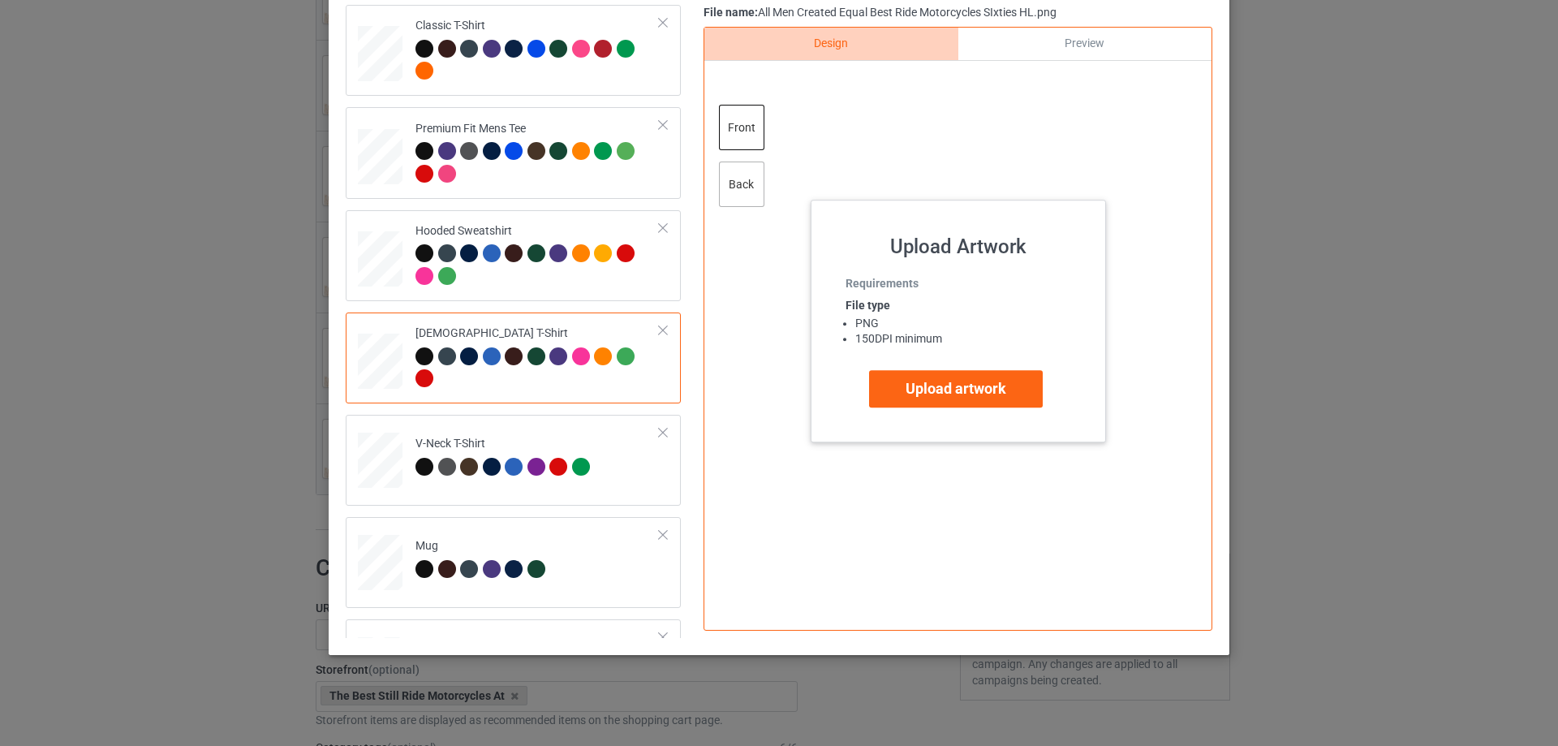
click at [742, 195] on div "back" at bounding box center [741, 183] width 45 height 45
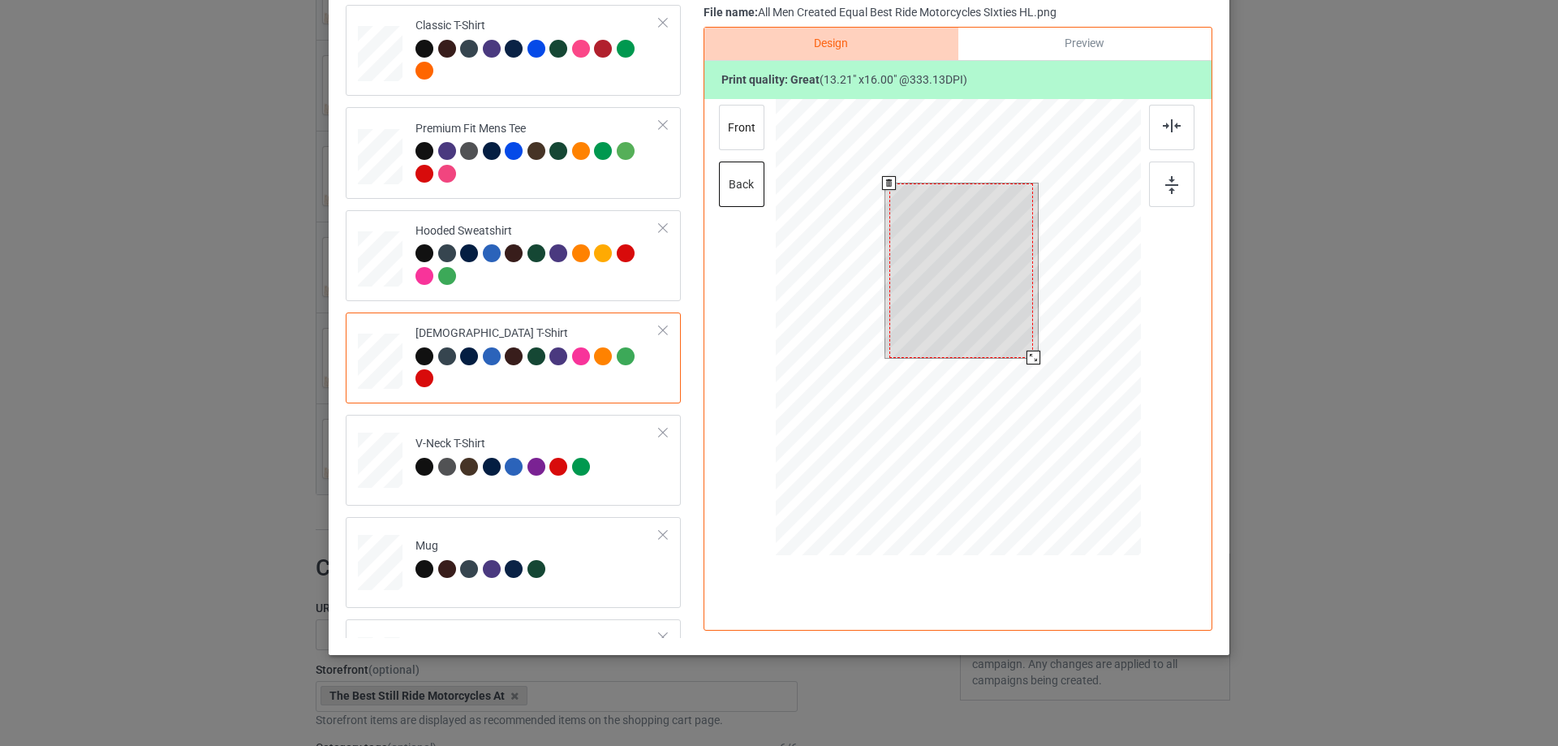
click at [1022, 343] on div at bounding box center [961, 270] width 144 height 174
click at [1026, 353] on div at bounding box center [1031, 355] width 14 height 14
click at [1012, 297] on div at bounding box center [962, 270] width 140 height 169
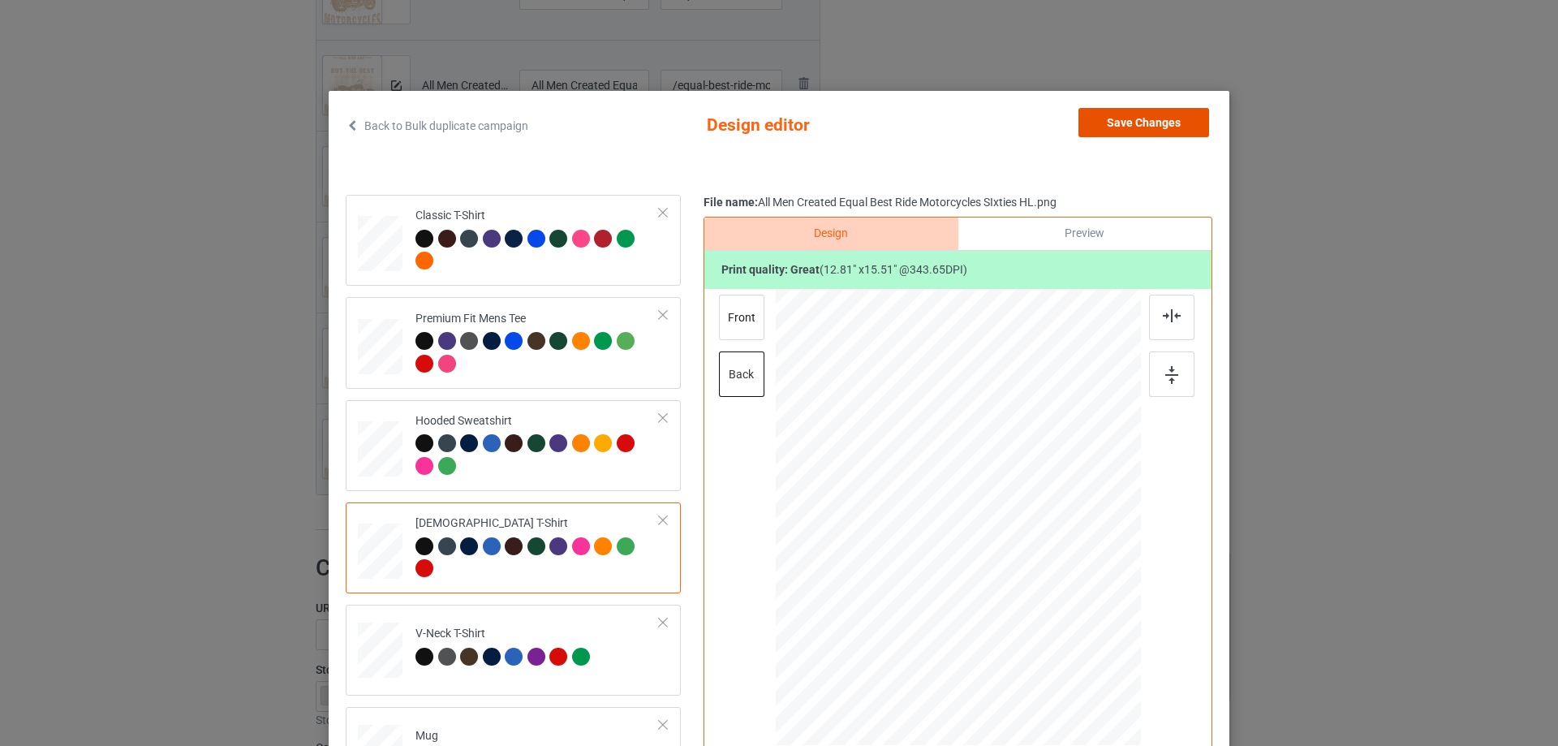
click at [1154, 111] on button "Save Changes" at bounding box center [1143, 122] width 131 height 29
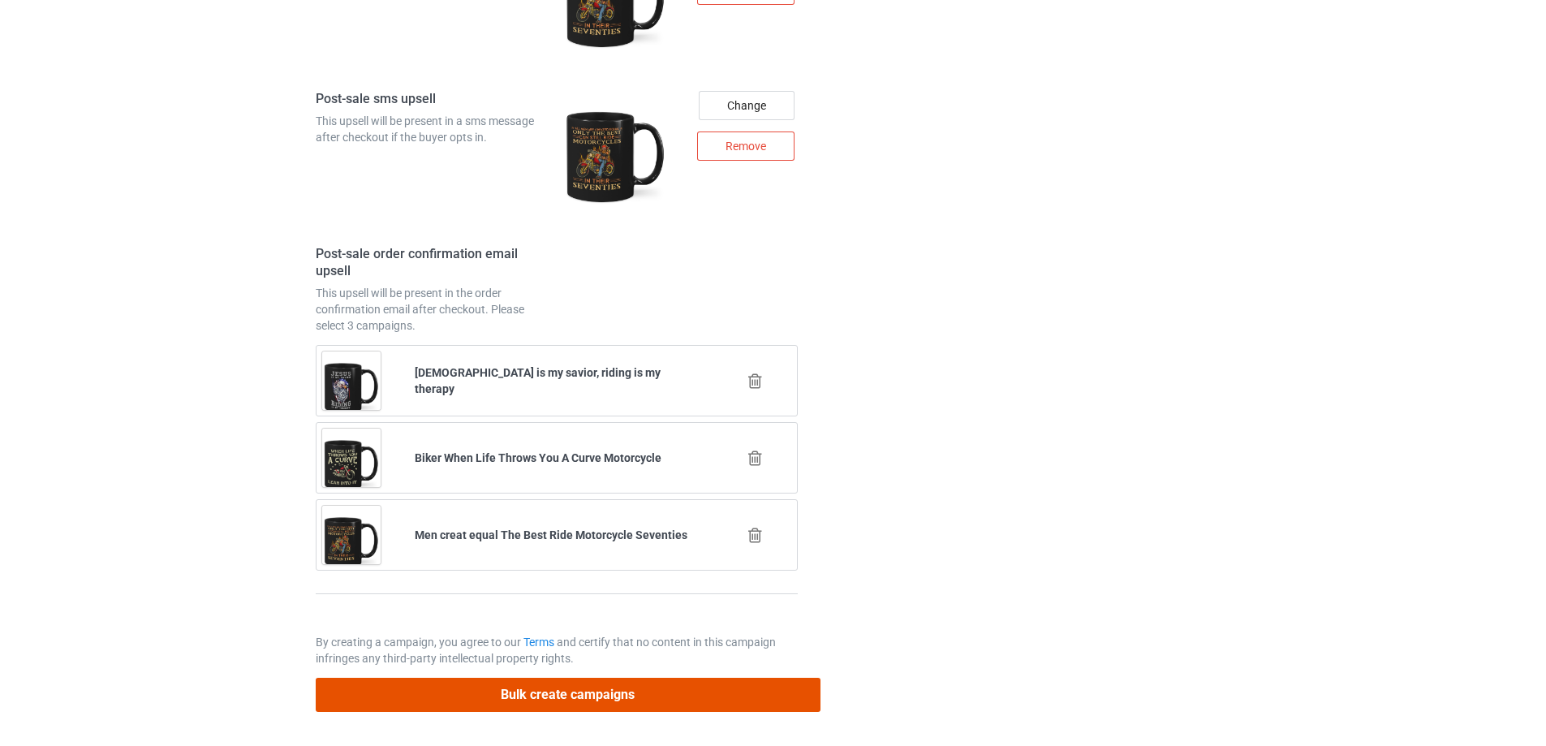
click at [521, 704] on button "Bulk create campaigns" at bounding box center [568, 694] width 505 height 33
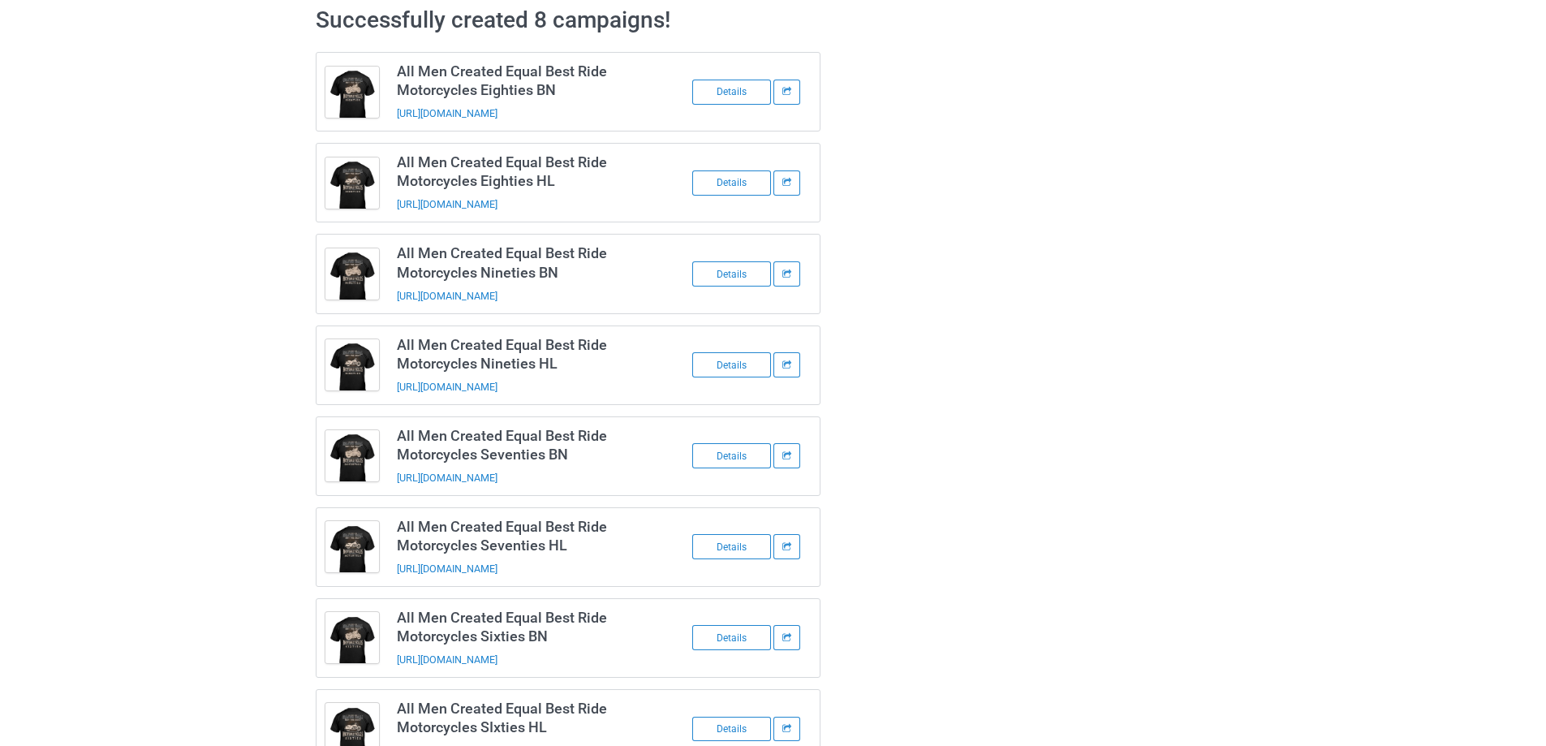
scroll to position [124, 0]
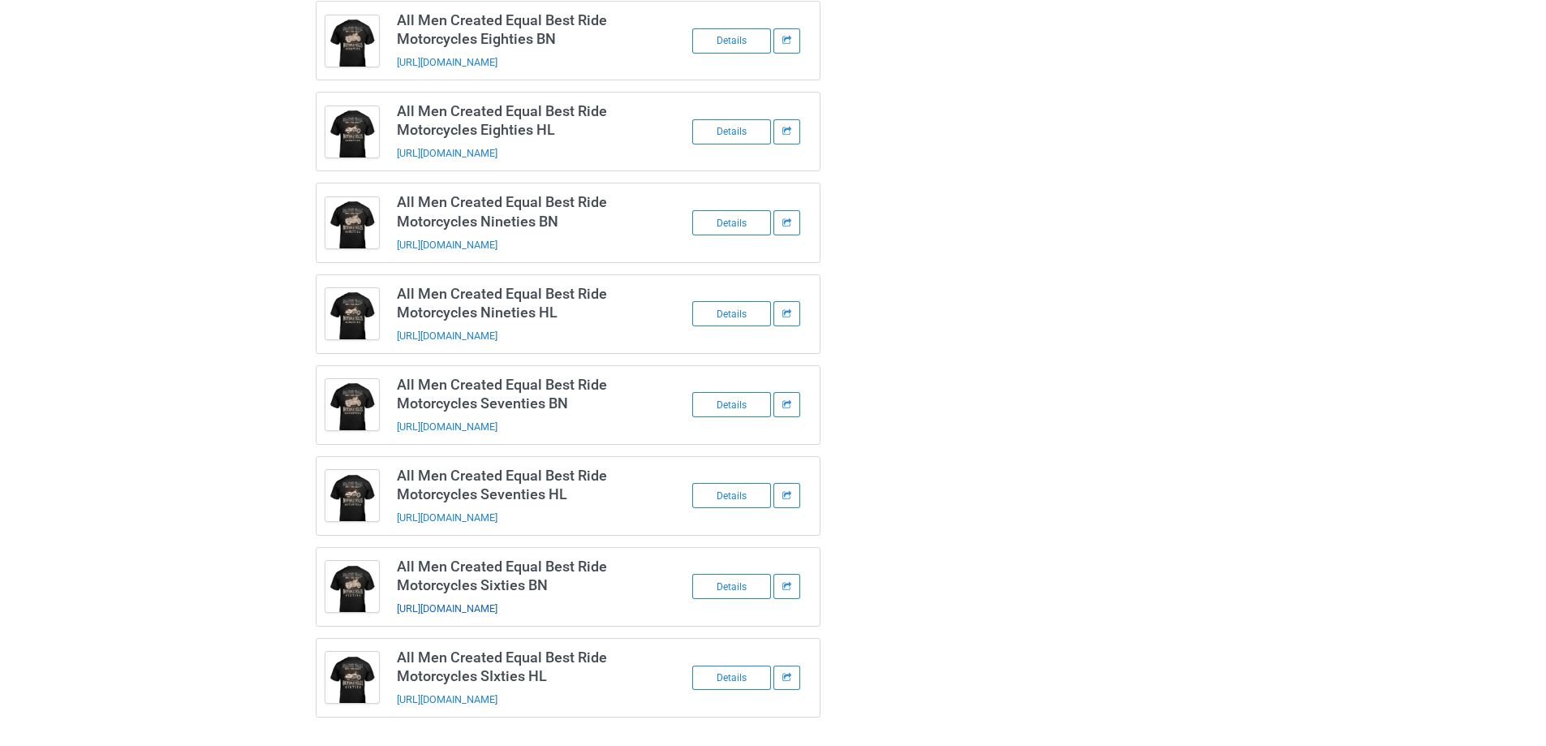
drag, startPoint x: 546, startPoint y: 592, endPoint x: 528, endPoint y: 602, distance: 20.3
